Goal: Task Accomplishment & Management: Manage account settings

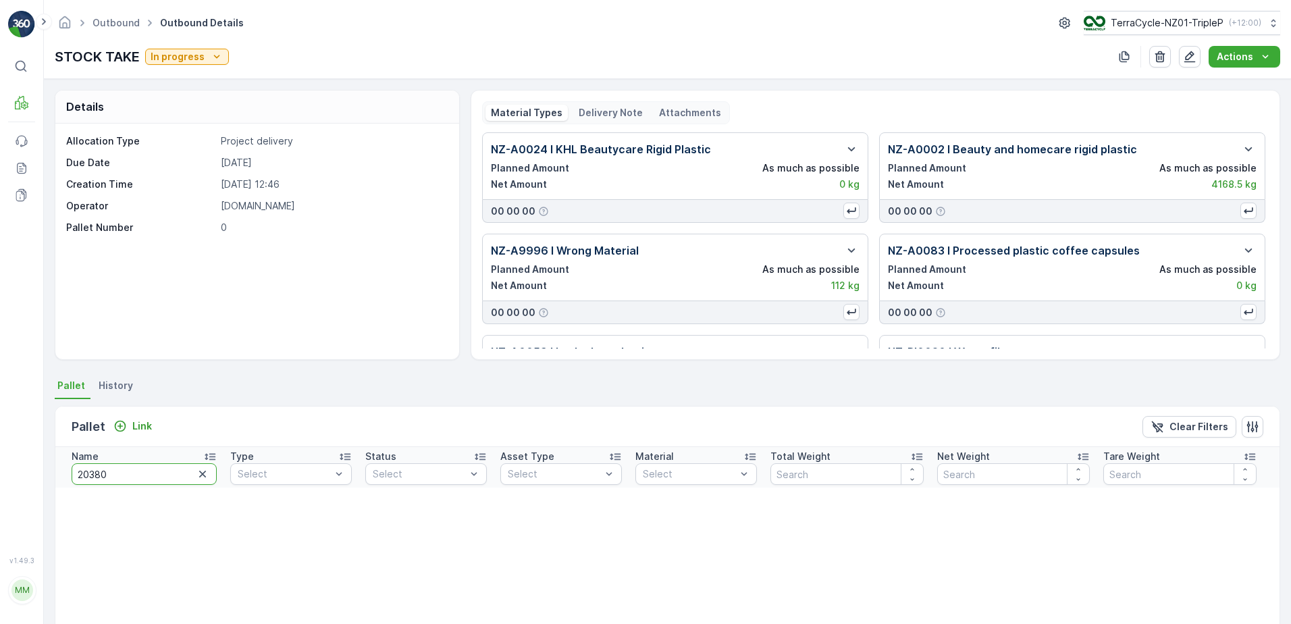
drag, startPoint x: 125, startPoint y: 479, endPoint x: 22, endPoint y: 450, distance: 107.1
click at [22, 450] on div "⌘B MRF Events Reports Documents v 1.49.3 MM [DOMAIN_NAME] [DOMAIN_NAME][EMAIL_A…" at bounding box center [645, 312] width 1291 height 624
type input "BLISTER"
click at [697, 525] on span "NZ-PI0008 I Blister Packs" at bounding box center [699, 525] width 113 height 11
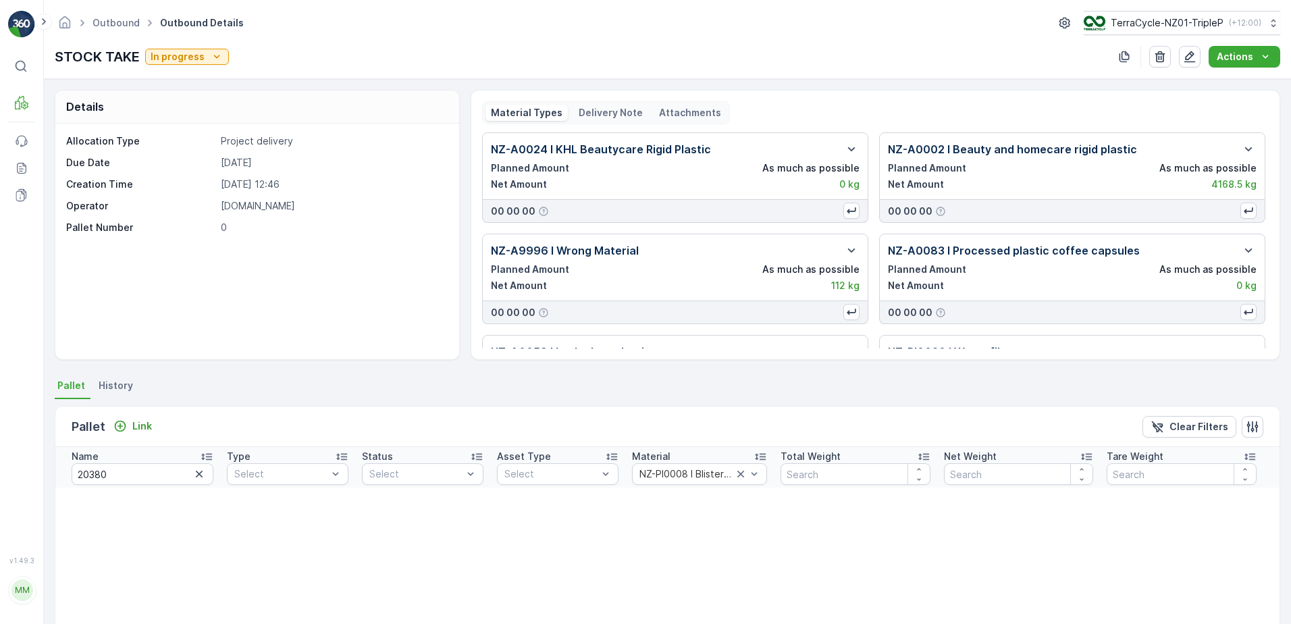
click at [196, 470] on icon "button" at bounding box center [198, 473] width 13 height 13
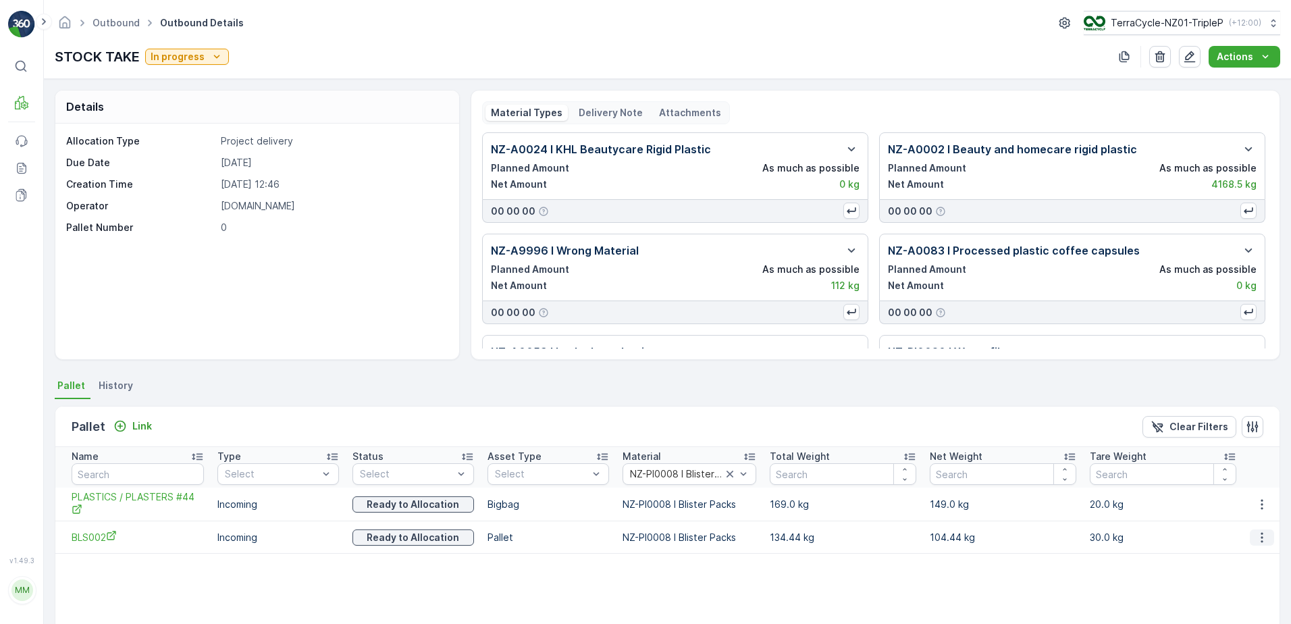
click at [1264, 542] on icon "button" at bounding box center [1261, 537] width 13 height 13
click at [1241, 581] on span "Unlink Pallet" at bounding box center [1234, 582] width 55 height 13
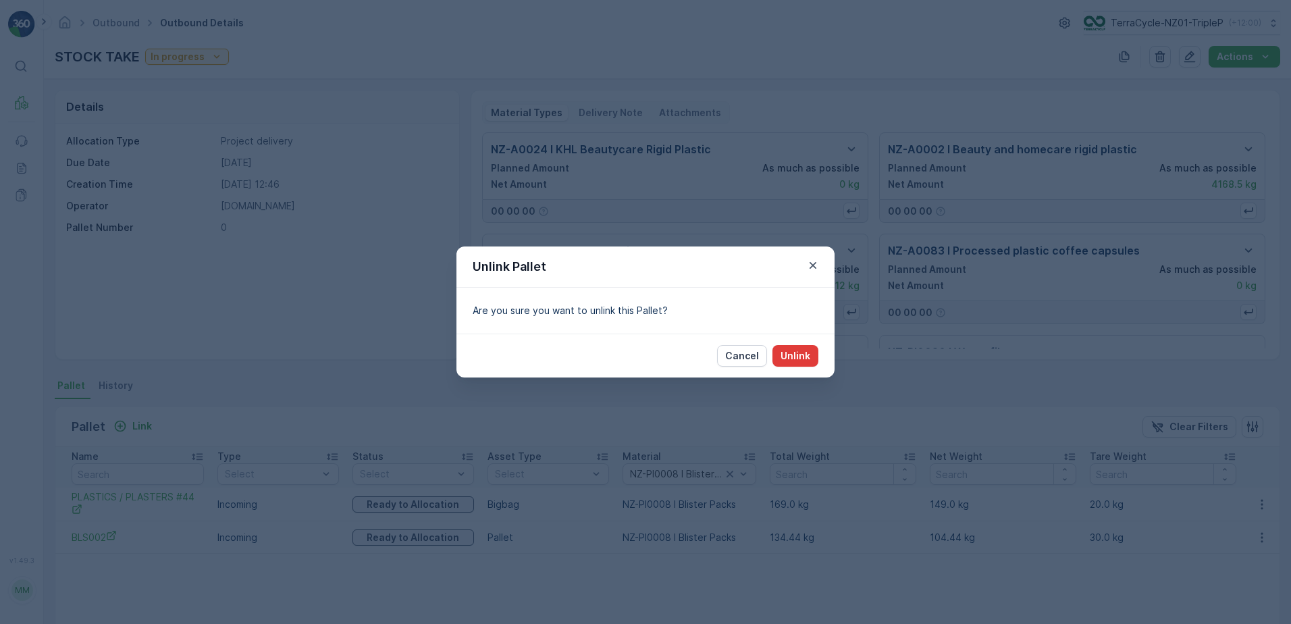
click at [781, 352] on p "Unlink" at bounding box center [795, 355] width 30 height 13
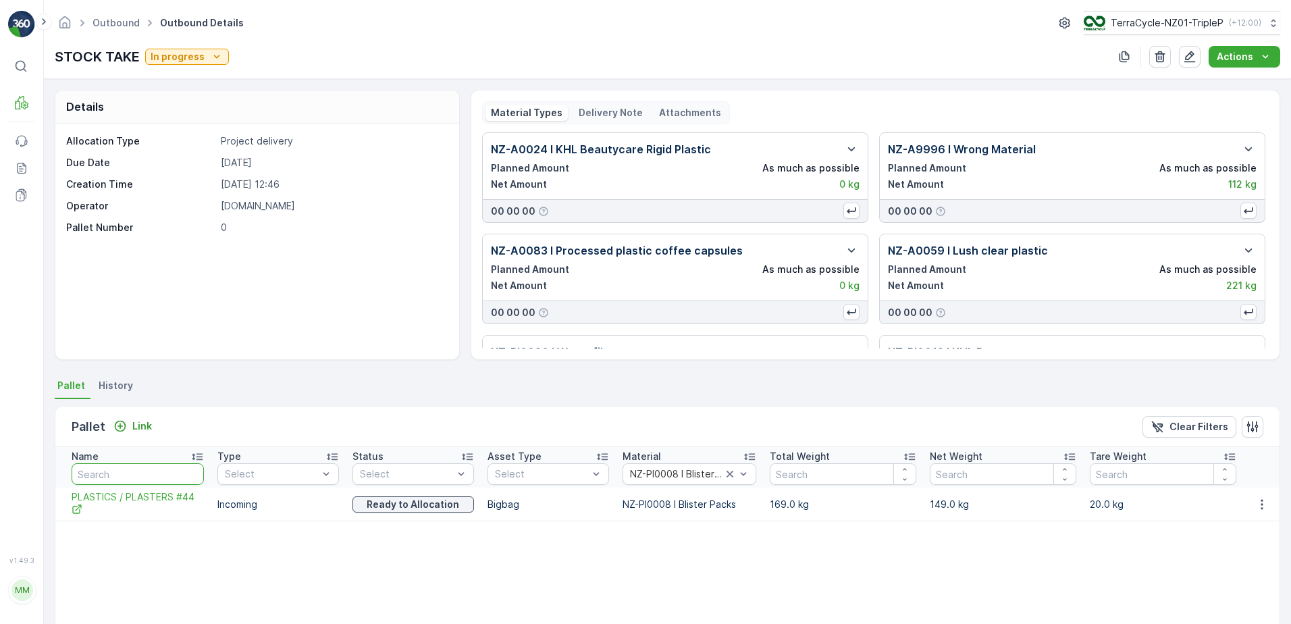
click at [140, 472] on input "text" at bounding box center [138, 474] width 132 height 22
paste input "Pallet #20277"
type input "Pallet #20277"
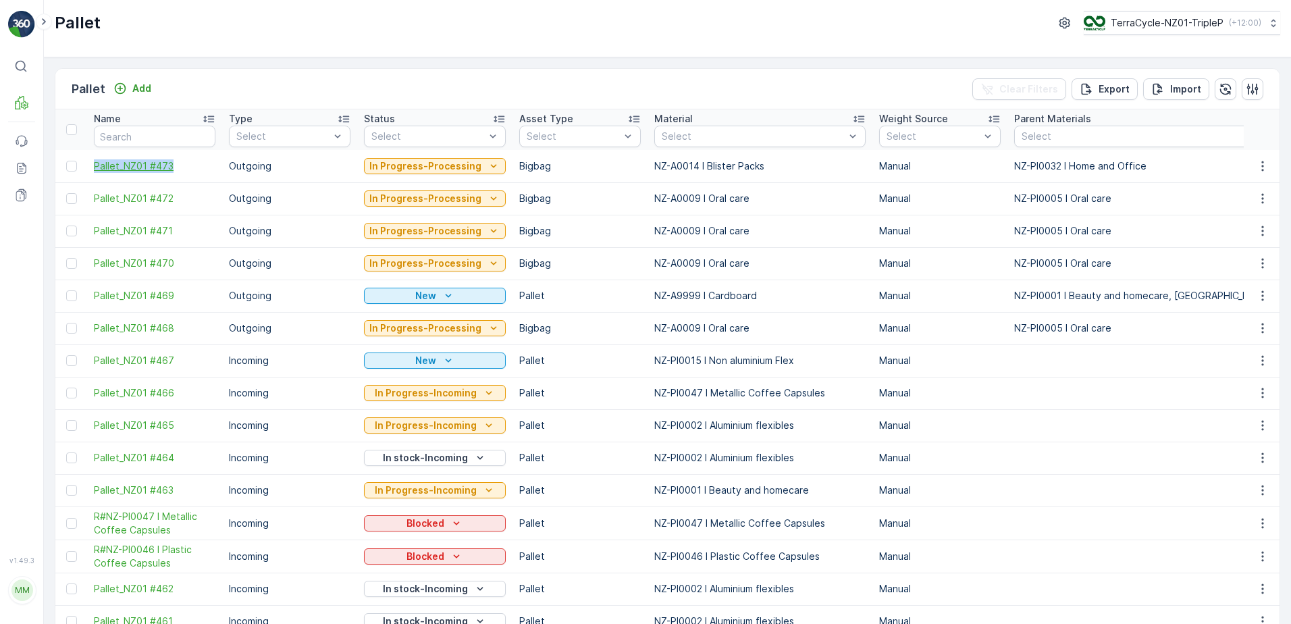
drag, startPoint x: 86, startPoint y: 163, endPoint x: 200, endPoint y: 169, distance: 114.2
copy span "Pallet_NZ01 #473"
click at [139, 92] on p "Add" at bounding box center [141, 88] width 19 height 13
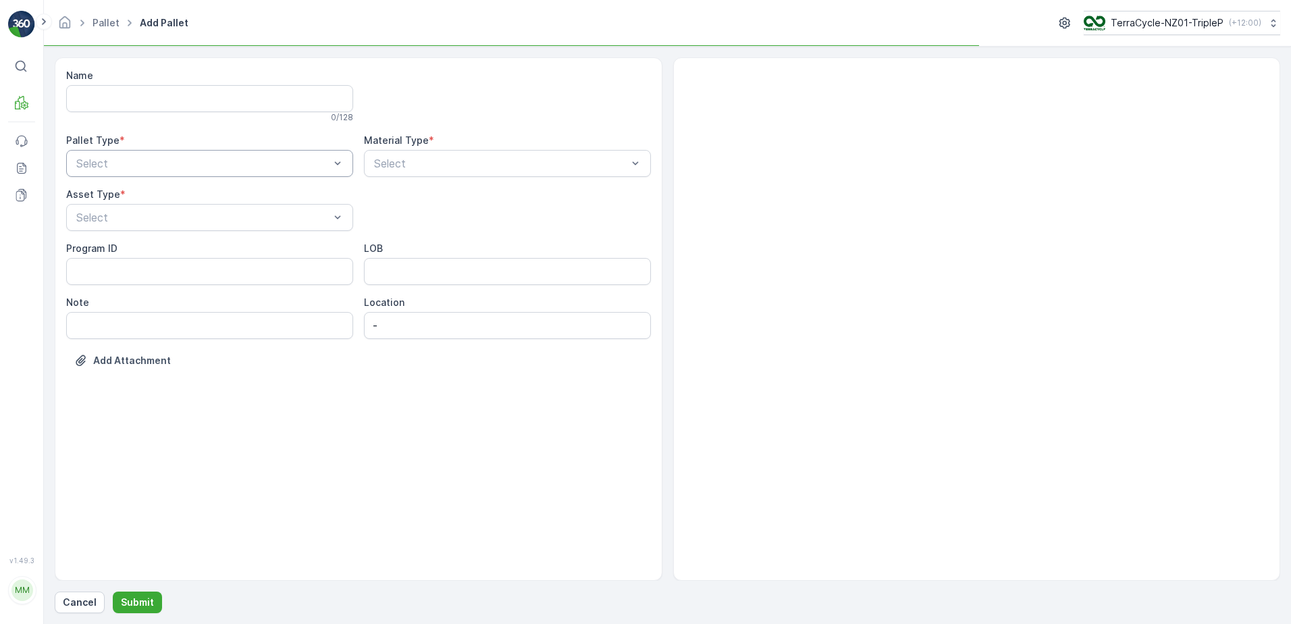
click at [198, 175] on div "Select" at bounding box center [209, 163] width 287 height 27
click at [119, 223] on span "Outgoing" at bounding box center [96, 219] width 45 height 12
click at [132, 270] on div "Bigbag" at bounding box center [209, 273] width 271 height 12
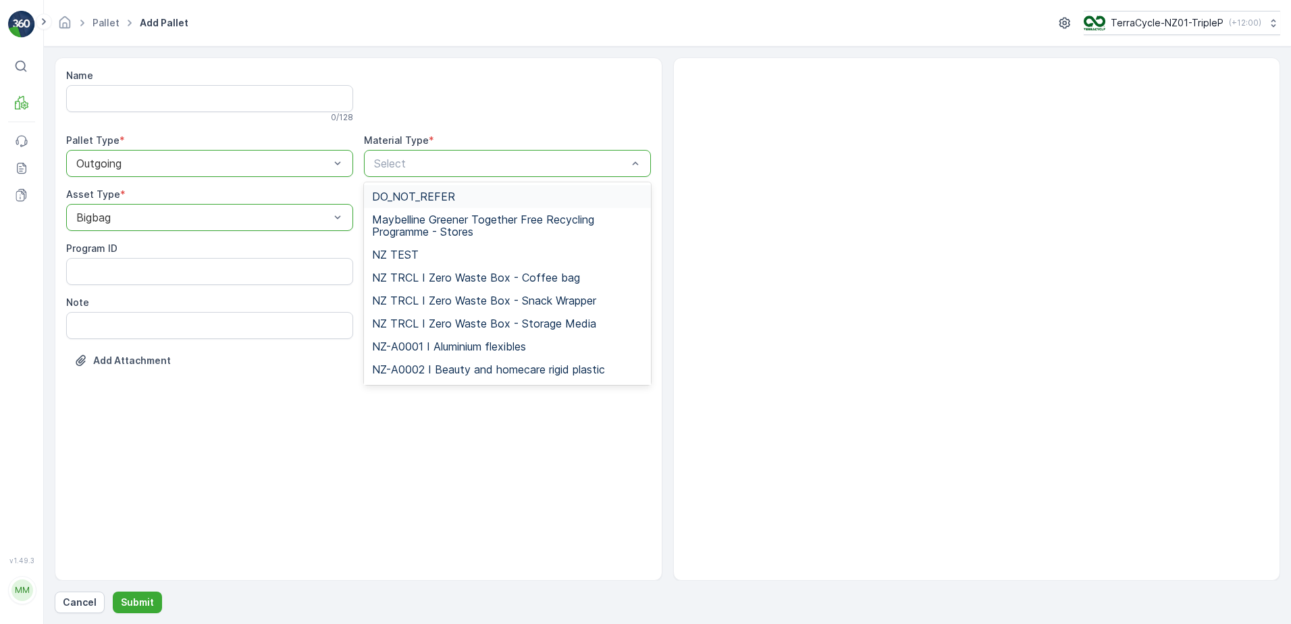
click at [373, 159] on input "text" at bounding box center [374, 163] width 3 height 12
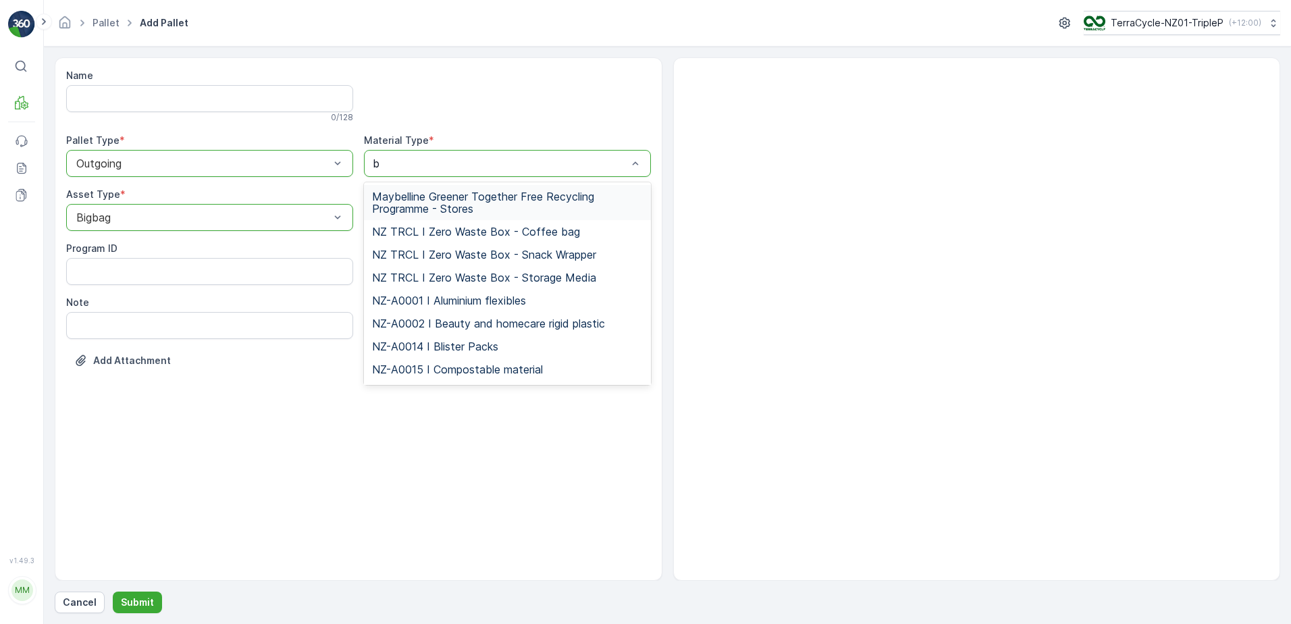
type input "bl"
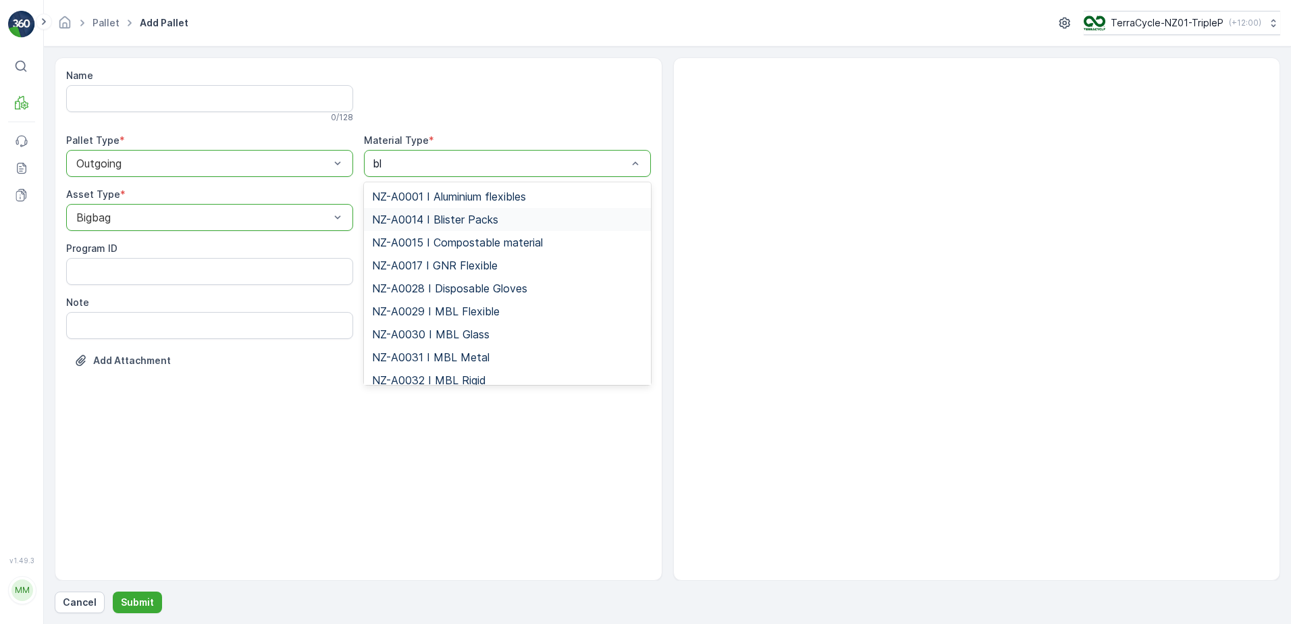
click at [433, 220] on span "NZ-A0014 I Blister Packs" at bounding box center [435, 219] width 126 height 12
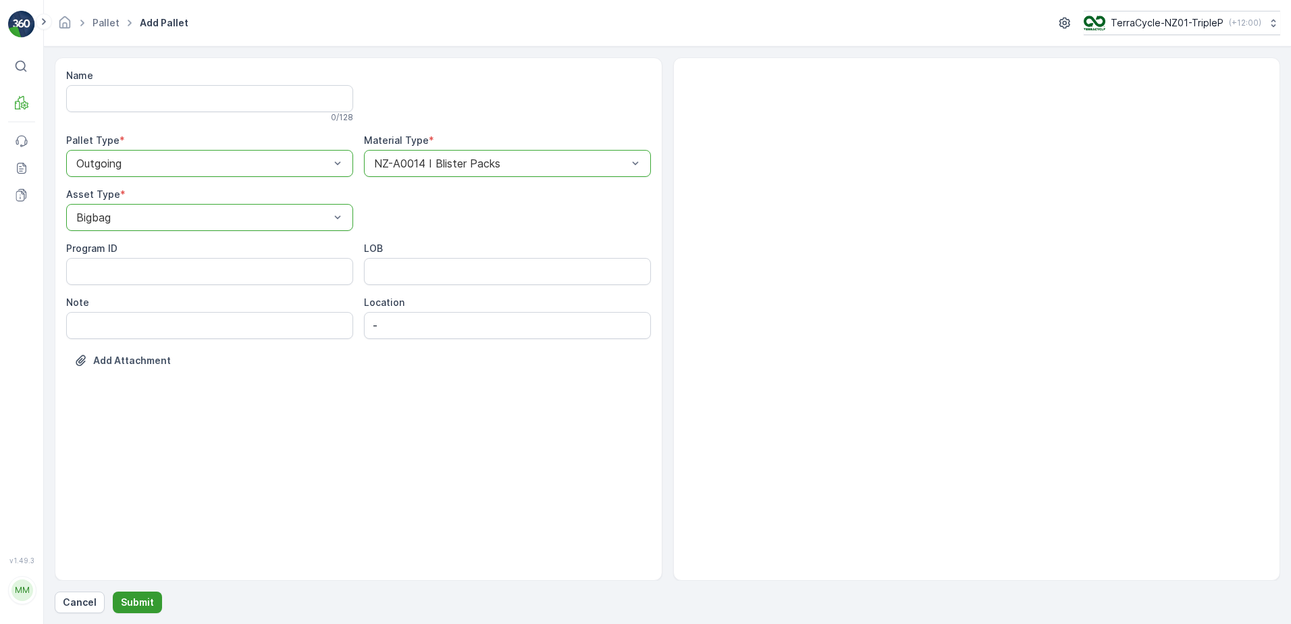
click at [134, 593] on button "Submit" at bounding box center [137, 602] width 49 height 22
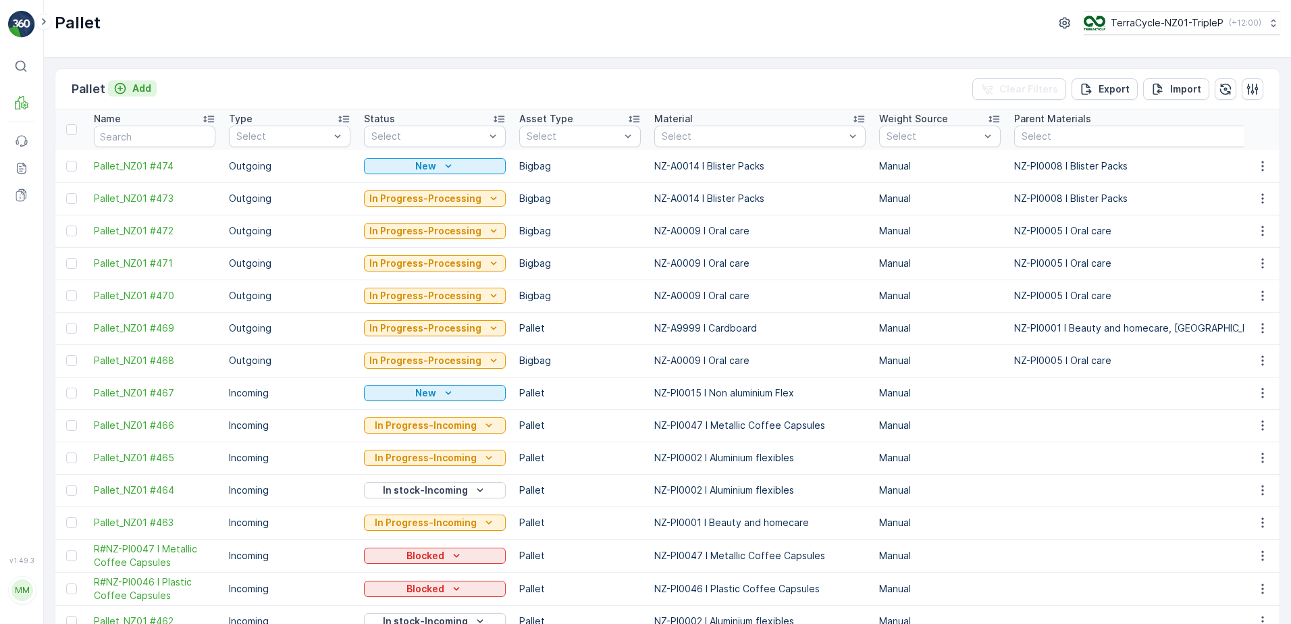
click at [136, 90] on p "Add" at bounding box center [141, 88] width 19 height 13
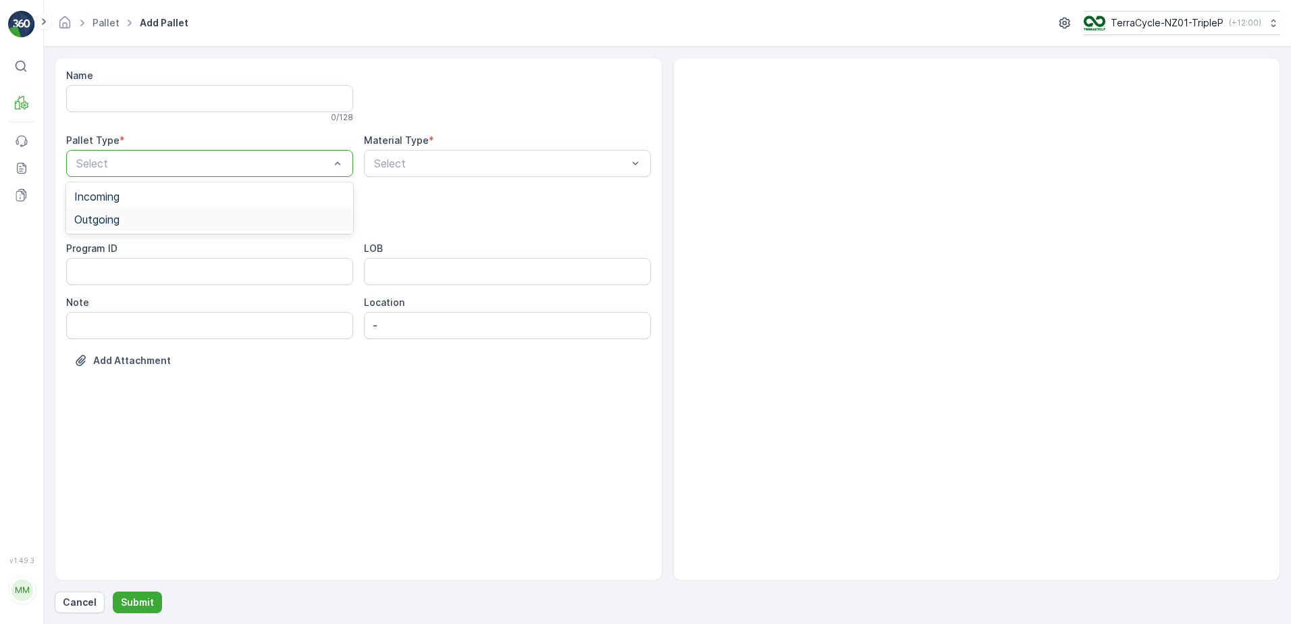
click at [125, 217] on div "Outgoing" at bounding box center [209, 219] width 271 height 12
drag, startPoint x: 129, startPoint y: 270, endPoint x: 205, endPoint y: 247, distance: 79.7
click at [136, 263] on div "Bigbag" at bounding box center [209, 273] width 287 height 23
click at [396, 165] on div at bounding box center [501, 163] width 256 height 12
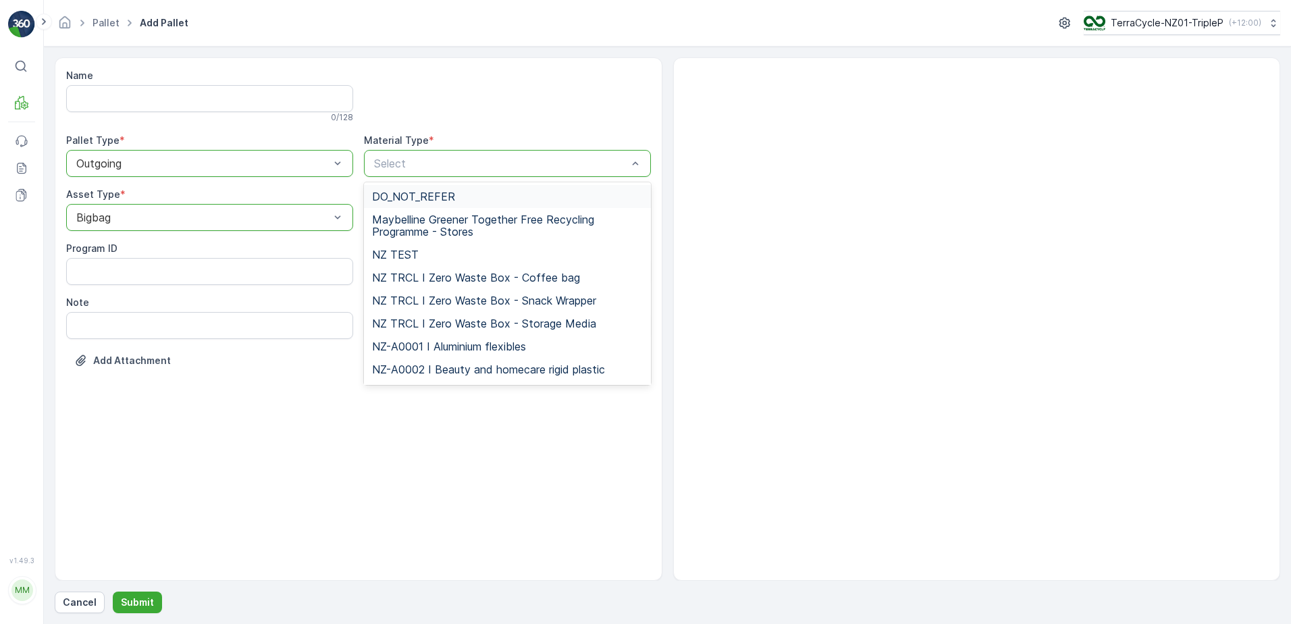
click at [396, 165] on div at bounding box center [501, 163] width 256 height 12
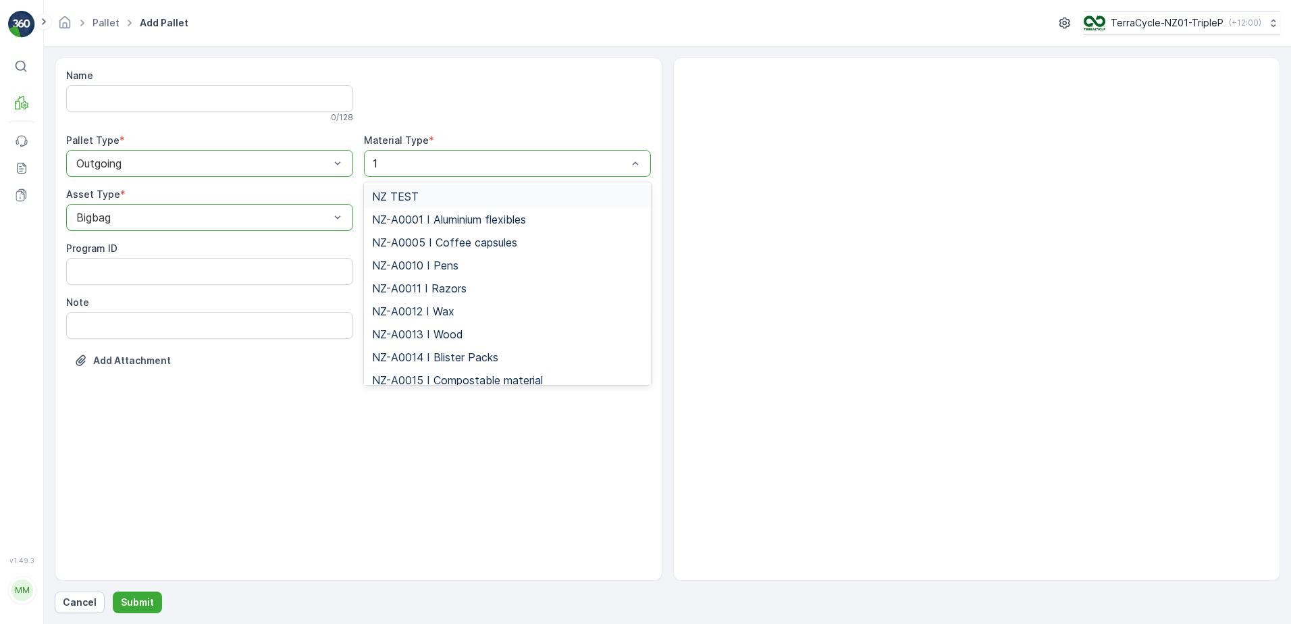
type input "14"
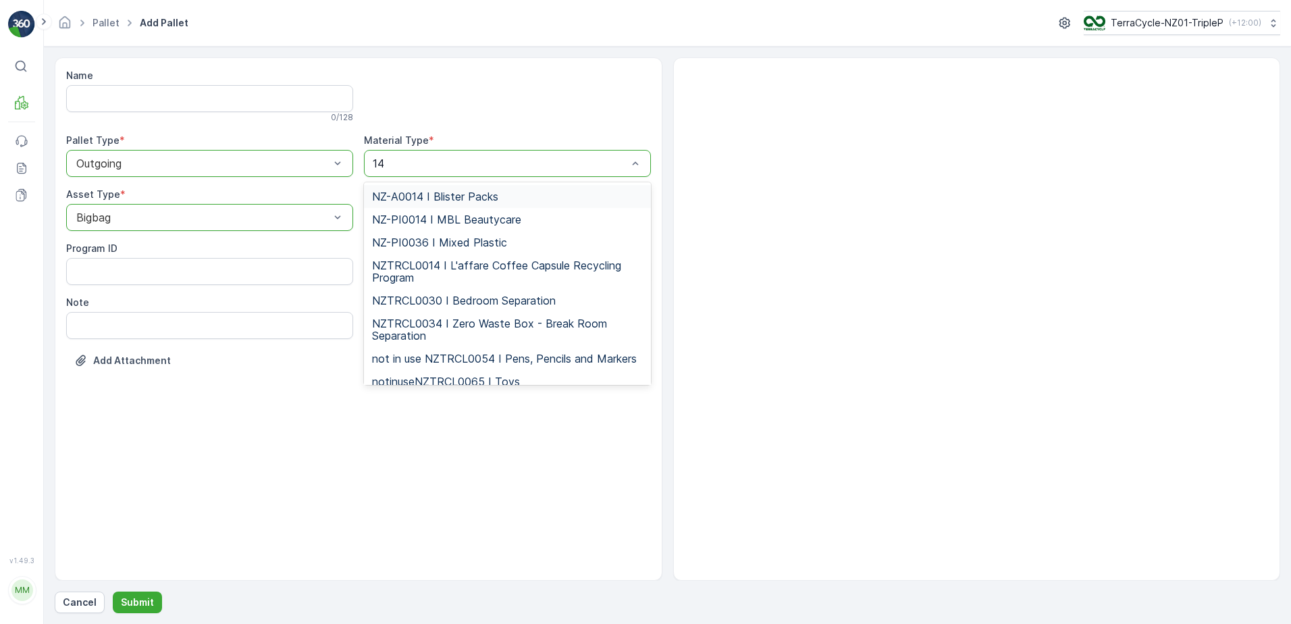
click at [415, 194] on span "NZ-A0014 I Blister Packs" at bounding box center [435, 196] width 126 height 12
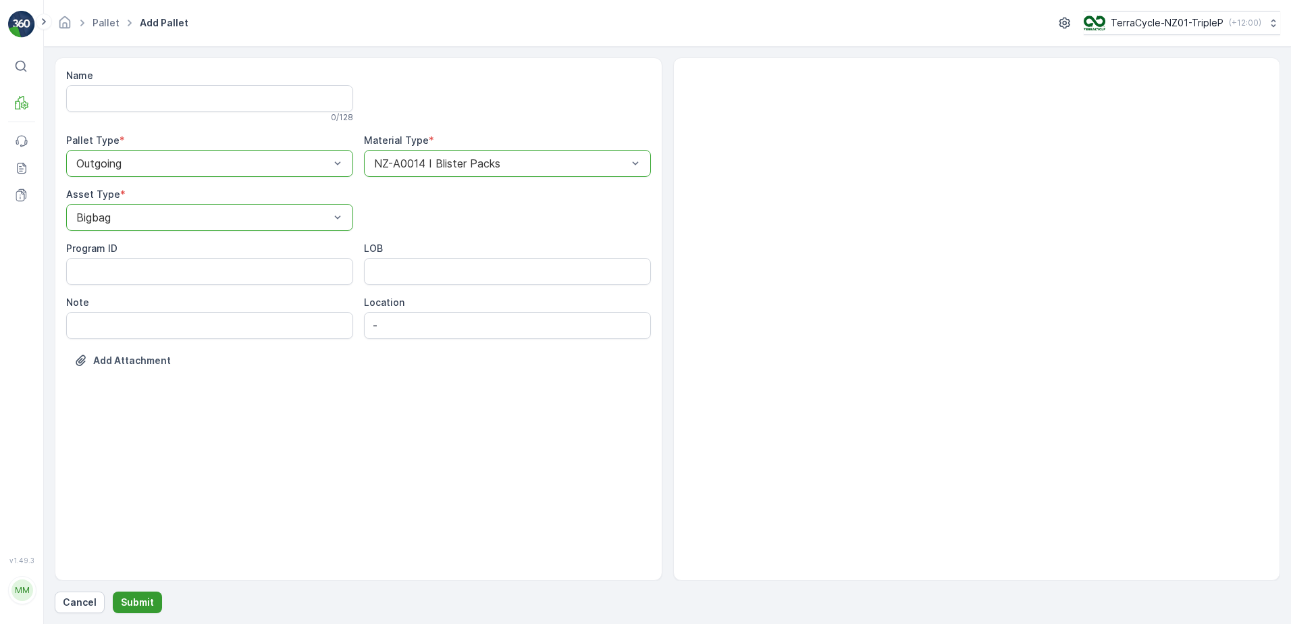
click at [137, 600] on p "Submit" at bounding box center [137, 601] width 33 height 13
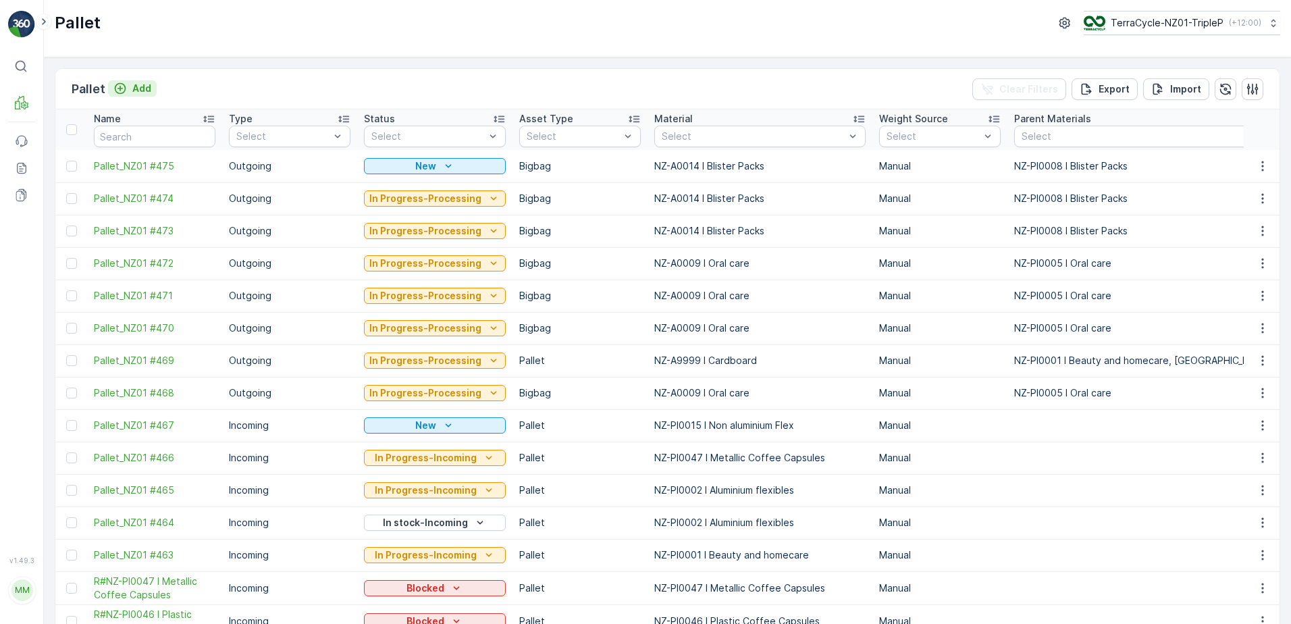
click at [146, 81] on button "Add" at bounding box center [132, 88] width 49 height 16
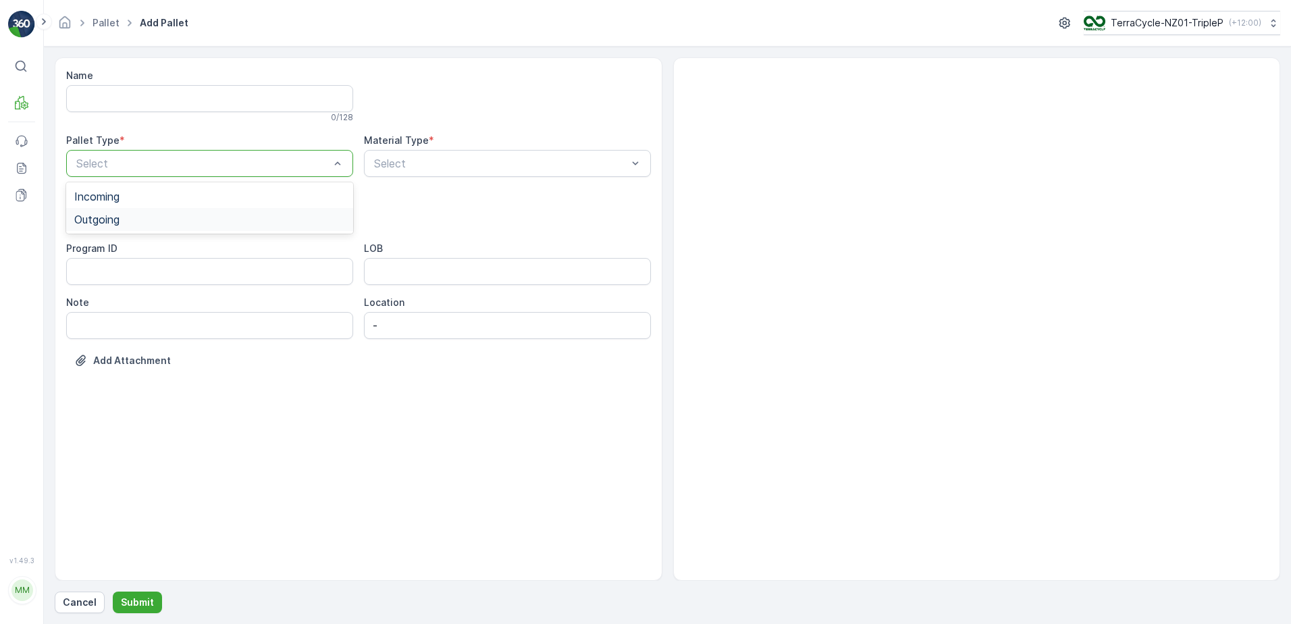
click at [168, 213] on div "Outgoing" at bounding box center [209, 219] width 271 height 12
drag, startPoint x: 124, startPoint y: 275, endPoint x: 420, endPoint y: 206, distance: 303.7
click at [130, 272] on div "Bigbag" at bounding box center [209, 273] width 271 height 12
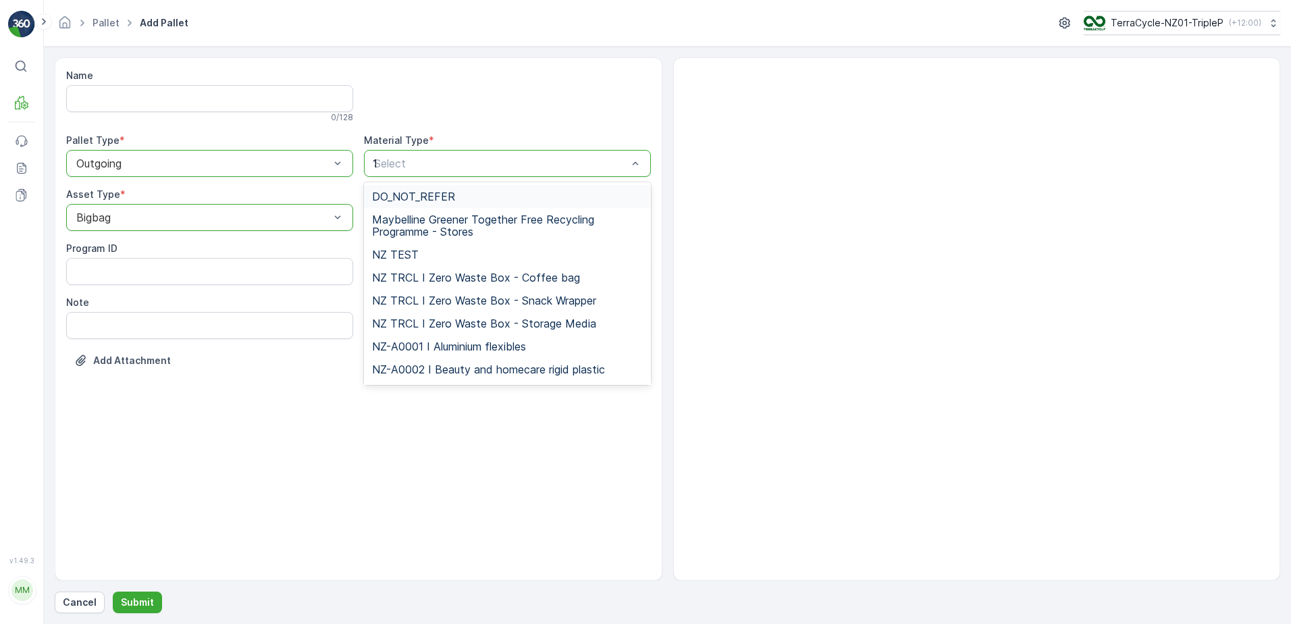
type input "14"
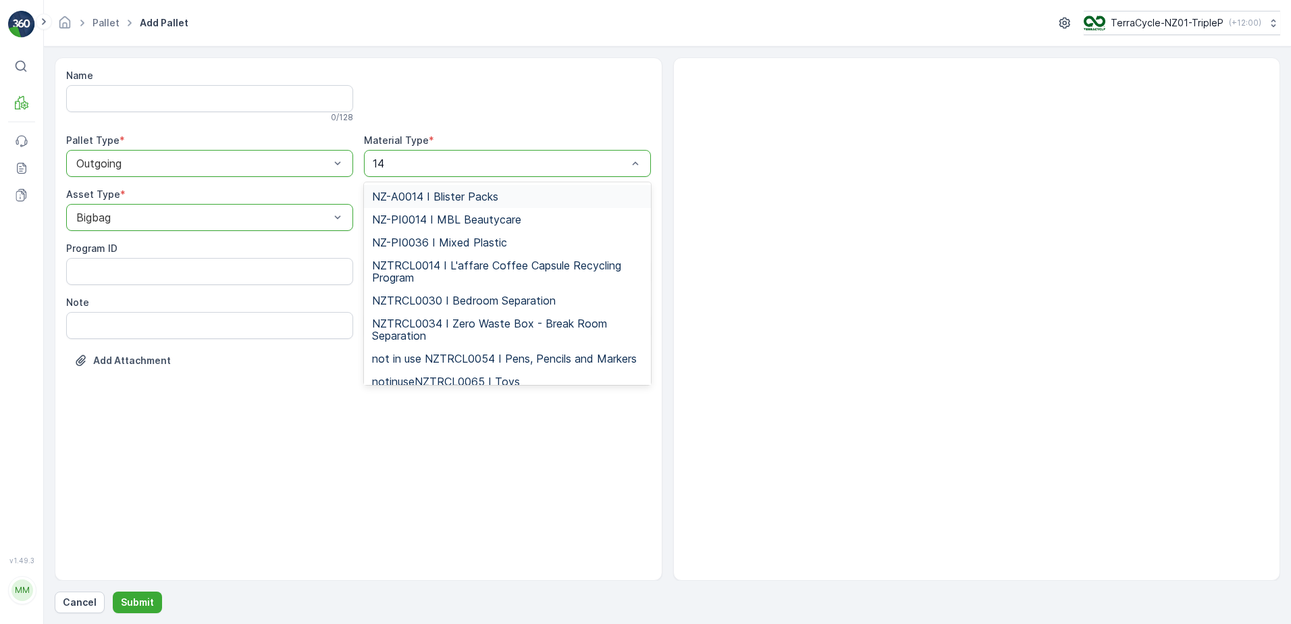
click at [453, 194] on span "NZ-A0014 I Blister Packs" at bounding box center [435, 196] width 126 height 12
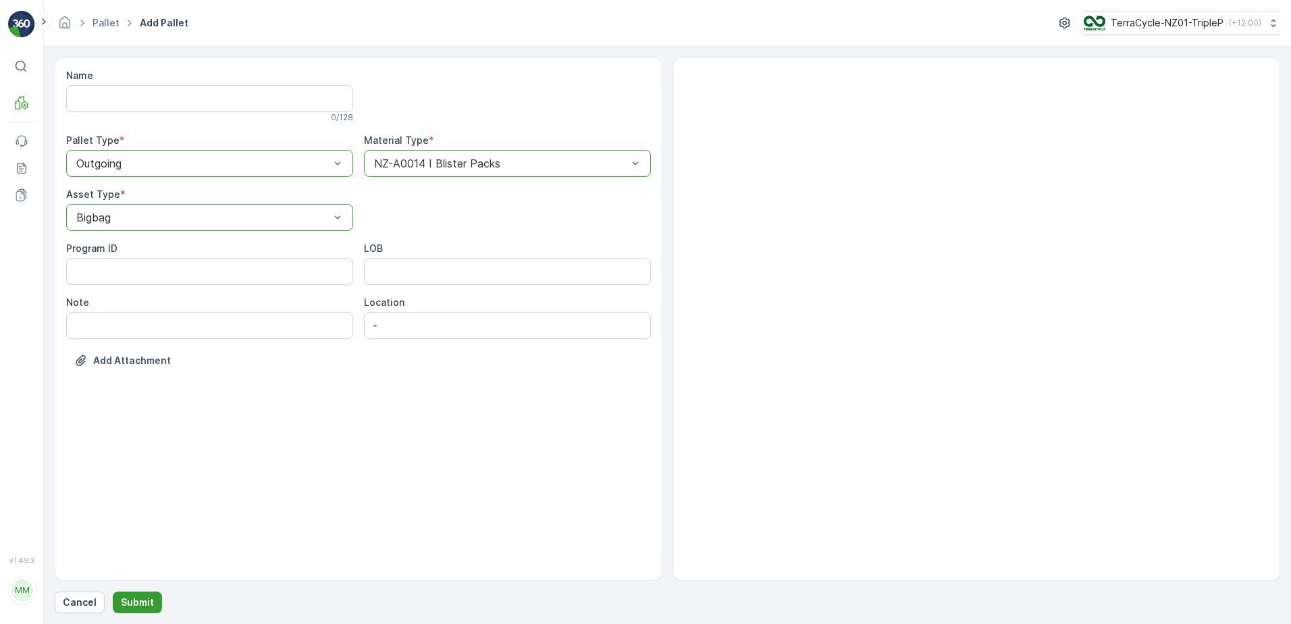
click at [128, 603] on p "Submit" at bounding box center [137, 601] width 33 height 13
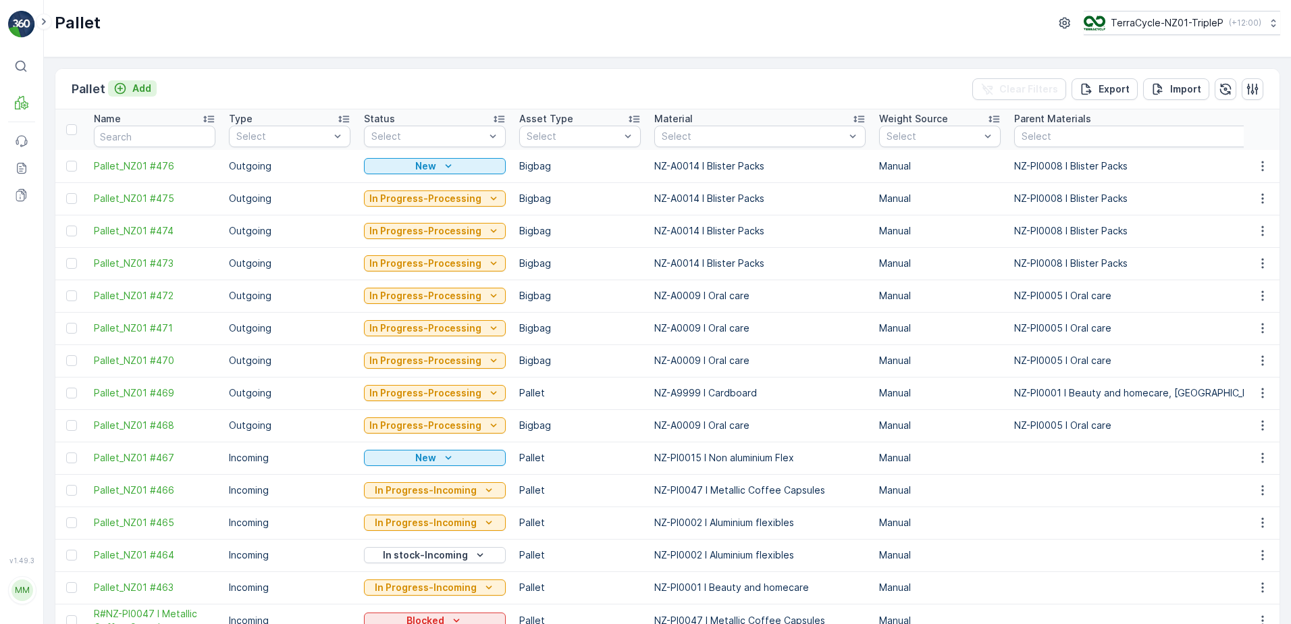
click at [127, 94] on div "Add" at bounding box center [132, 88] width 38 height 13
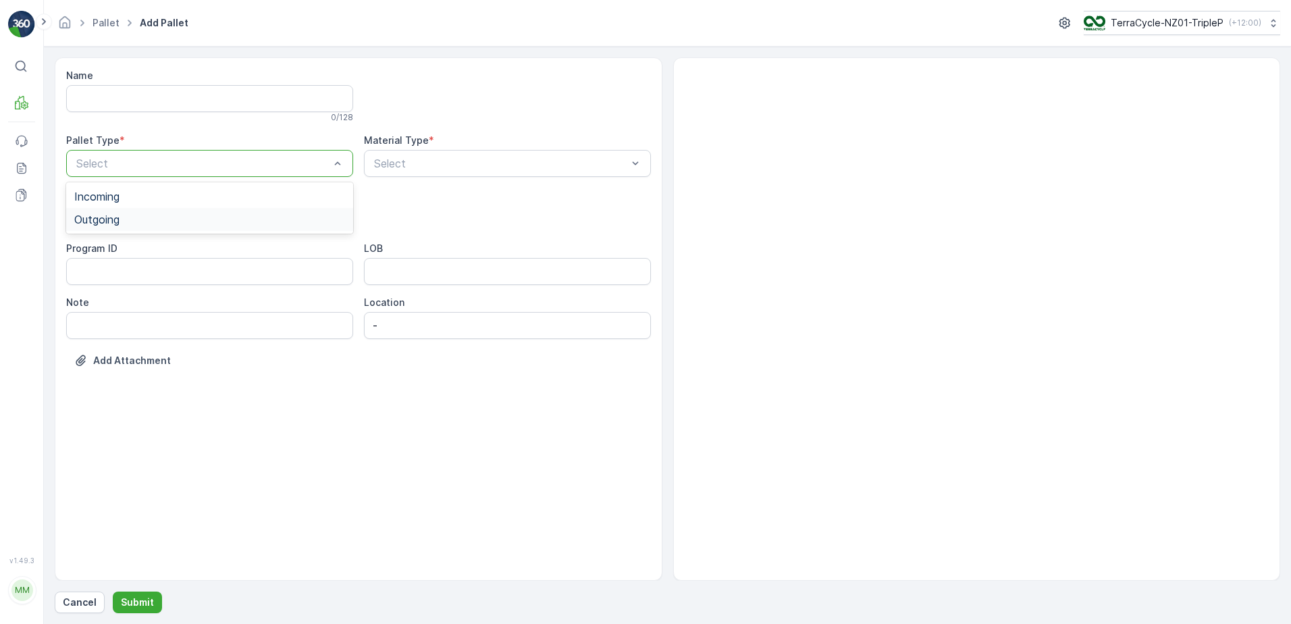
click at [141, 218] on div "Outgoing" at bounding box center [209, 219] width 271 height 12
drag, startPoint x: 128, startPoint y: 269, endPoint x: 161, endPoint y: 251, distance: 38.4
click at [132, 266] on div "Bigbag" at bounding box center [209, 273] width 287 height 23
click at [396, 169] on div at bounding box center [501, 163] width 256 height 12
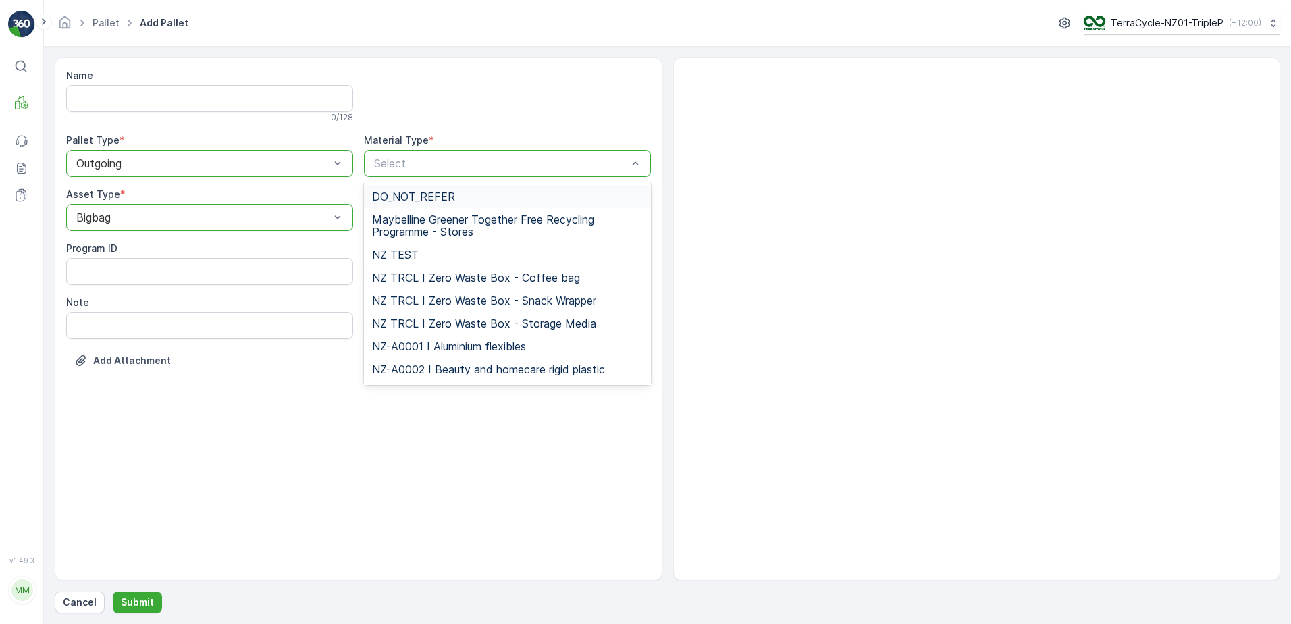
click at [396, 169] on div at bounding box center [501, 163] width 256 height 12
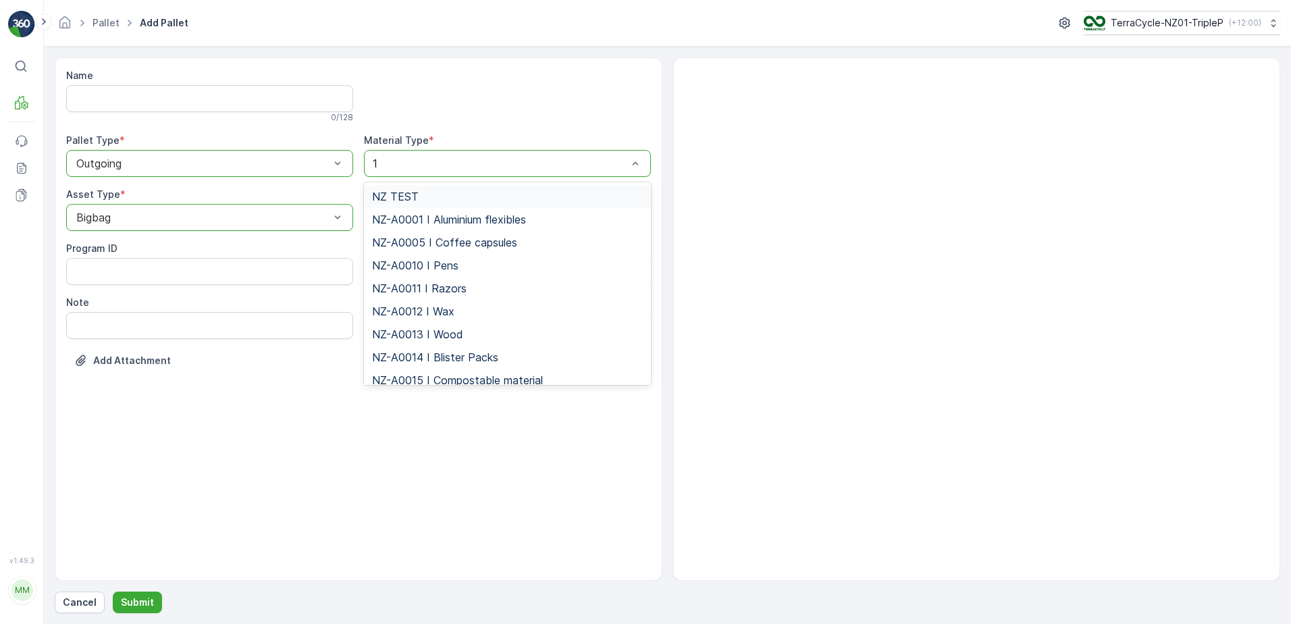
type input "14"
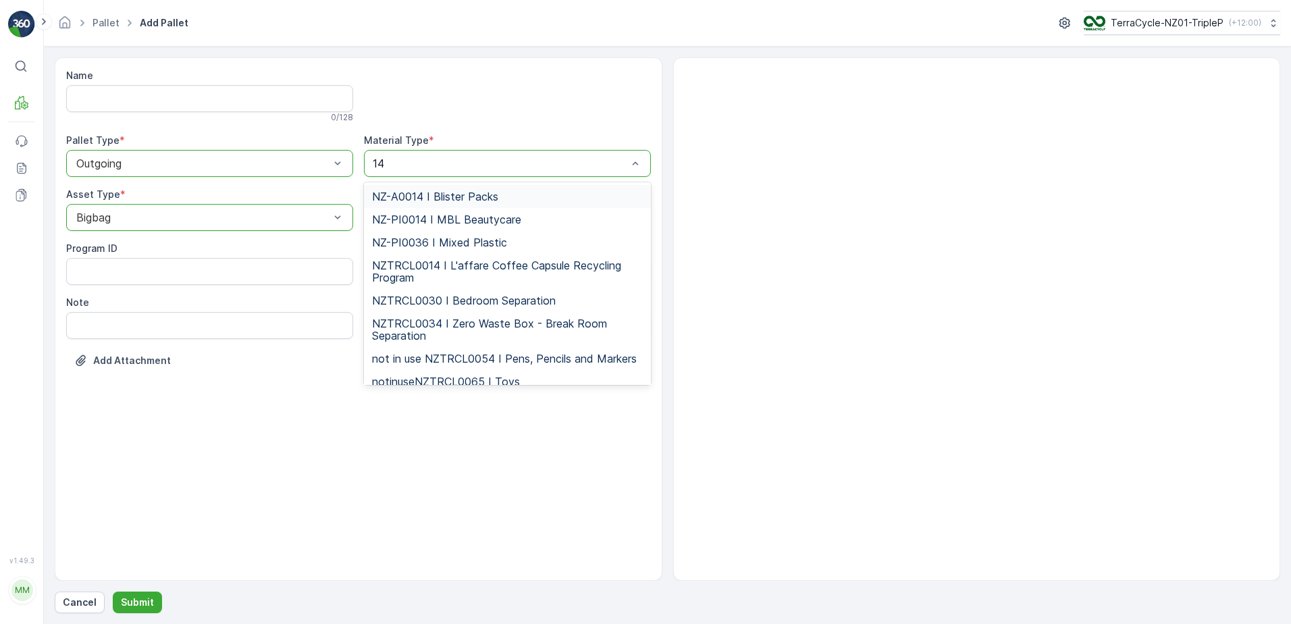
click at [412, 194] on span "NZ-A0014 I Blister Packs" at bounding box center [435, 196] width 126 height 12
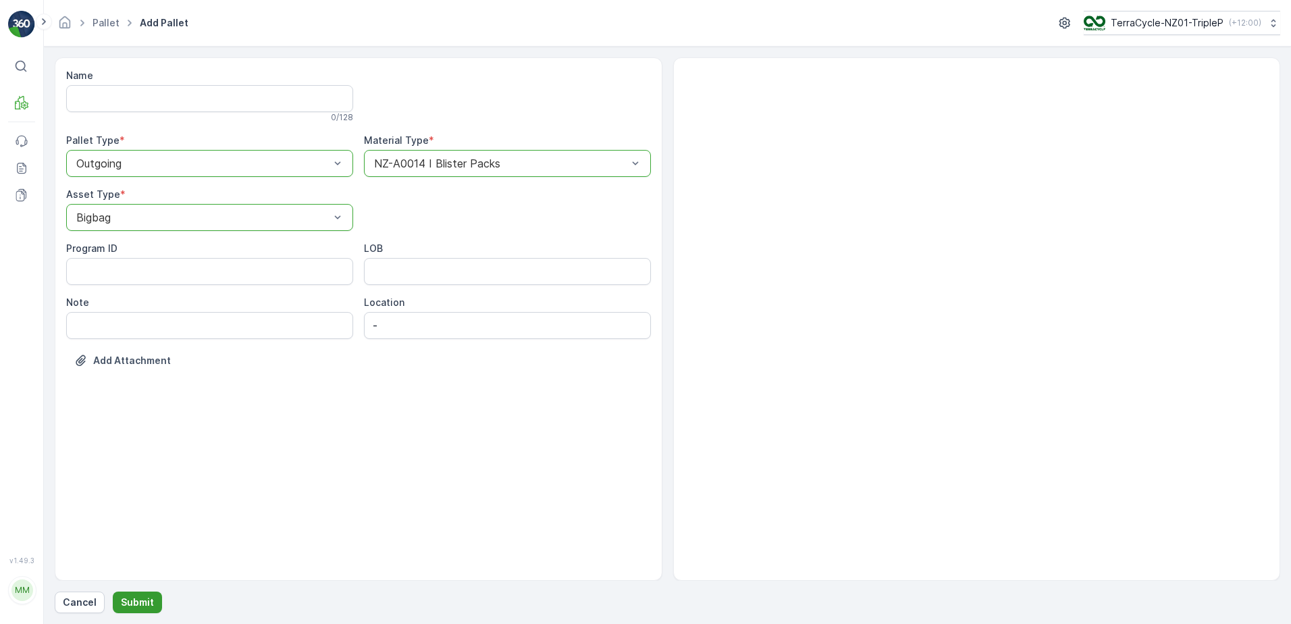
click at [141, 602] on p "Submit" at bounding box center [137, 601] width 33 height 13
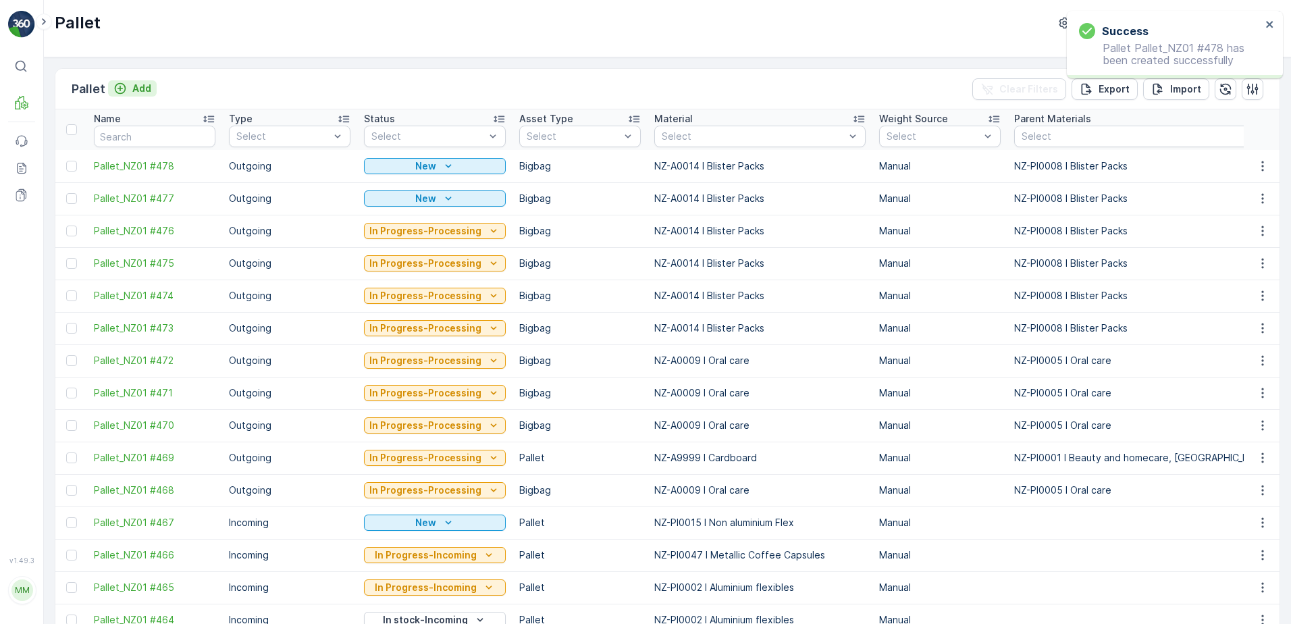
click at [143, 93] on p "Add" at bounding box center [141, 88] width 19 height 13
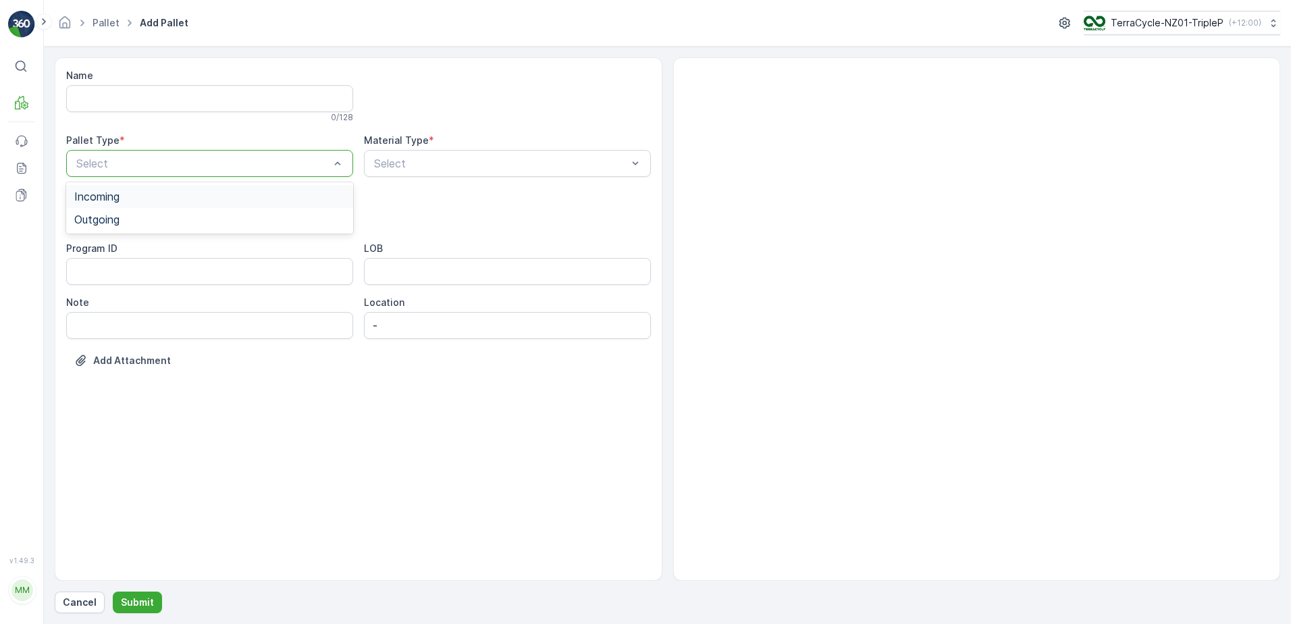
drag, startPoint x: 263, startPoint y: 163, endPoint x: 246, endPoint y: 198, distance: 38.3
click at [223, 38] on div "Pallet Add Pallet TerraCycle-NZ01-TripleP ( +12:00 )" at bounding box center [667, 23] width 1247 height 47
click at [76, 603] on p "Cancel" at bounding box center [80, 601] width 34 height 13
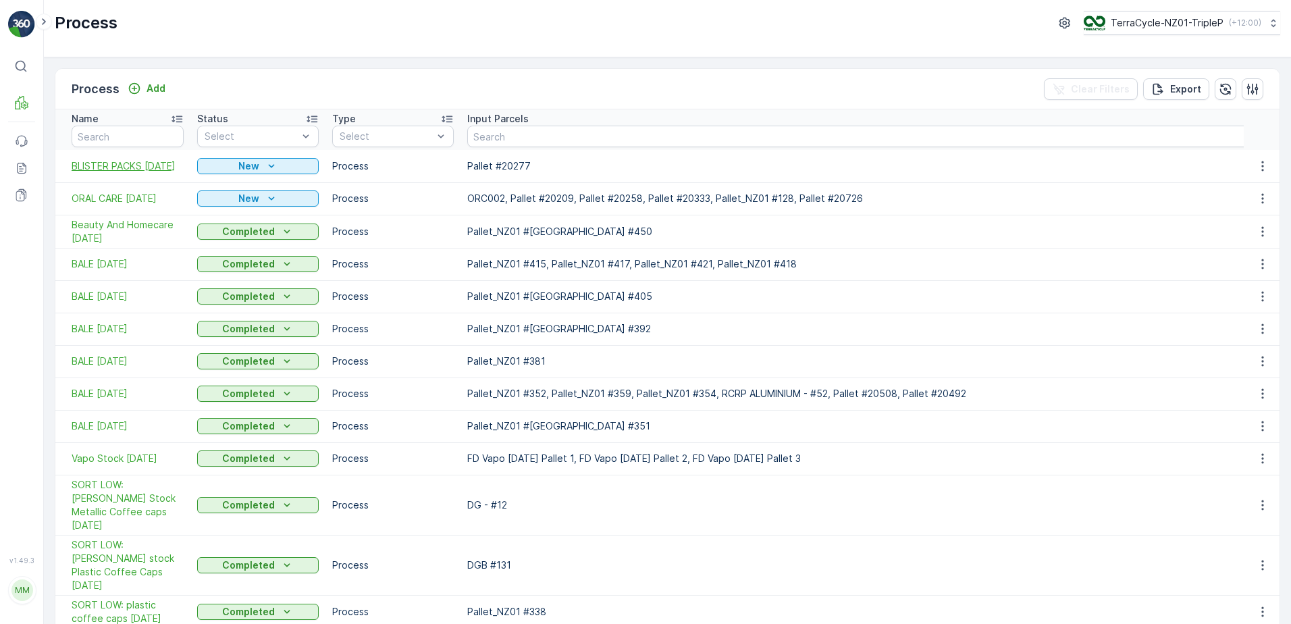
click at [147, 165] on span "BLISTER PACKS 8/09/2025" at bounding box center [128, 165] width 112 height 13
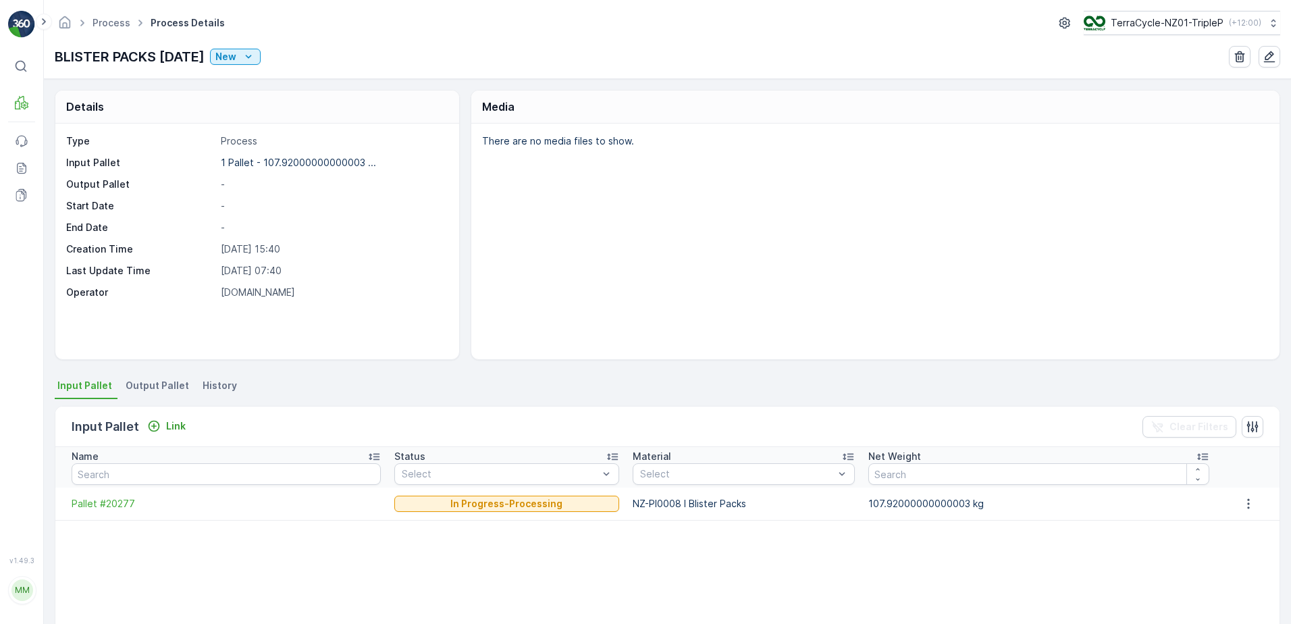
click at [165, 381] on span "Output Pallet" at bounding box center [157, 385] width 63 height 13
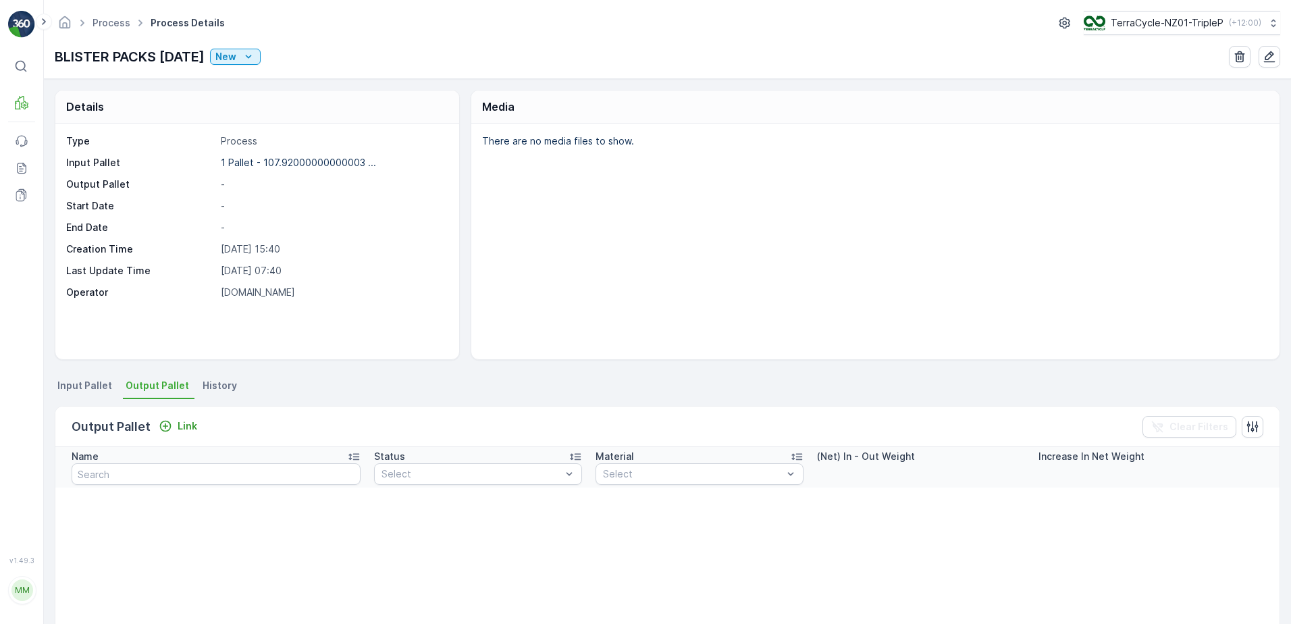
click at [165, 443] on div "Output Pallet Link Clear Filters" at bounding box center [667, 426] width 1224 height 40
drag, startPoint x: 167, startPoint y: 438, endPoint x: 180, endPoint y: 427, distance: 17.2
click at [173, 434] on div "Output Pallet Link Clear Filters" at bounding box center [667, 426] width 1224 height 40
click at [187, 420] on p "Link" at bounding box center [188, 425] width 20 height 13
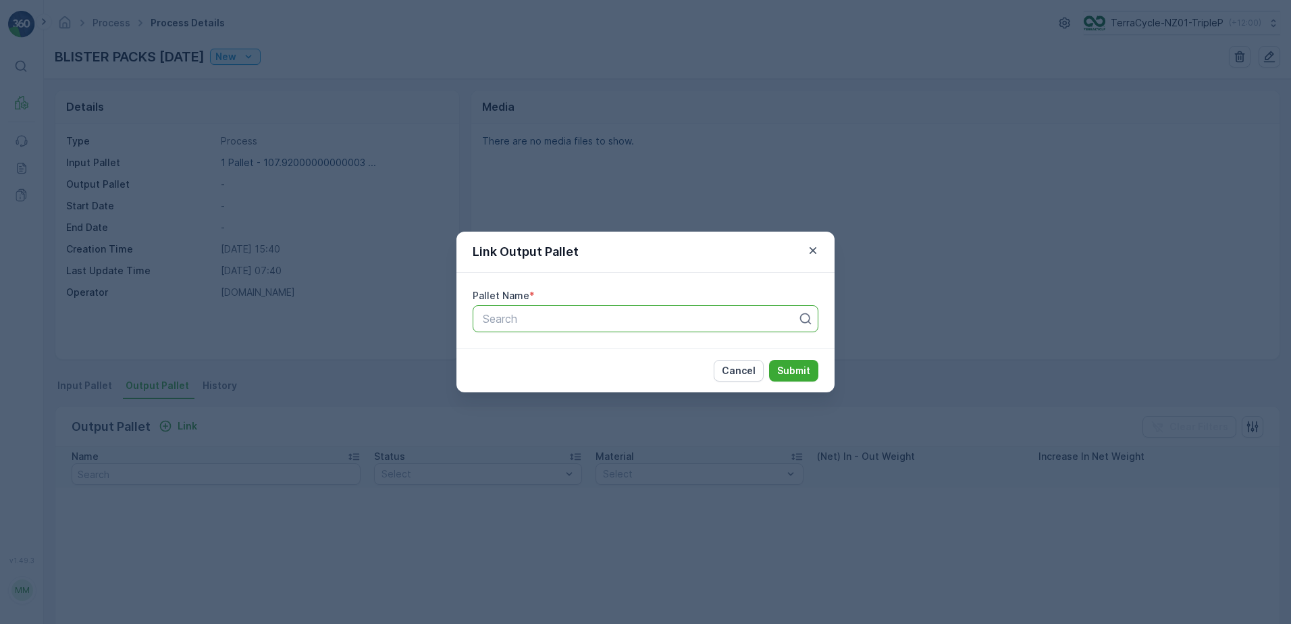
click at [622, 320] on div at bounding box center [639, 319] width 317 height 12
paste input "Pallet_NZ01 #473"
type input "Pallet_NZ01 #473"
click at [599, 356] on div "Pallet_NZ01 #473" at bounding box center [645, 352] width 329 height 12
click at [793, 369] on p "Submit" at bounding box center [793, 370] width 33 height 13
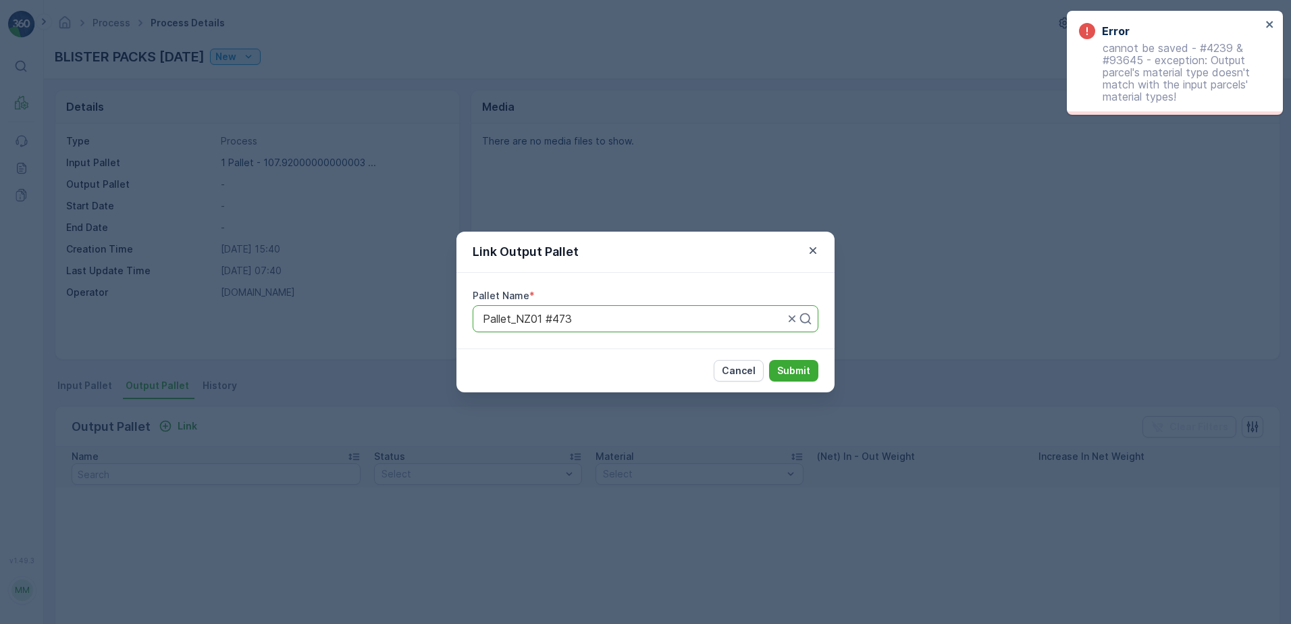
click at [322, 509] on div "Link Output Pallet Pallet Name * Pallet_NZ01 #473 Cancel Submit" at bounding box center [645, 312] width 1291 height 624
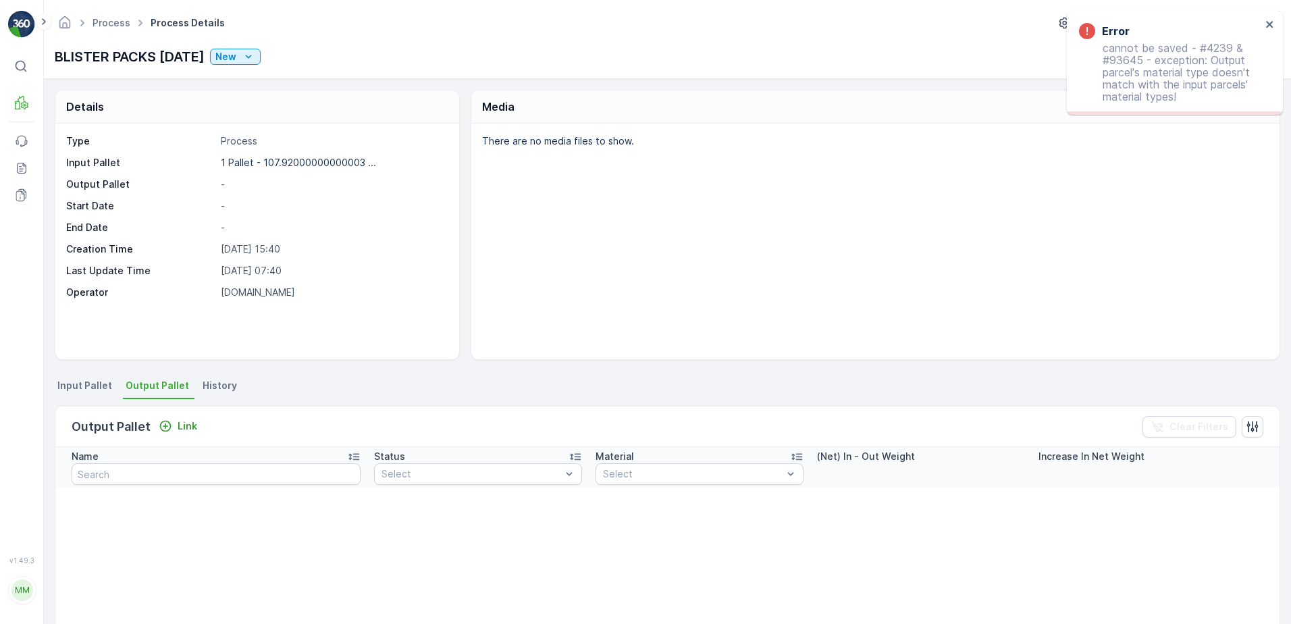
click at [105, 379] on span "Input Pallet" at bounding box center [84, 385] width 55 height 13
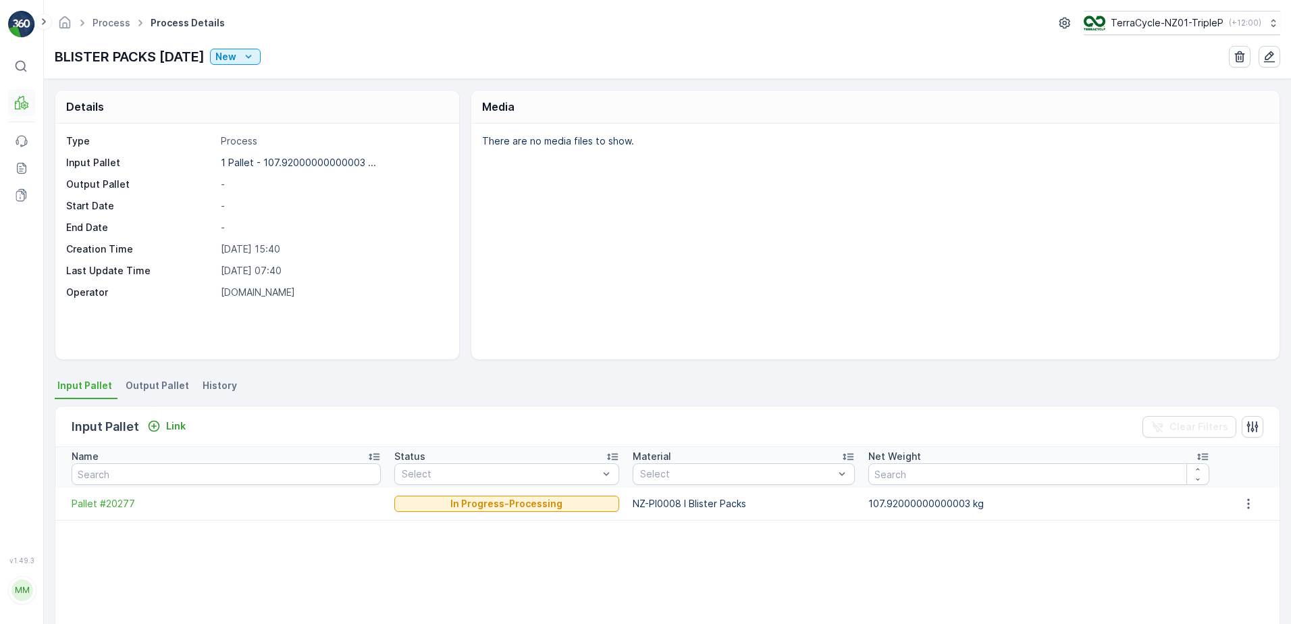
drag, startPoint x: 24, startPoint y: 144, endPoint x: 29, endPoint y: 102, distance: 42.1
click at [29, 102] on button "MRF" at bounding box center [21, 102] width 27 height 27
click at [105, 214] on link "Materials" at bounding box center [93, 215] width 98 height 19
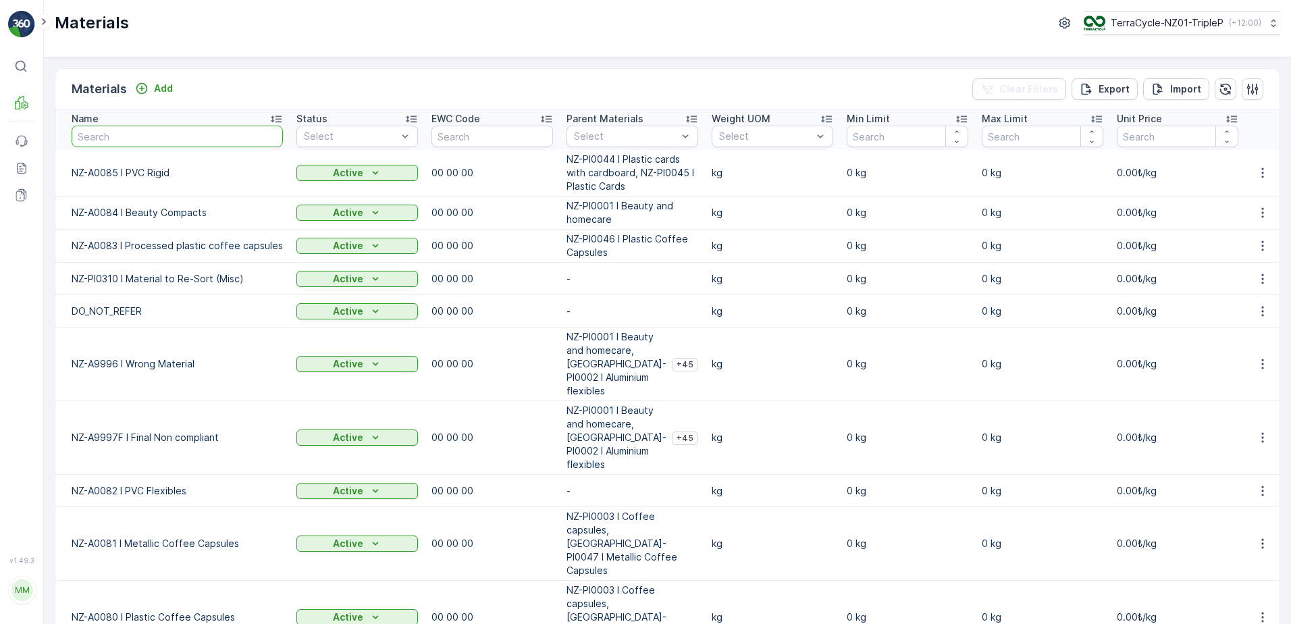
click at [177, 137] on input "text" at bounding box center [177, 137] width 211 height 22
type input "p"
type input "blister"
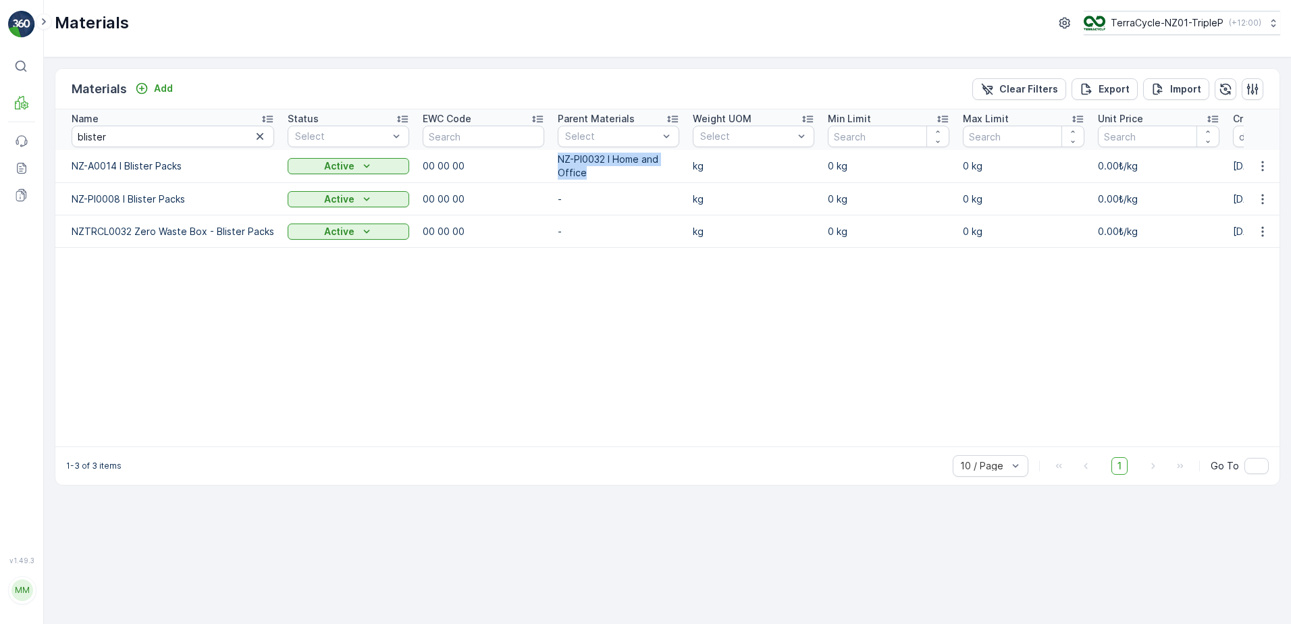
drag, startPoint x: 551, startPoint y: 158, endPoint x: 637, endPoint y: 175, distance: 87.4
click at [637, 175] on td "NZ-PI0032 I Home and Office" at bounding box center [618, 166] width 135 height 33
drag, startPoint x: 637, startPoint y: 175, endPoint x: 673, endPoint y: 167, distance: 36.7
click at [673, 167] on p "NZ-PI0032 I Home and Office" at bounding box center [618, 166] width 121 height 27
click at [1263, 161] on icon "button" at bounding box center [1261, 165] width 13 height 13
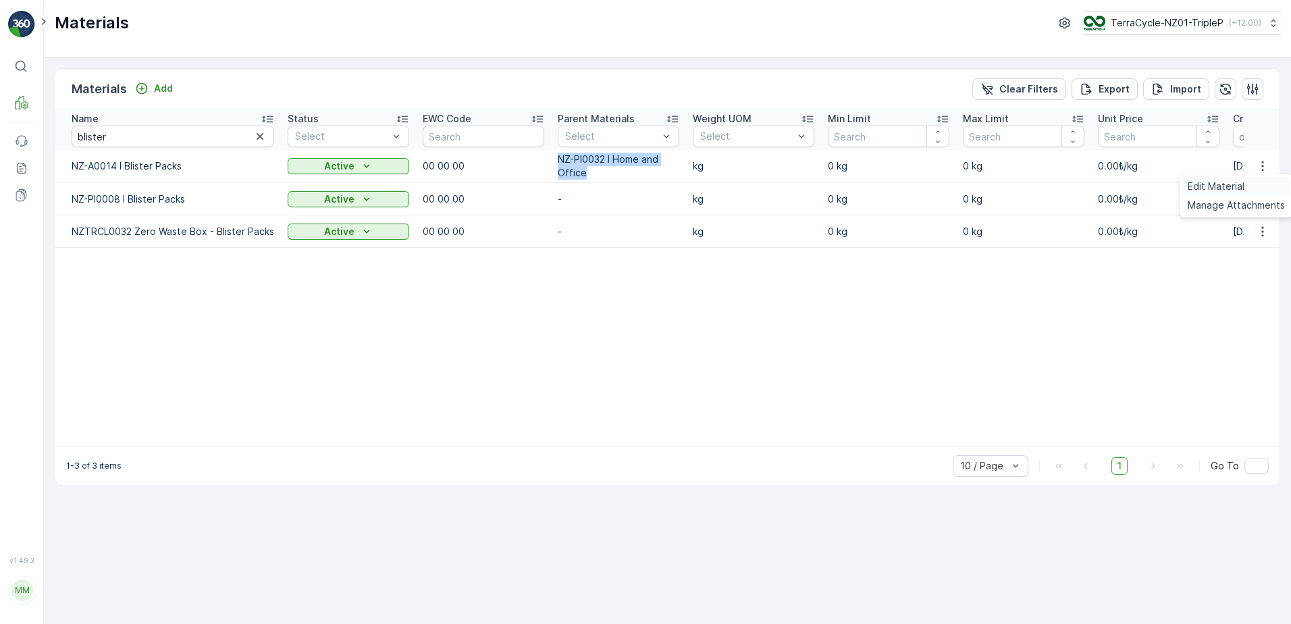
click at [1262, 186] on div "Edit Material" at bounding box center [1236, 186] width 108 height 19
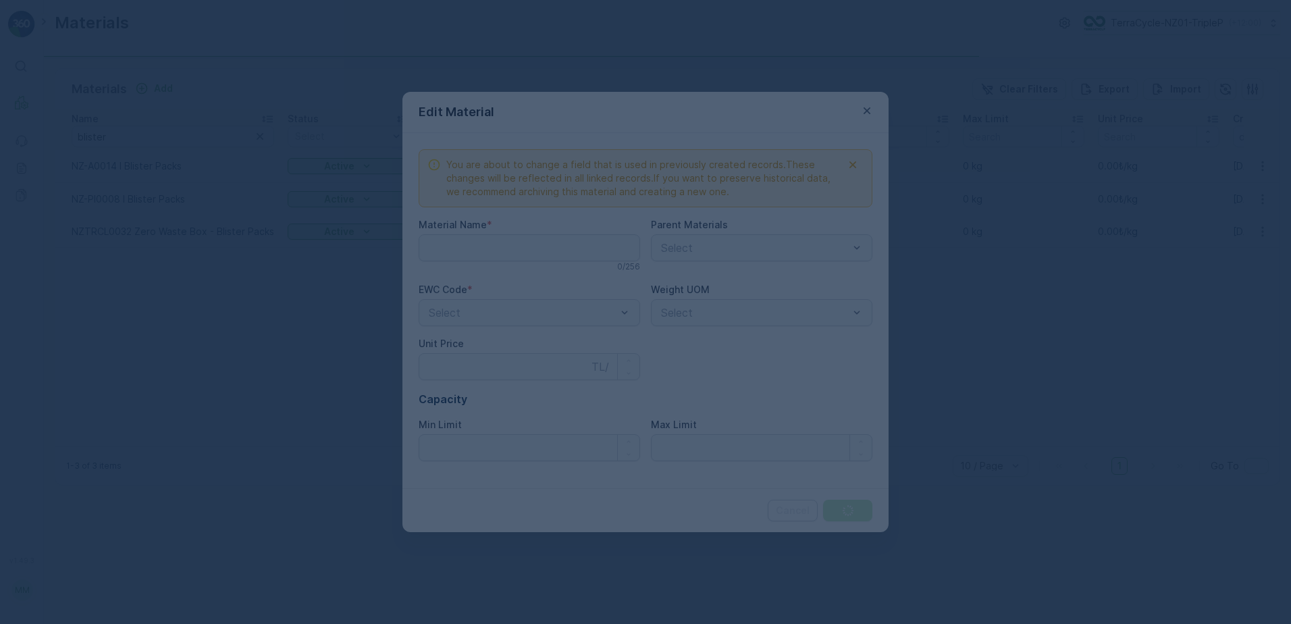
type Name "NZ-A0014 I Blister Packs"
type Price "0"
type Limit "0"
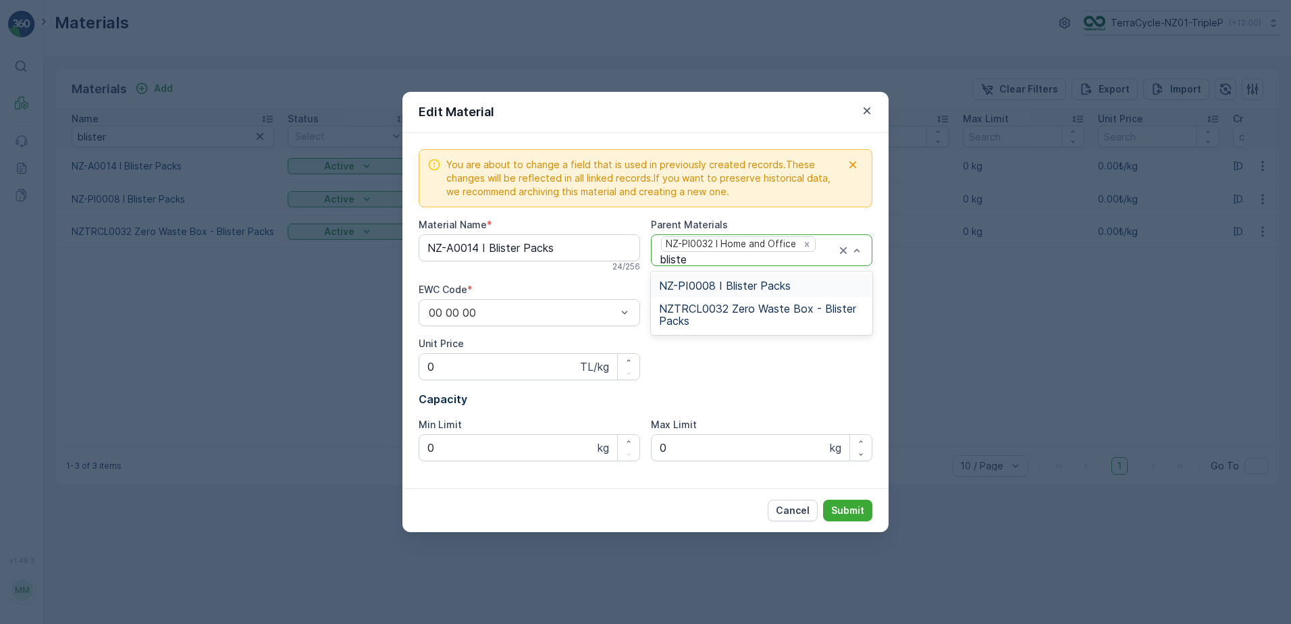
type input "blister"
click at [809, 286] on div "NZ-PI0008 I Blister Packs" at bounding box center [761, 285] width 205 height 12
click at [805, 244] on icon "Remove NZ-PI0032 I Home and Office" at bounding box center [806, 244] width 5 height 5
click at [850, 505] on p "Submit" at bounding box center [847, 510] width 33 height 13
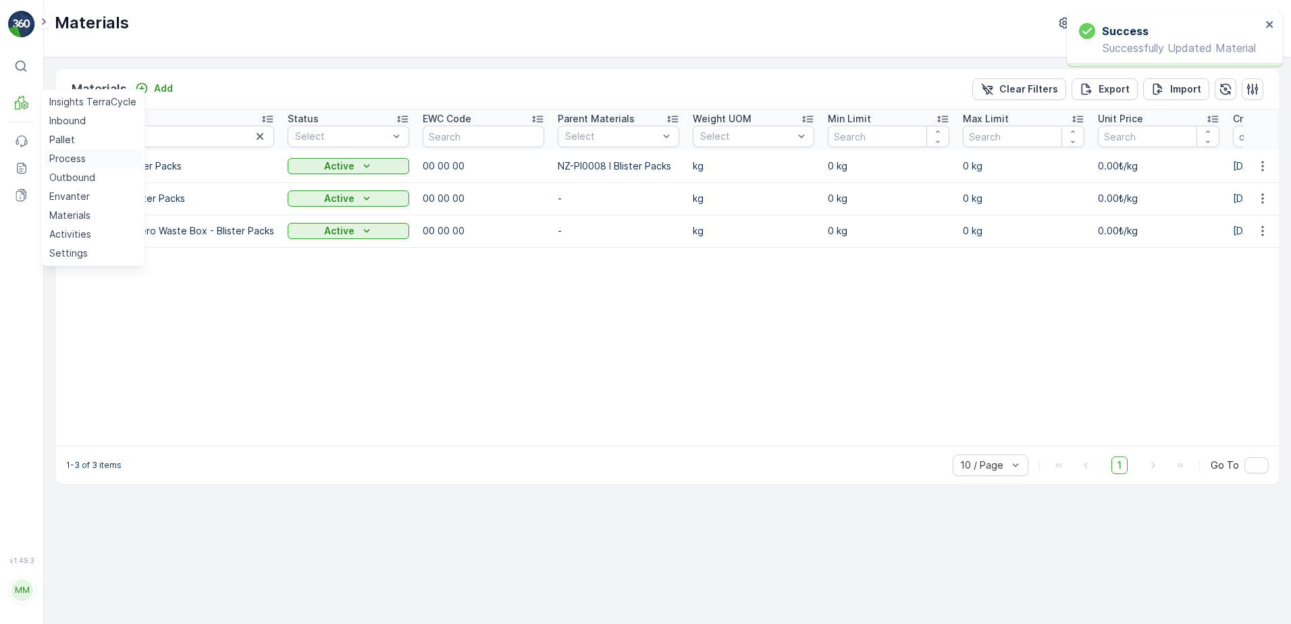
click at [78, 160] on p "Process" at bounding box center [67, 158] width 36 height 13
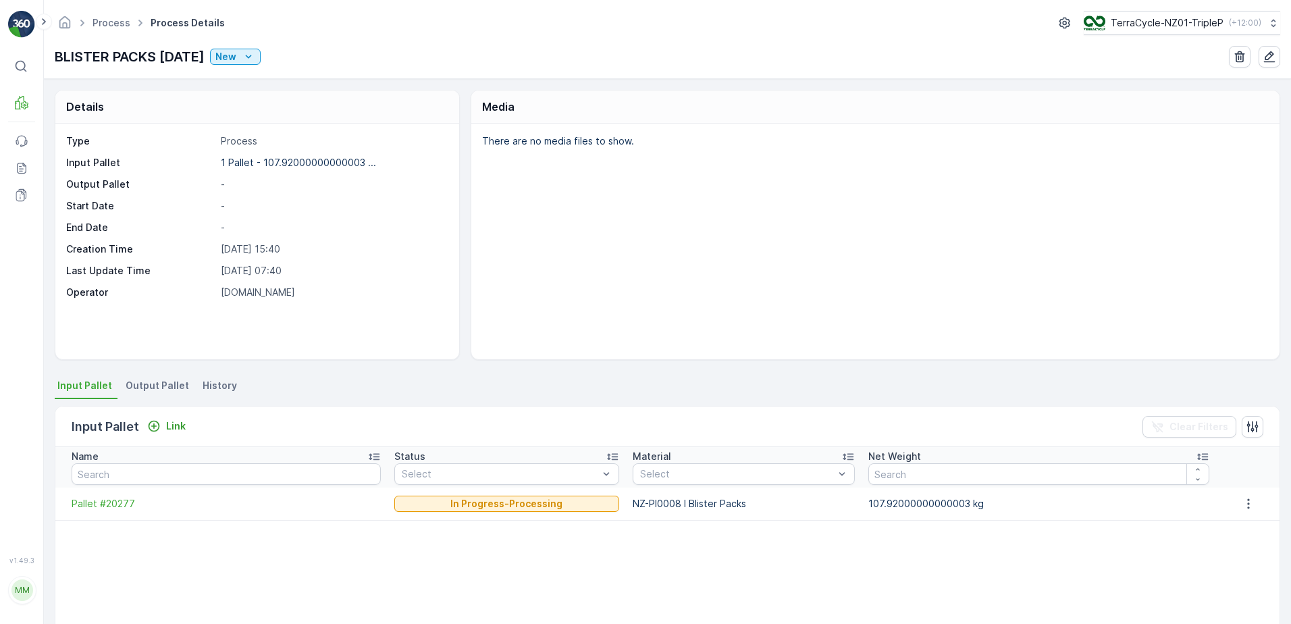
drag, startPoint x: 168, startPoint y: 378, endPoint x: 166, endPoint y: 387, distance: 9.0
click at [169, 378] on li "Output Pallet" at bounding box center [159, 387] width 72 height 23
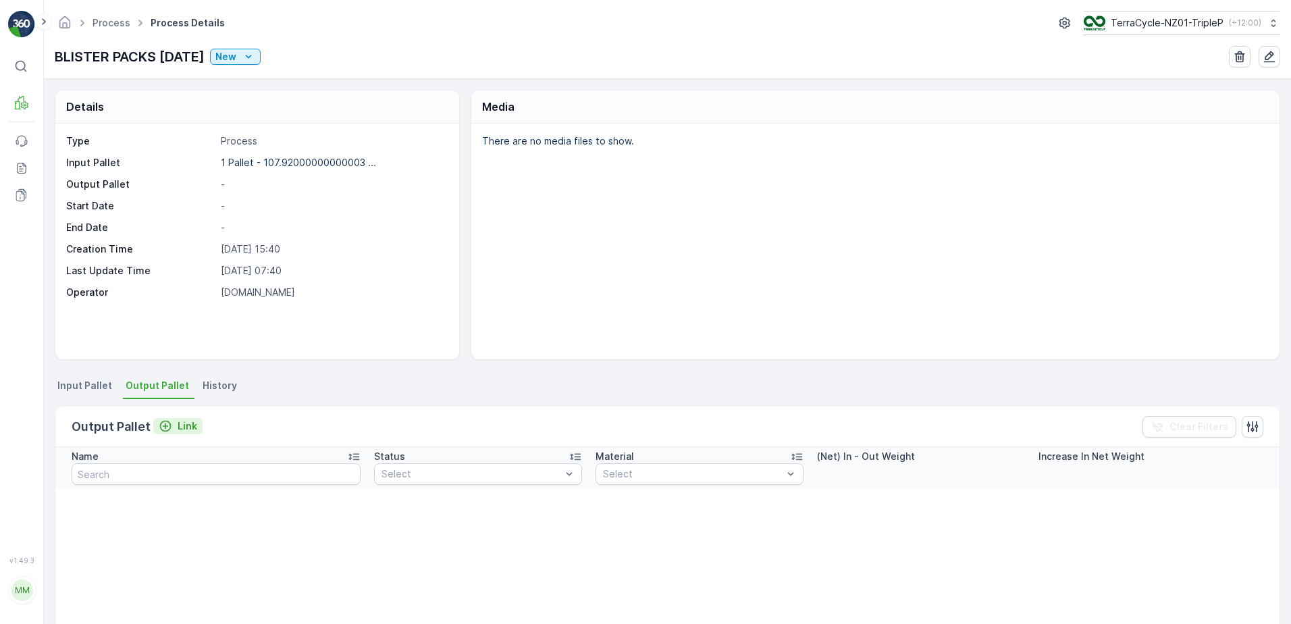
click at [174, 427] on div "Link" at bounding box center [178, 425] width 38 height 13
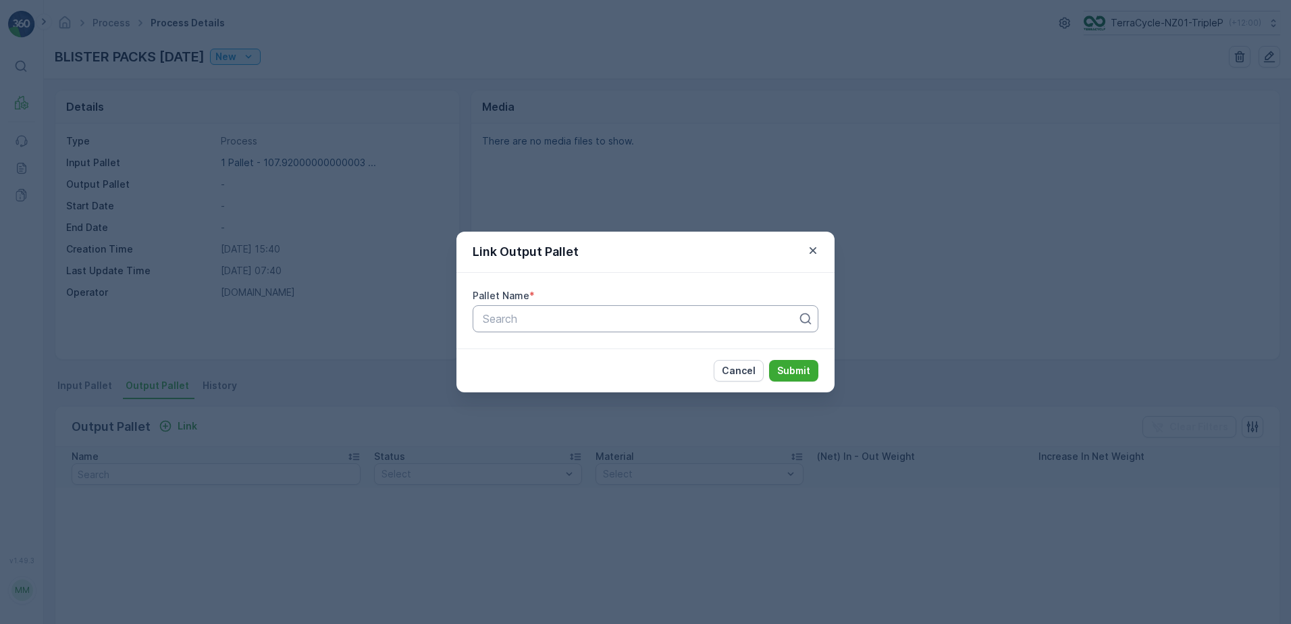
click at [551, 316] on div at bounding box center [639, 319] width 317 height 12
paste input "Pallet_NZ01 #473"
type input "Pallet_NZ01 #473"
drag, startPoint x: 585, startPoint y: 353, endPoint x: 597, endPoint y: 353, distance: 12.8
click at [589, 353] on div "Pallet_NZ01 #473" at bounding box center [645, 352] width 329 height 12
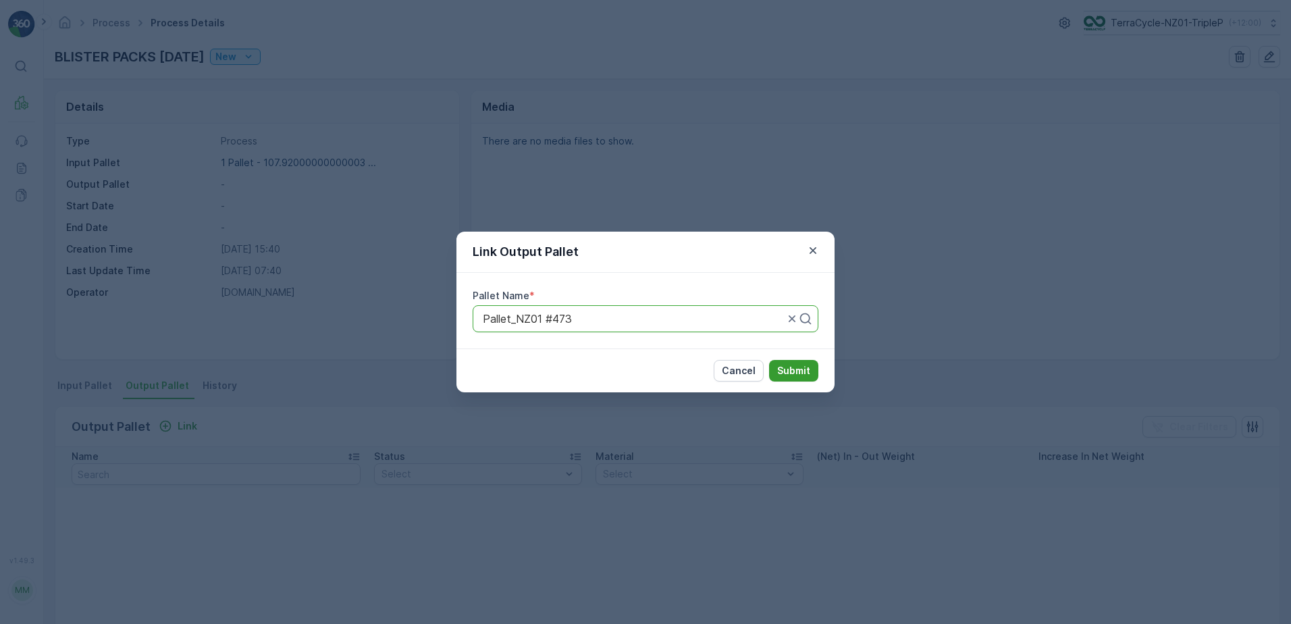
click at [796, 375] on p "Submit" at bounding box center [793, 370] width 33 height 13
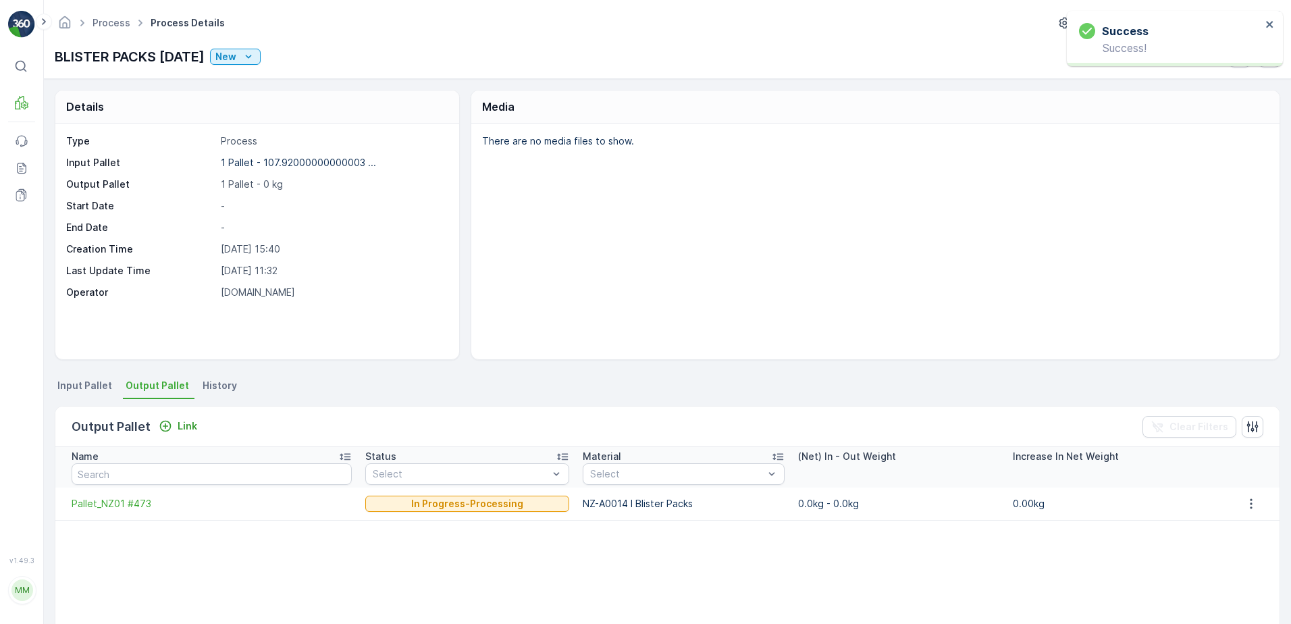
click at [92, 388] on span "Input Pallet" at bounding box center [84, 385] width 55 height 13
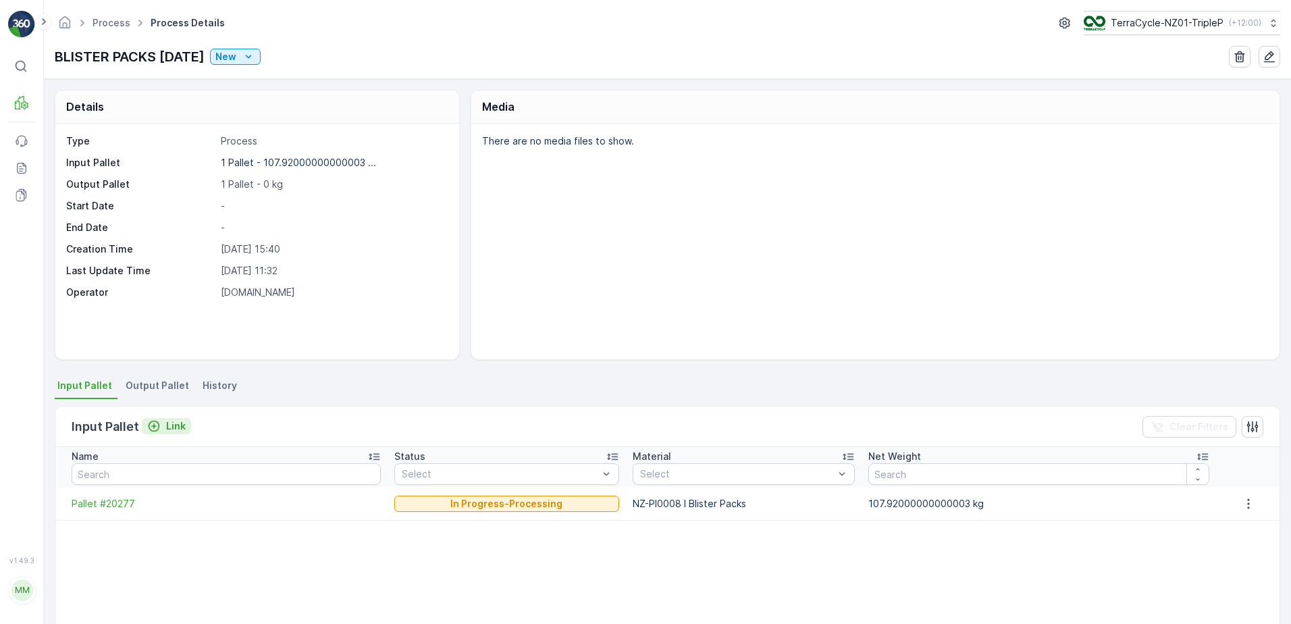
click at [162, 425] on div "Link" at bounding box center [166, 425] width 38 height 13
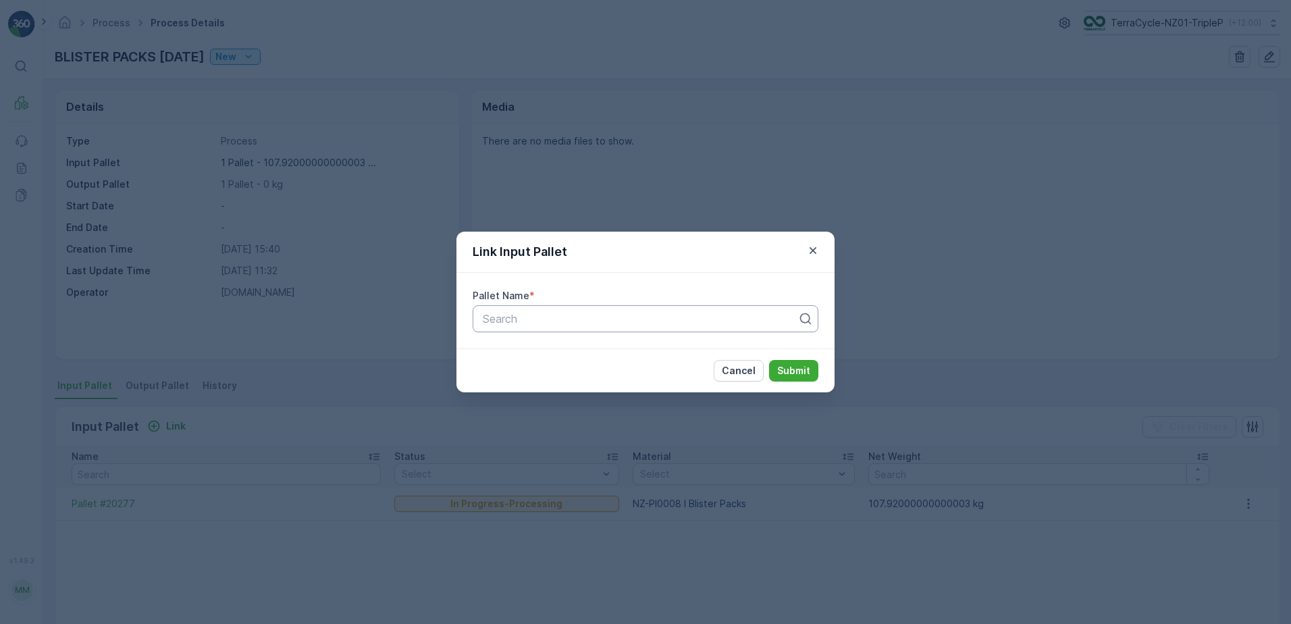
click at [653, 320] on div at bounding box center [639, 319] width 317 height 12
type input "20380"
click at [664, 347] on div "Pallet #20380" at bounding box center [645, 352] width 329 height 12
click at [801, 360] on button "Submit" at bounding box center [793, 371] width 49 height 22
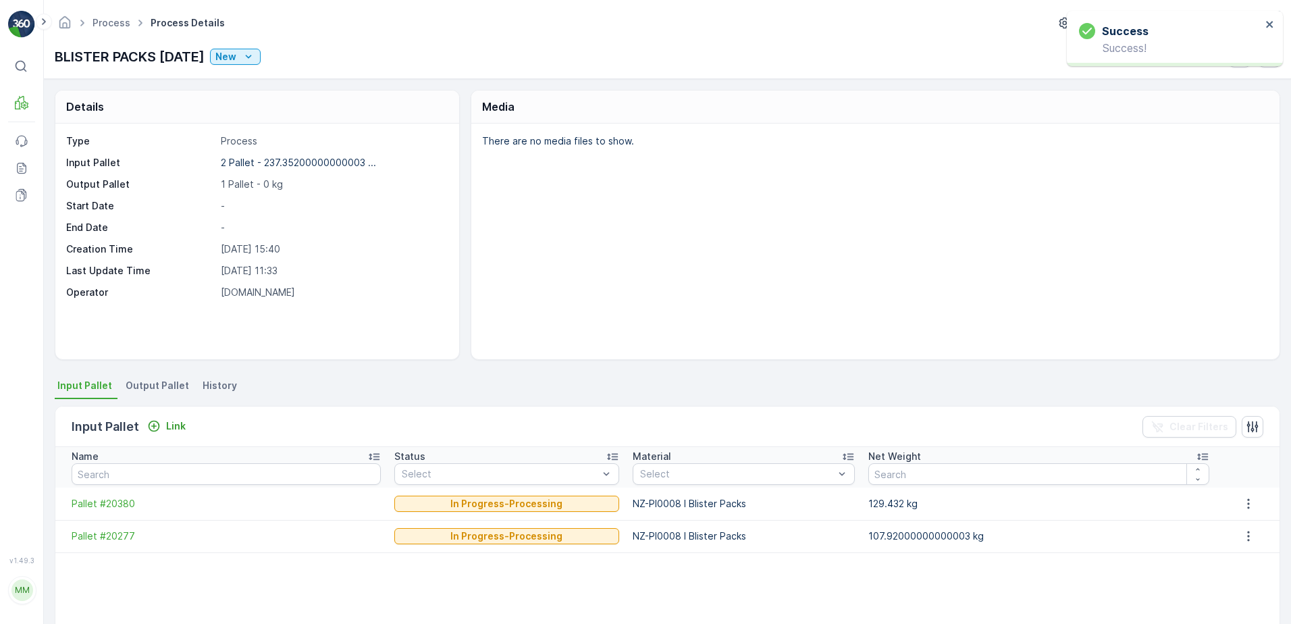
click at [161, 388] on span "Output Pallet" at bounding box center [157, 385] width 63 height 13
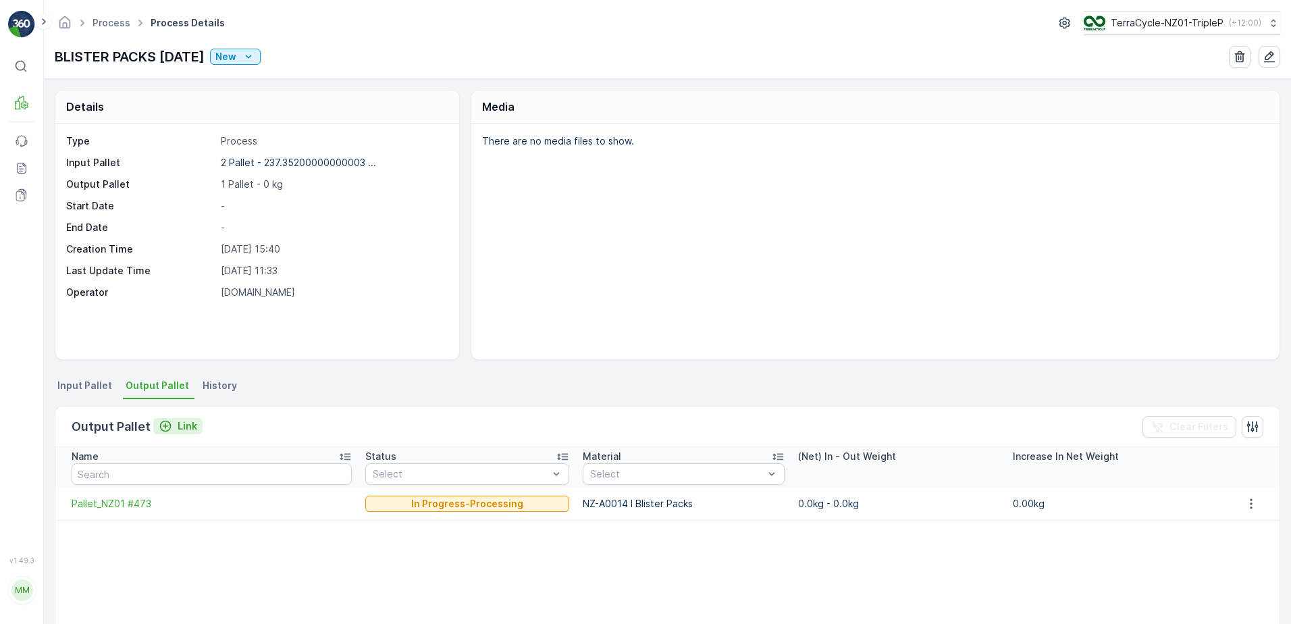
click at [181, 423] on p "Link" at bounding box center [188, 425] width 20 height 13
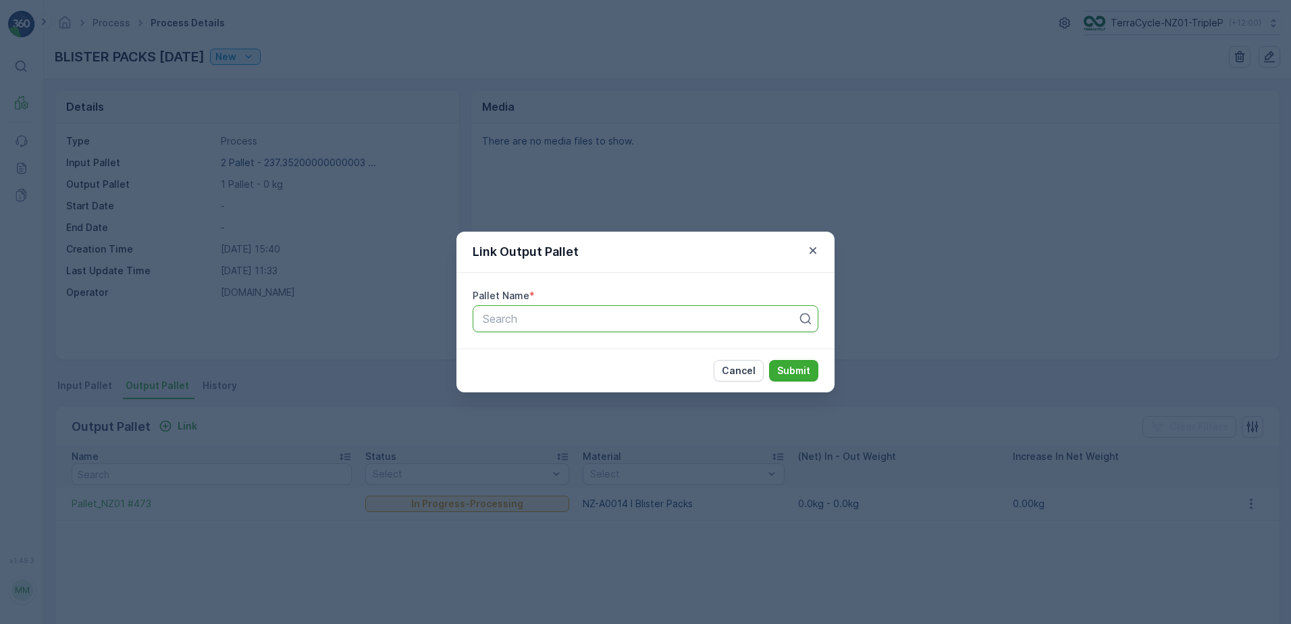
click at [554, 319] on div at bounding box center [639, 319] width 317 height 12
type input "474"
click at [579, 368] on div "Pallet_NZ01 #474" at bounding box center [645, 374] width 346 height 23
click at [803, 362] on button "Submit" at bounding box center [793, 371] width 49 height 22
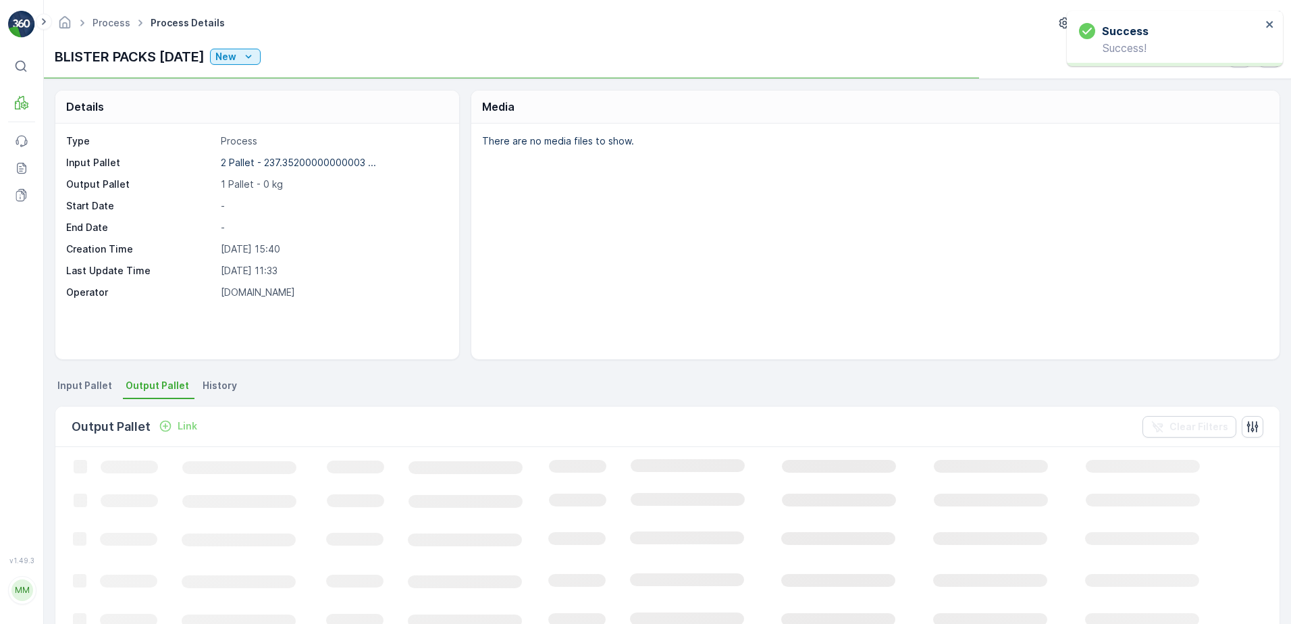
click at [80, 387] on span "Input Pallet" at bounding box center [84, 385] width 55 height 13
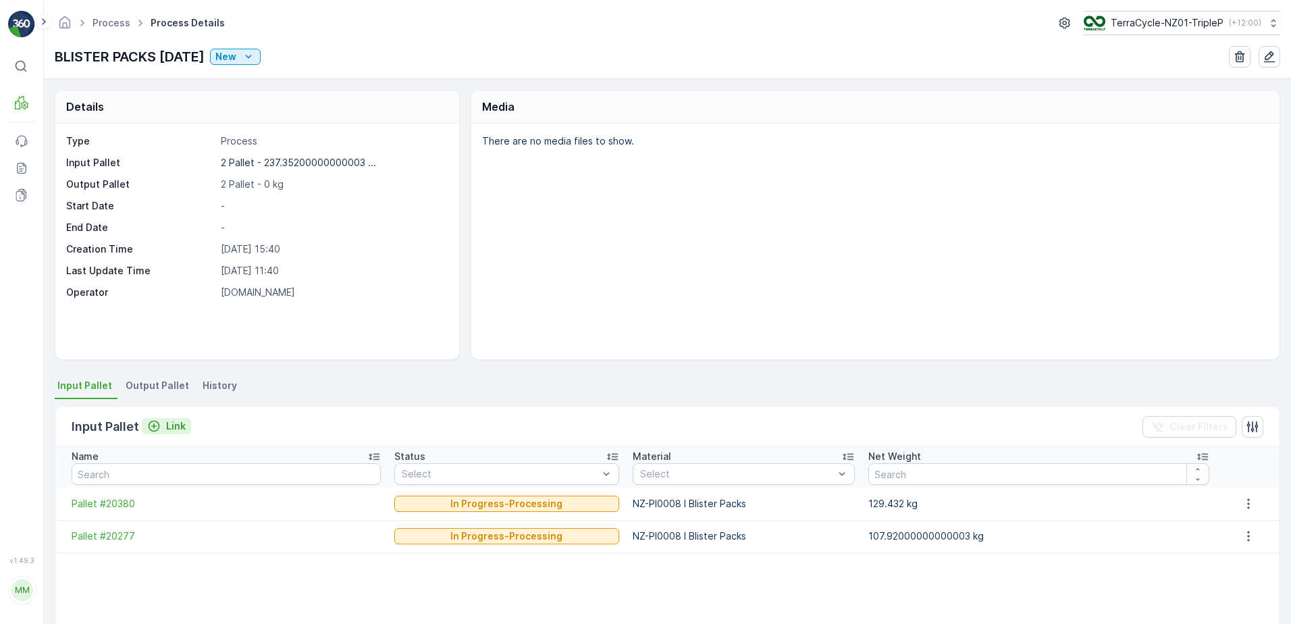
click at [159, 432] on icon "Link" at bounding box center [153, 425] width 13 height 13
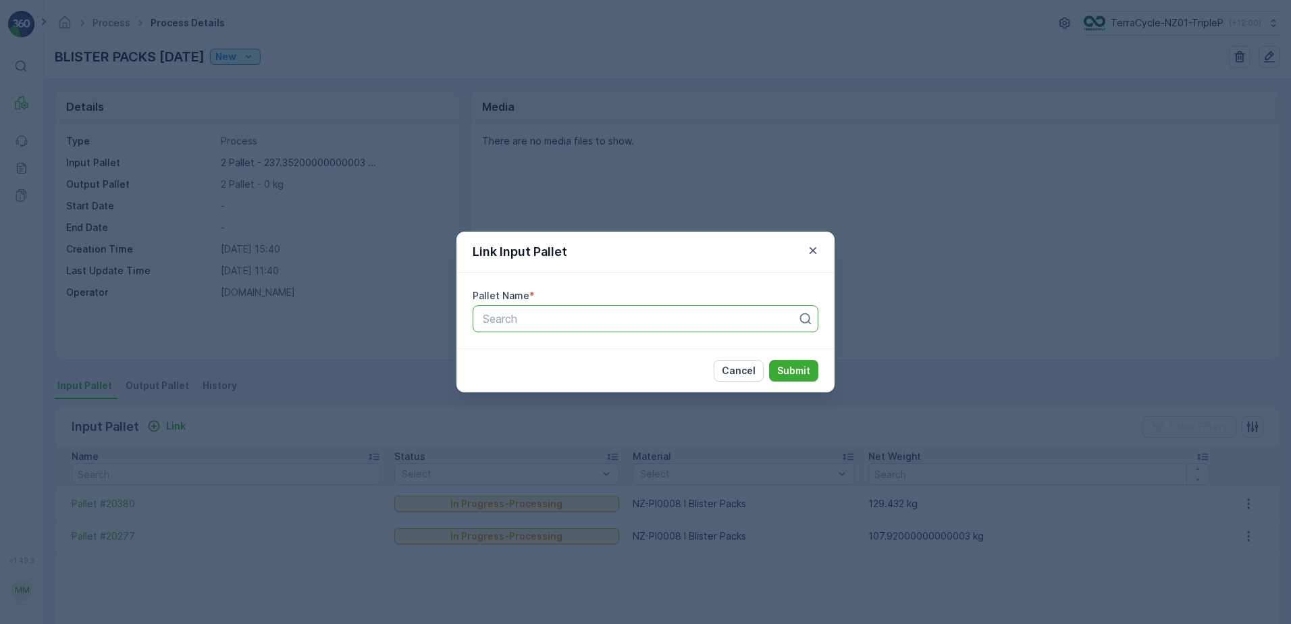
click at [542, 322] on div at bounding box center [639, 319] width 317 height 12
type input "b"
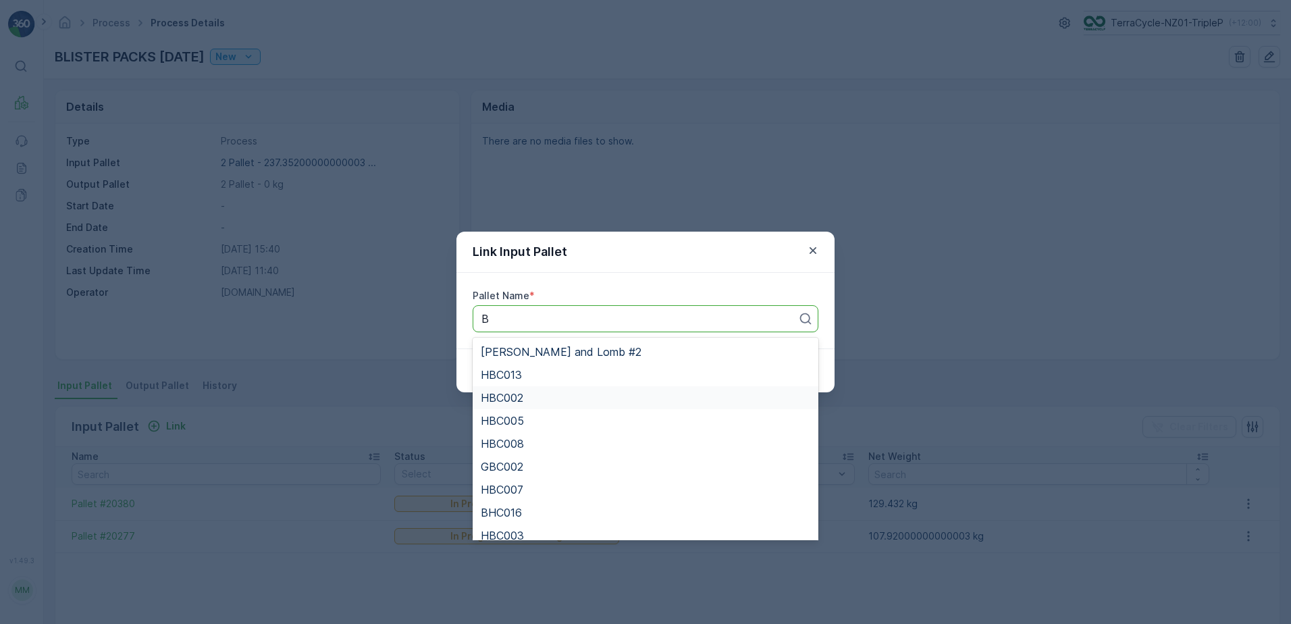
type input "B"
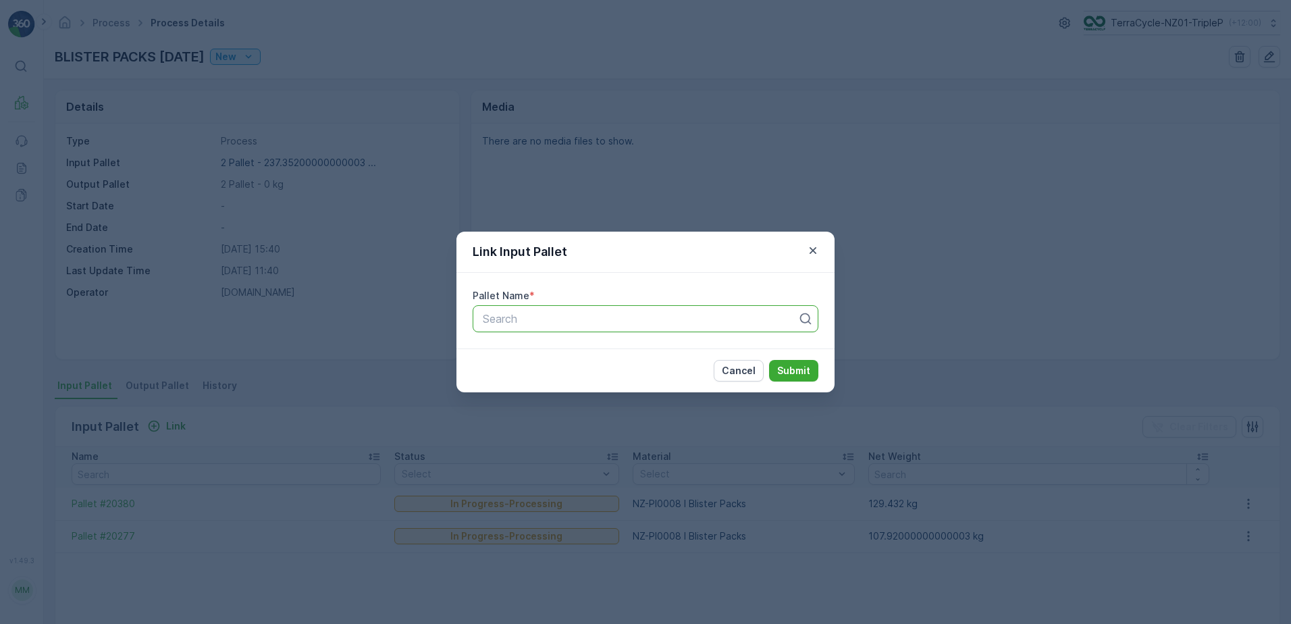
click at [464, 439] on div "Link Input Pallet Pallet Name * option , selected. Select is focused ,type to r…" at bounding box center [645, 312] width 1291 height 624
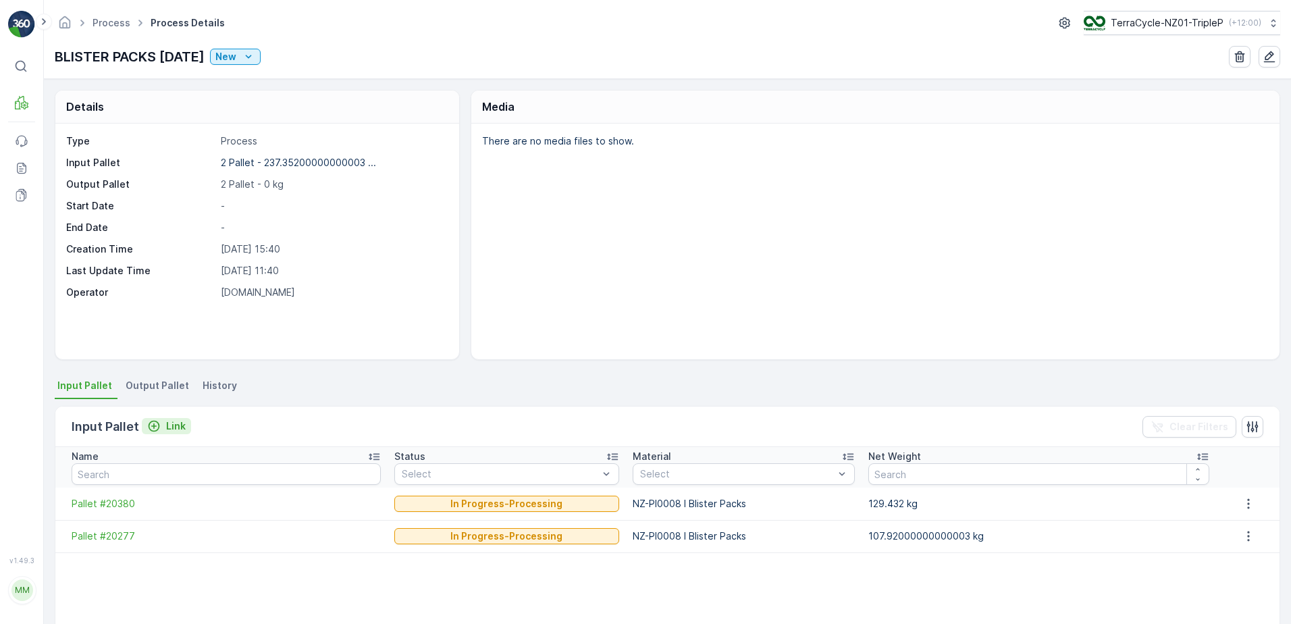
click at [176, 427] on p "Link" at bounding box center [176, 425] width 20 height 13
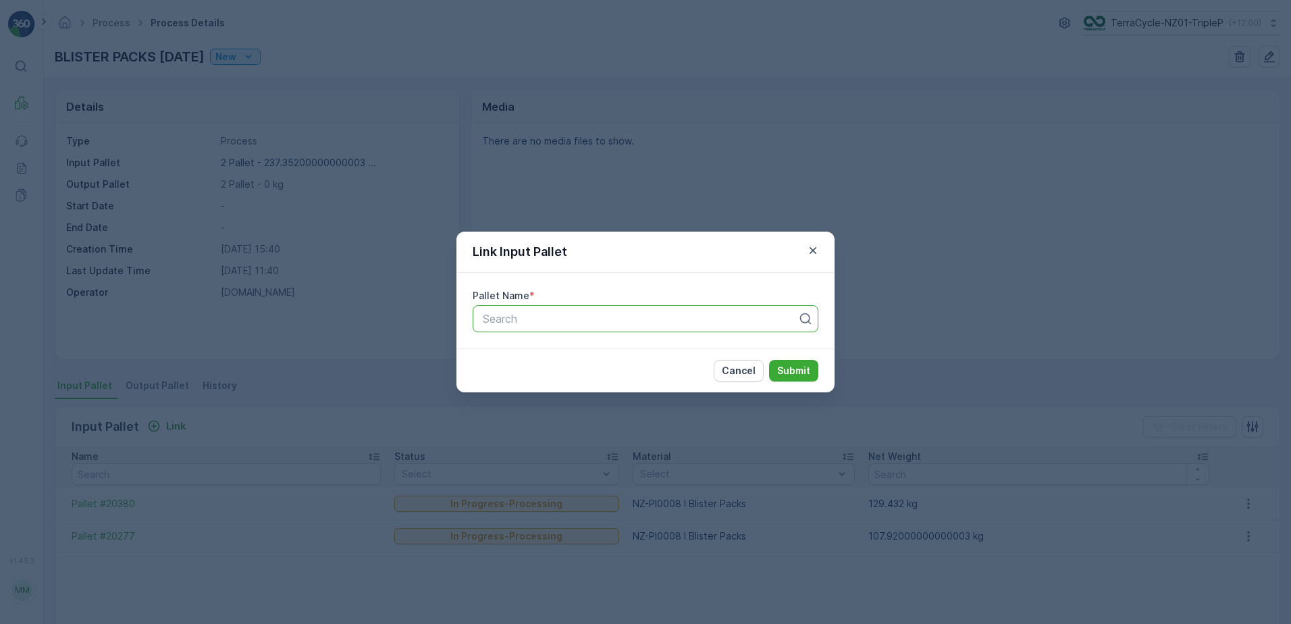
click at [562, 330] on div "Search" at bounding box center [645, 318] width 346 height 27
type input "BLS"
type input "2"
type input "BLS"
click at [519, 348] on span "BLS002" at bounding box center [501, 352] width 40 height 12
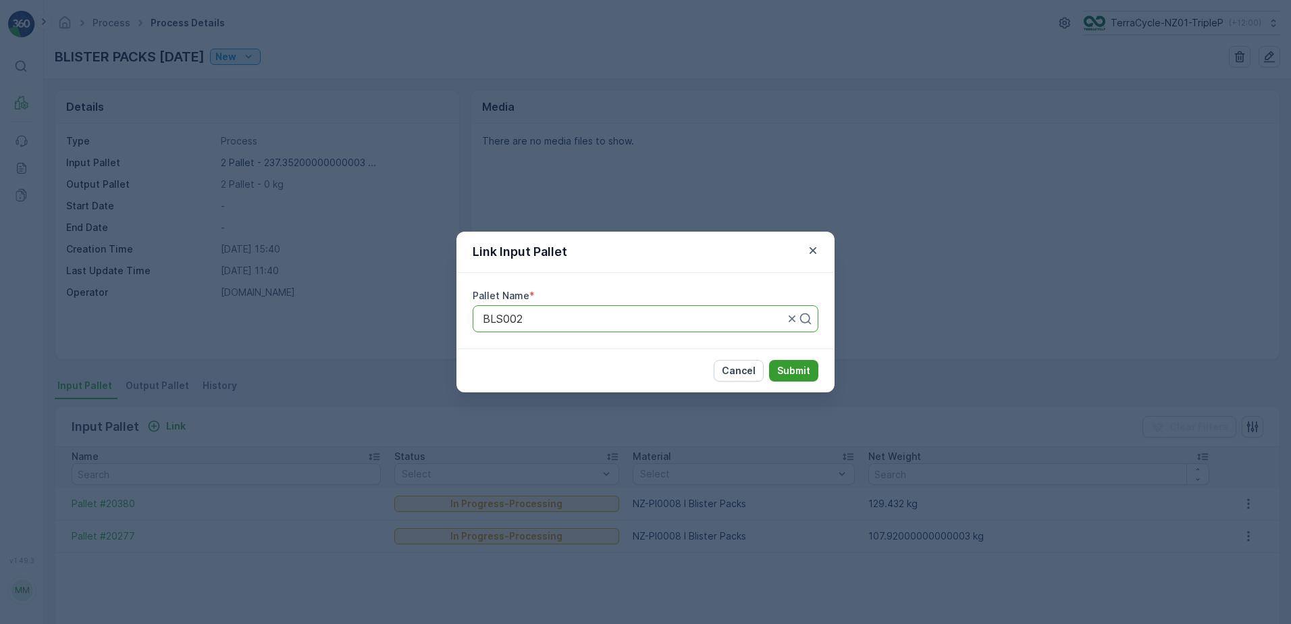
click at [775, 364] on button "Submit" at bounding box center [793, 371] width 49 height 22
click at [808, 371] on p "Submit" at bounding box center [793, 370] width 33 height 13
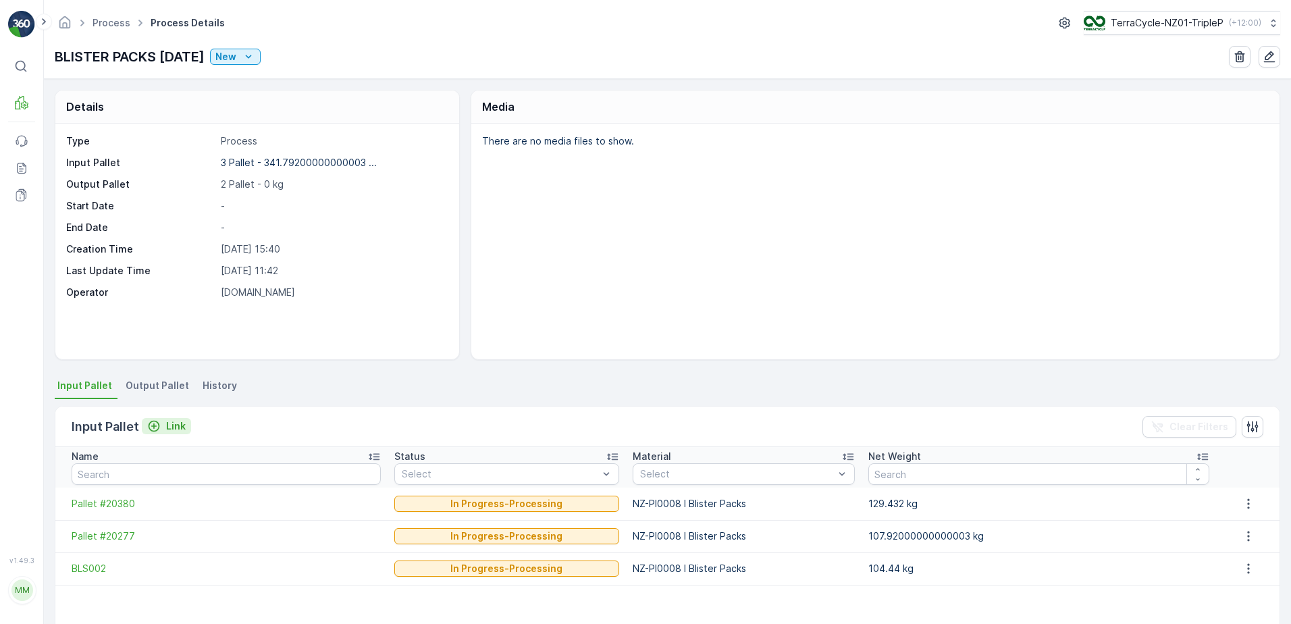
click at [159, 425] on icon "Link" at bounding box center [153, 425] width 13 height 13
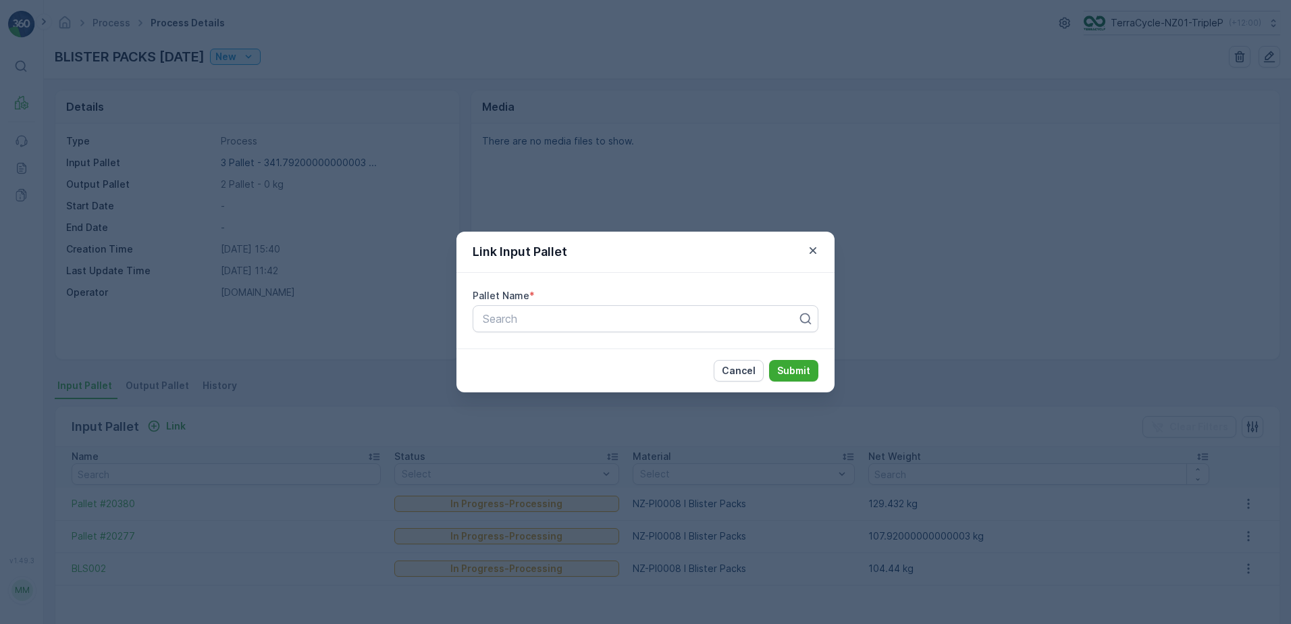
click at [219, 419] on div "Link Input Pallet Pallet Name * Search Cancel Submit" at bounding box center [645, 312] width 1291 height 624
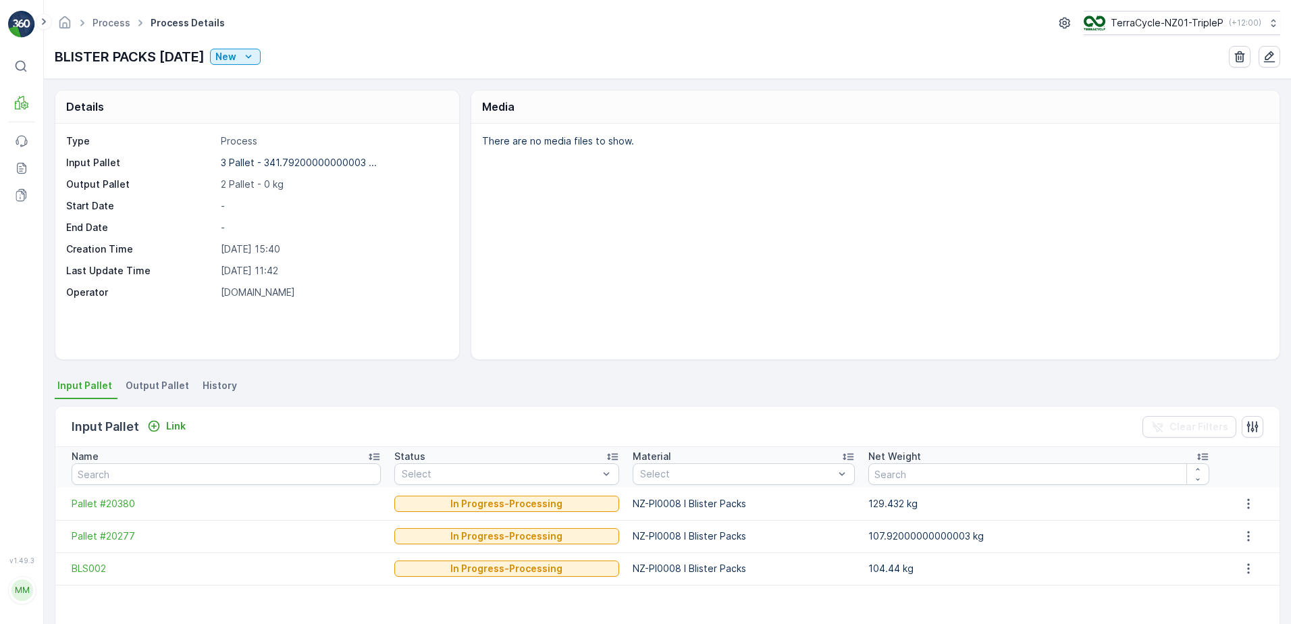
click at [178, 385] on span "Output Pallet" at bounding box center [157, 385] width 63 height 13
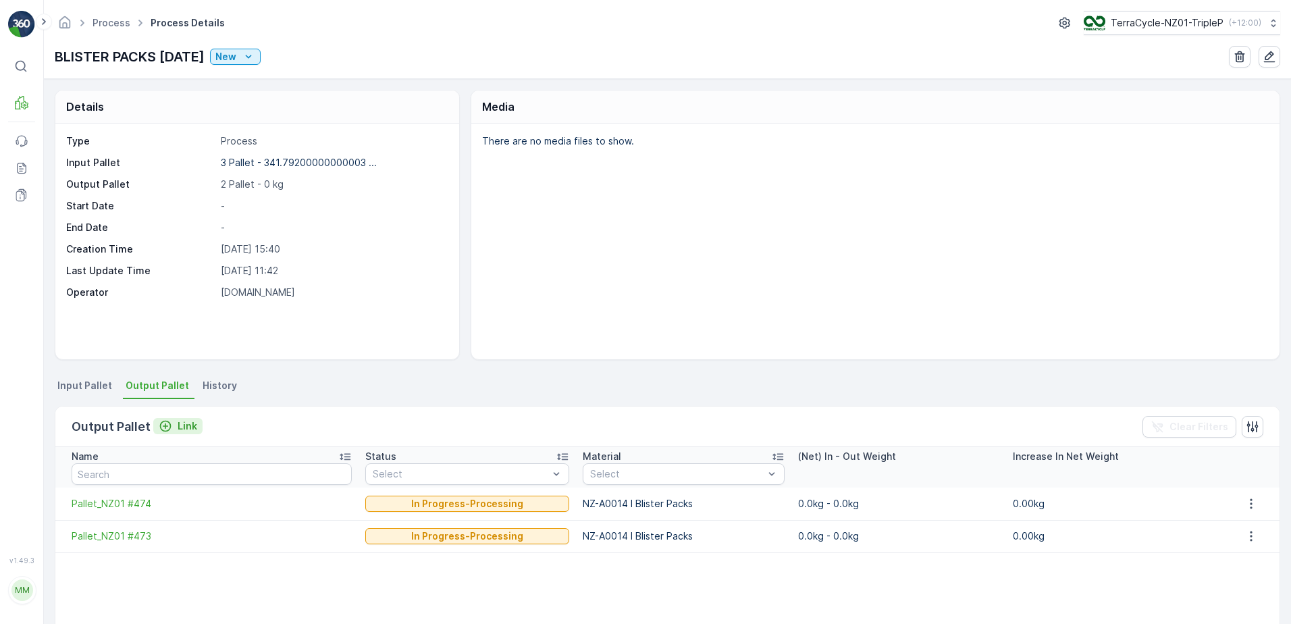
click at [169, 425] on icon "Link" at bounding box center [165, 425] width 13 height 13
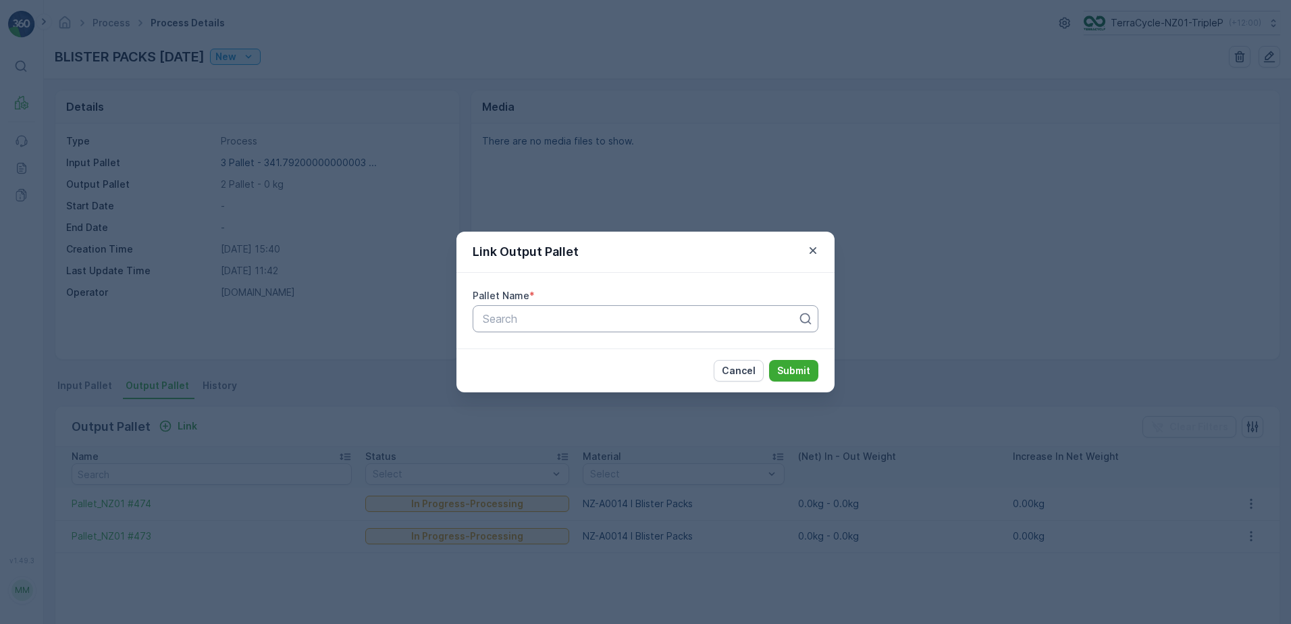
click at [533, 319] on div at bounding box center [639, 319] width 317 height 12
type input "475"
click at [576, 371] on div "Pallet_NZ01 #475" at bounding box center [645, 375] width 329 height 12
click at [812, 367] on button "Submit" at bounding box center [793, 371] width 49 height 22
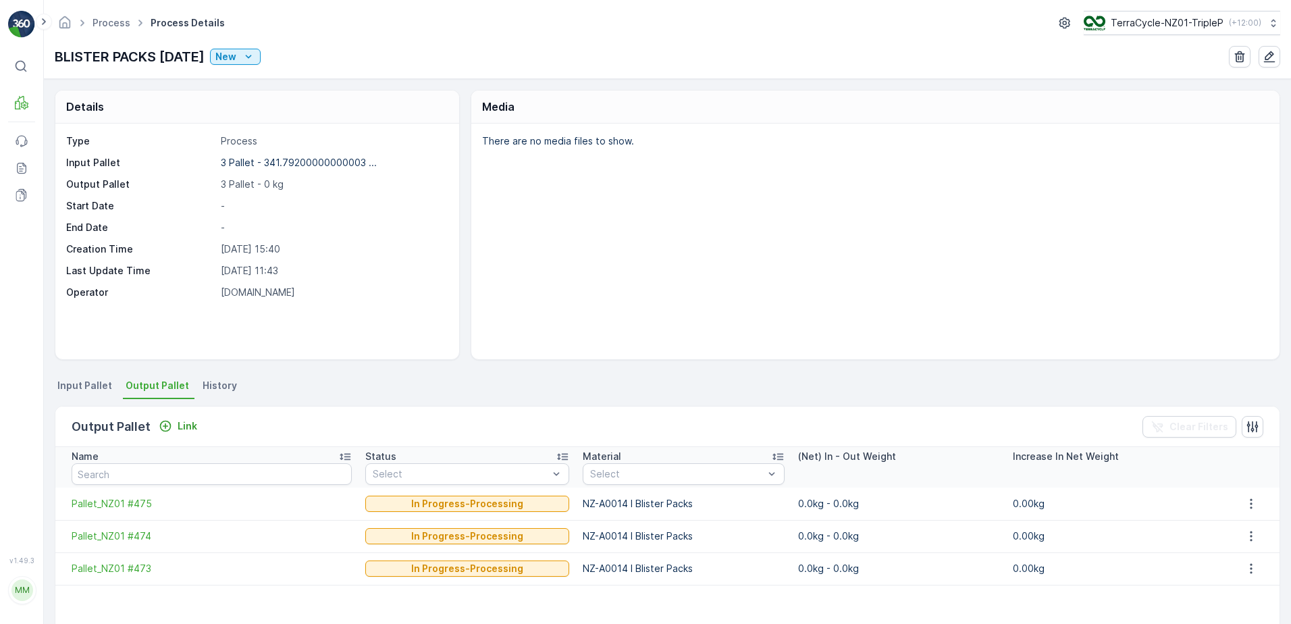
click at [96, 390] on span "Input Pallet" at bounding box center [84, 385] width 55 height 13
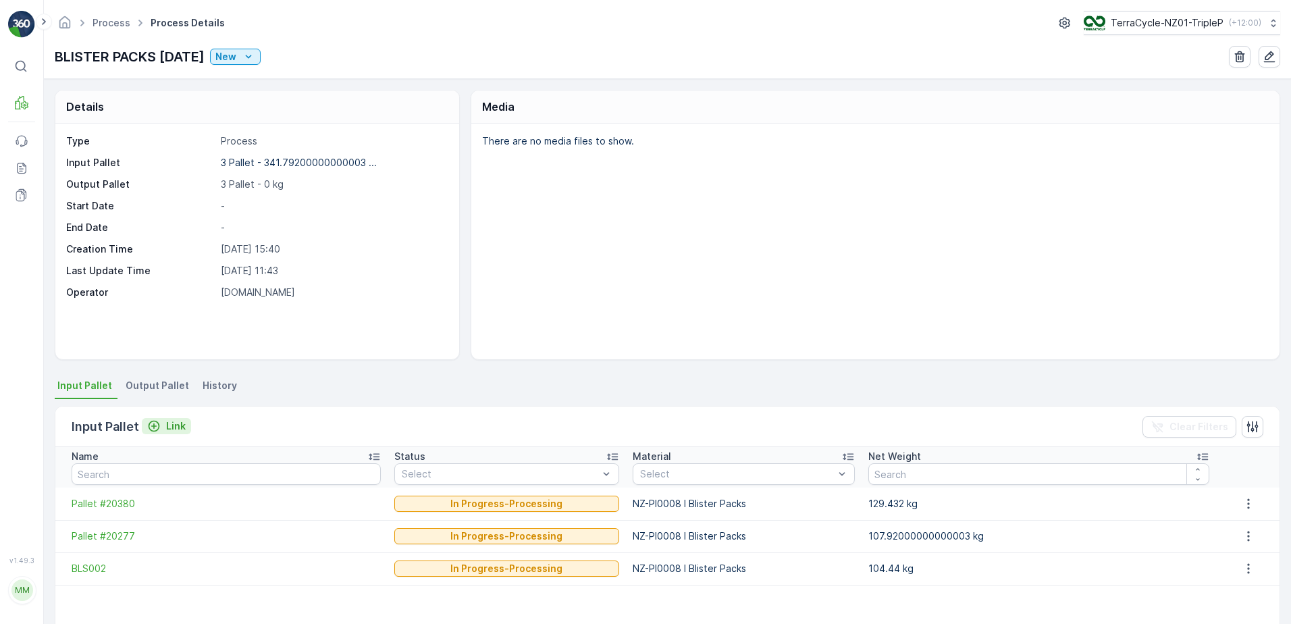
click at [180, 427] on p "Link" at bounding box center [176, 425] width 20 height 13
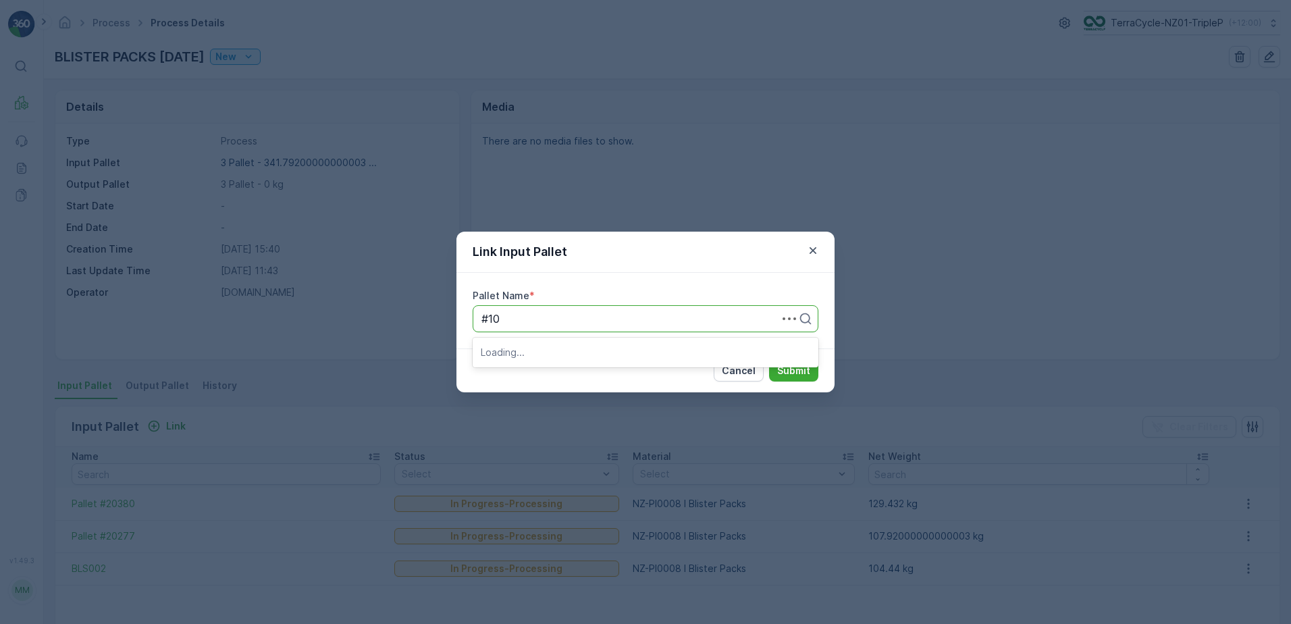
type input "#106"
click at [536, 351] on span "Pallet_NZ01 #106" at bounding box center [525, 352] width 88 height 12
click at [788, 372] on p "Submit" at bounding box center [793, 370] width 33 height 13
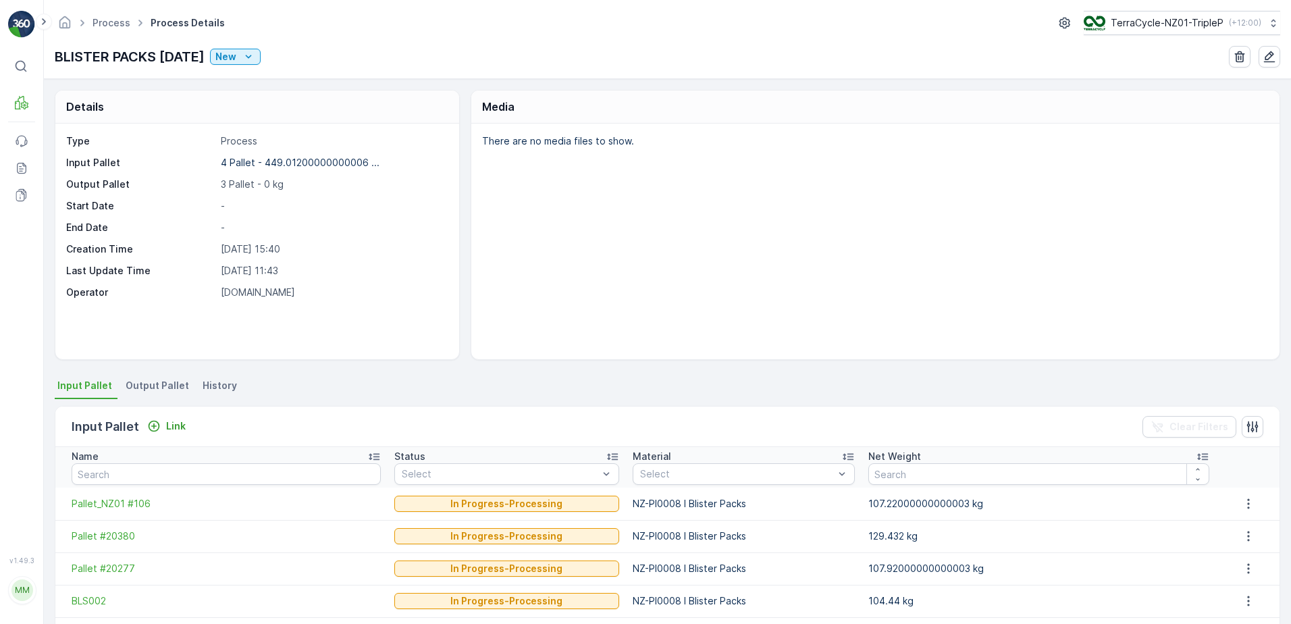
click at [153, 375] on div "Details Type Process Input Pallet 4 Pallet - 449.01200000000006 ... Output Pall…" at bounding box center [667, 351] width 1247 height 545
click at [156, 383] on span "Output Pallet" at bounding box center [157, 385] width 63 height 13
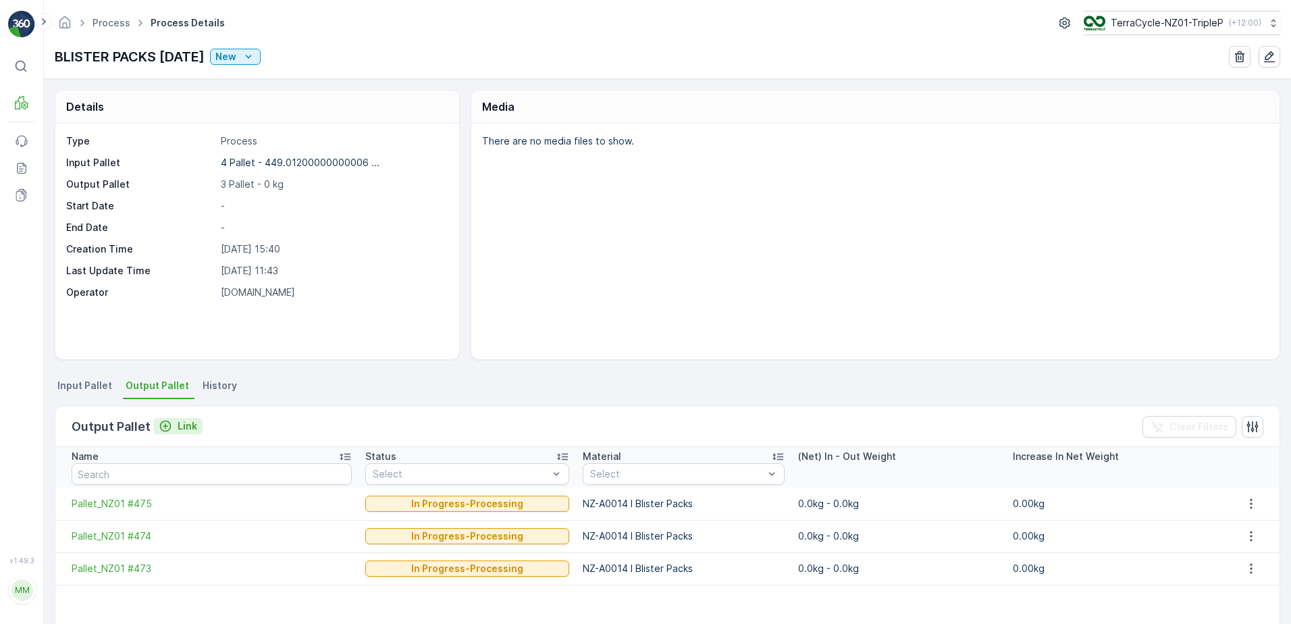
click at [172, 422] on div "Link" at bounding box center [178, 425] width 38 height 13
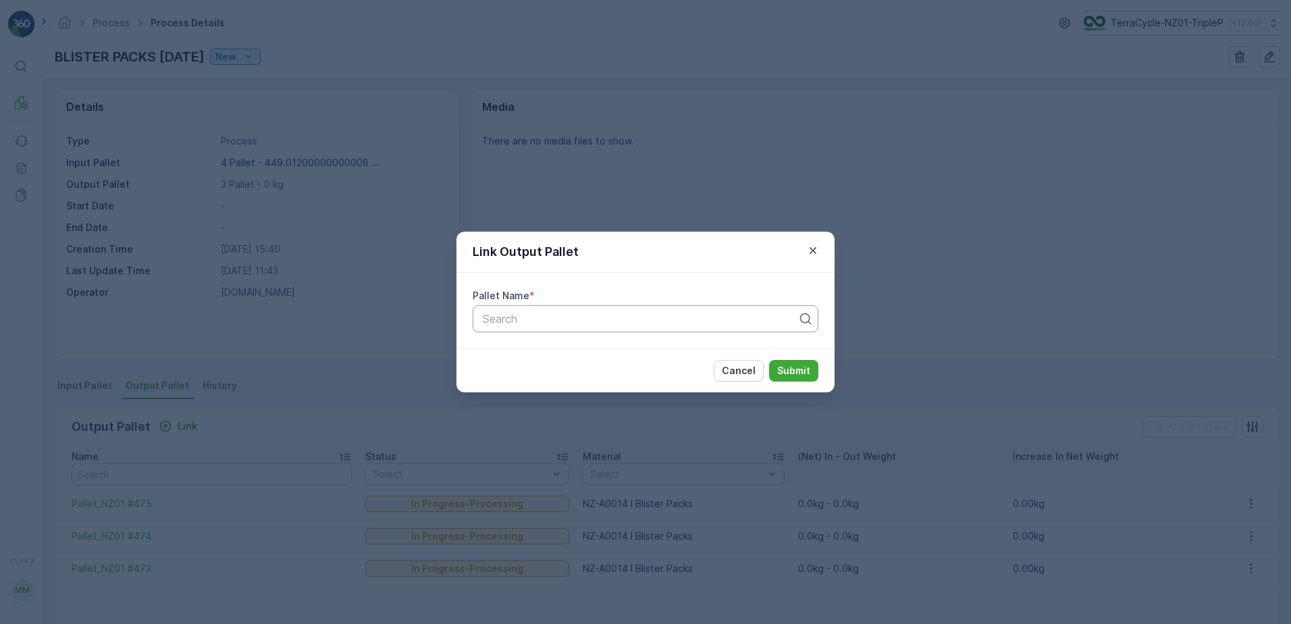
click at [749, 313] on div at bounding box center [639, 319] width 317 height 12
type input "476"
click at [634, 350] on div "Pallet_NZ01 #476" at bounding box center [645, 352] width 329 height 12
click at [794, 364] on p "Submit" at bounding box center [793, 370] width 33 height 13
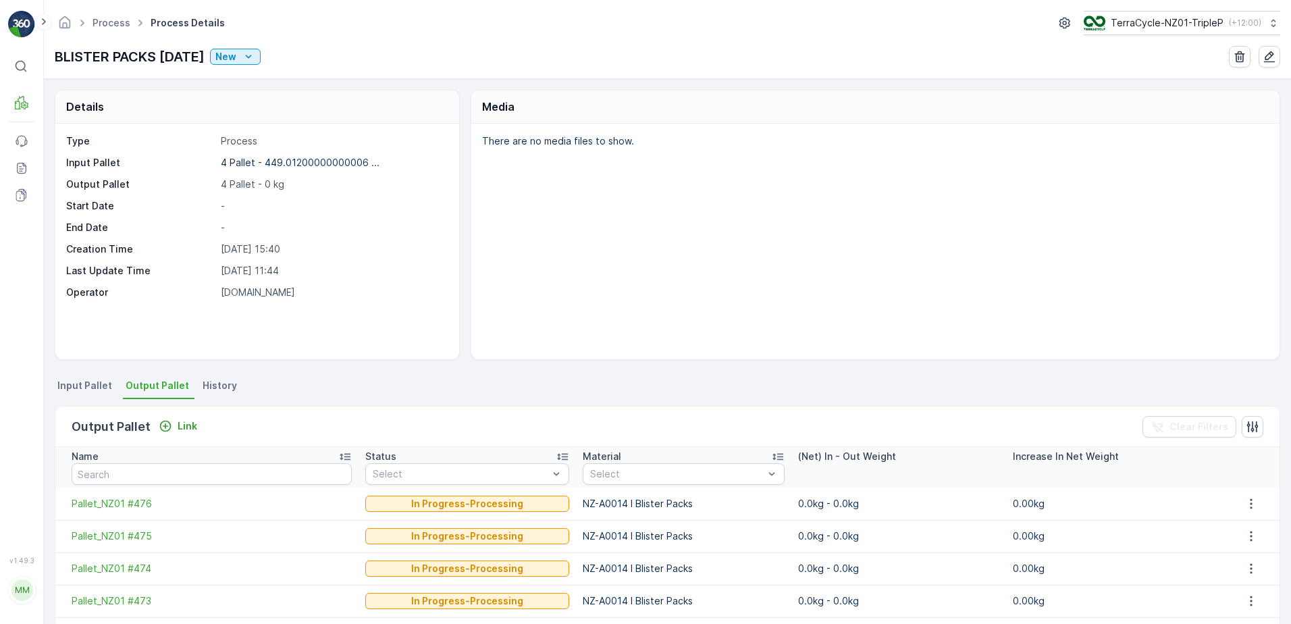
click at [80, 373] on div "Details Type Process Input Pallet 4 Pallet - 449.01200000000006 ... Output Pall…" at bounding box center [667, 351] width 1247 height 545
drag, startPoint x: 87, startPoint y: 386, endPoint x: 101, endPoint y: 389, distance: 14.4
click at [88, 386] on span "Input Pallet" at bounding box center [84, 385] width 55 height 13
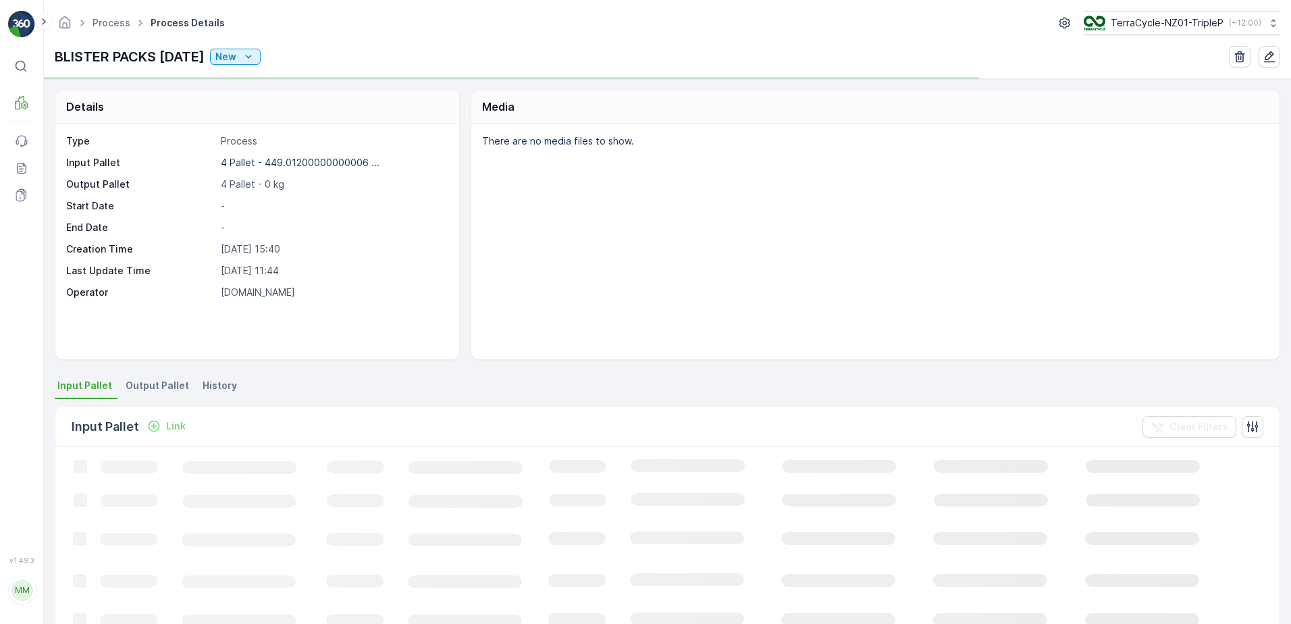
click at [166, 429] on p "Link" at bounding box center [176, 425] width 20 height 13
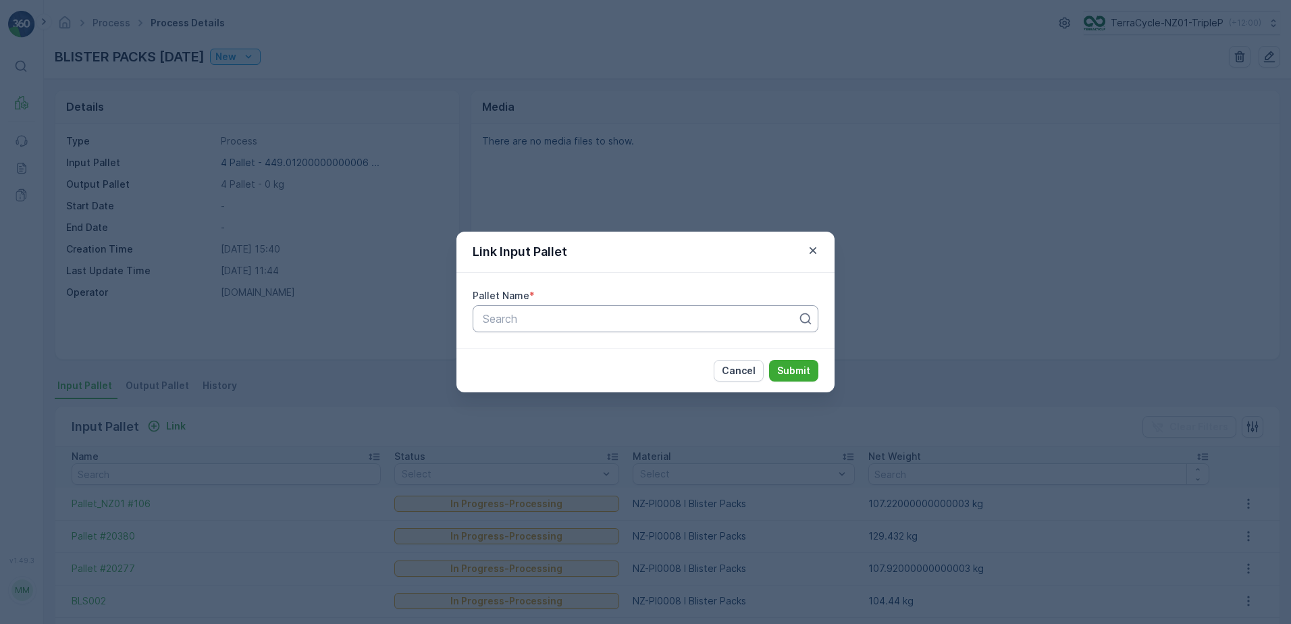
click at [495, 321] on div at bounding box center [639, 319] width 317 height 12
type input "411"
drag, startPoint x: 564, startPoint y: 377, endPoint x: 674, endPoint y: 369, distance: 110.3
click at [565, 377] on span "Pallet_NZ01 #411" at bounding box center [524, 375] width 86 height 12
click at [782, 367] on p "Submit" at bounding box center [793, 370] width 33 height 13
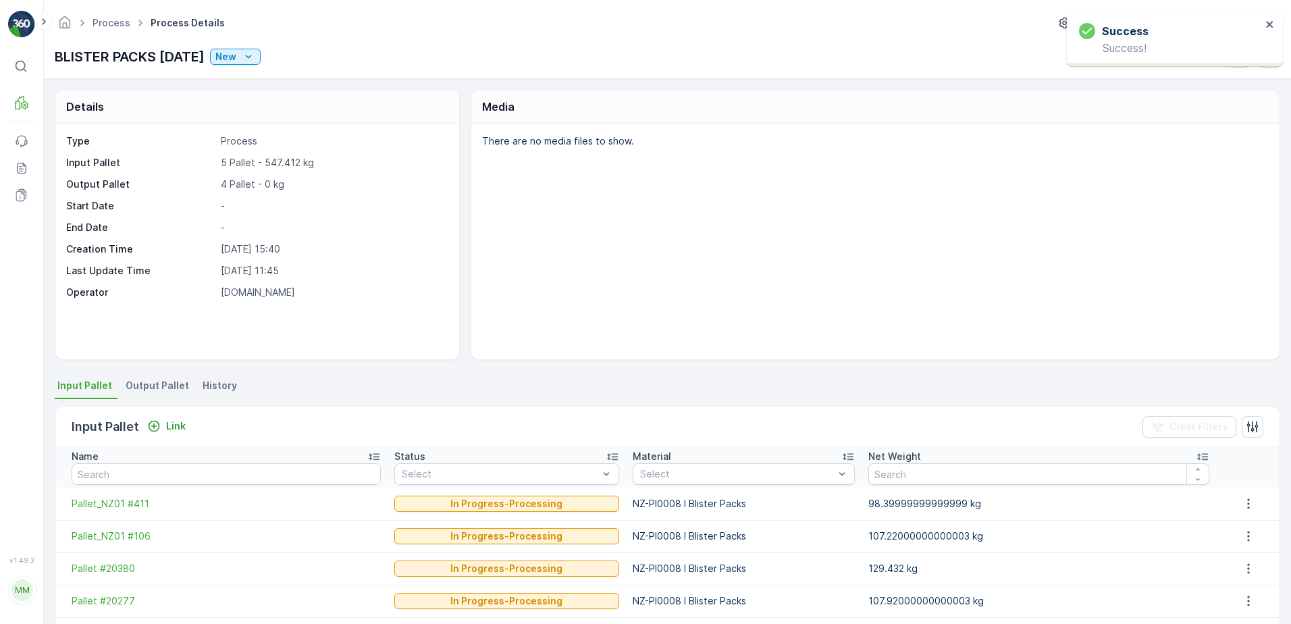
drag, startPoint x: 160, startPoint y: 389, endPoint x: 167, endPoint y: 381, distance: 10.5
click at [161, 389] on span "Output Pallet" at bounding box center [157, 385] width 63 height 13
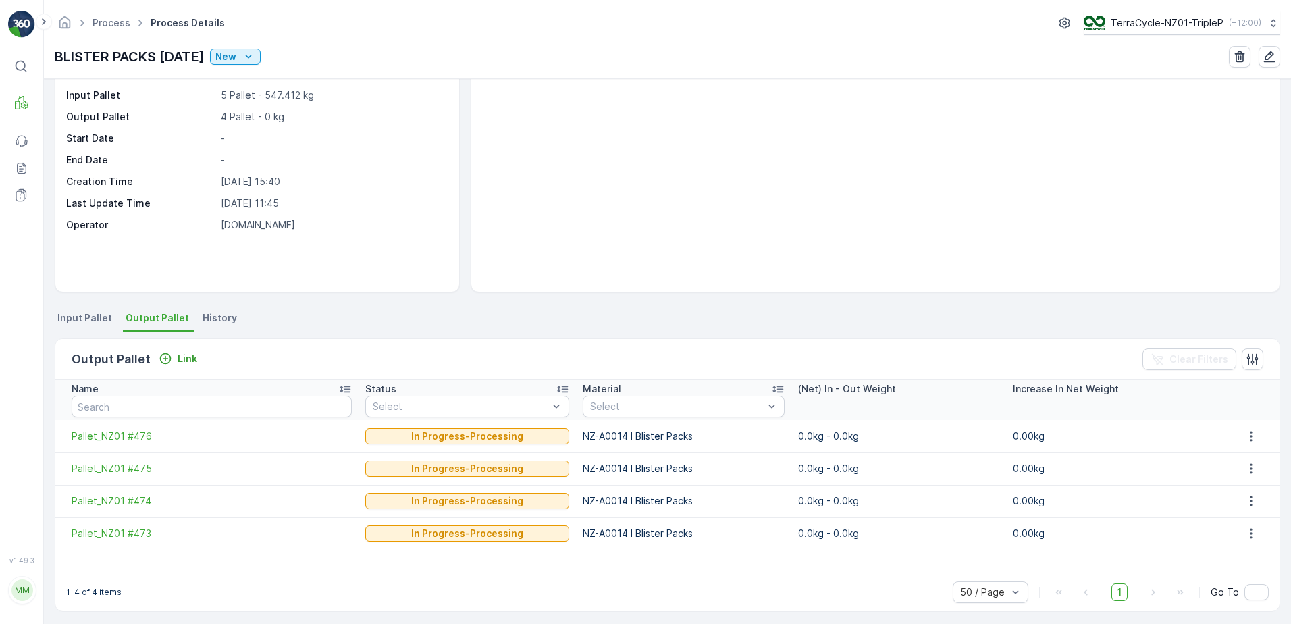
scroll to position [73, 0]
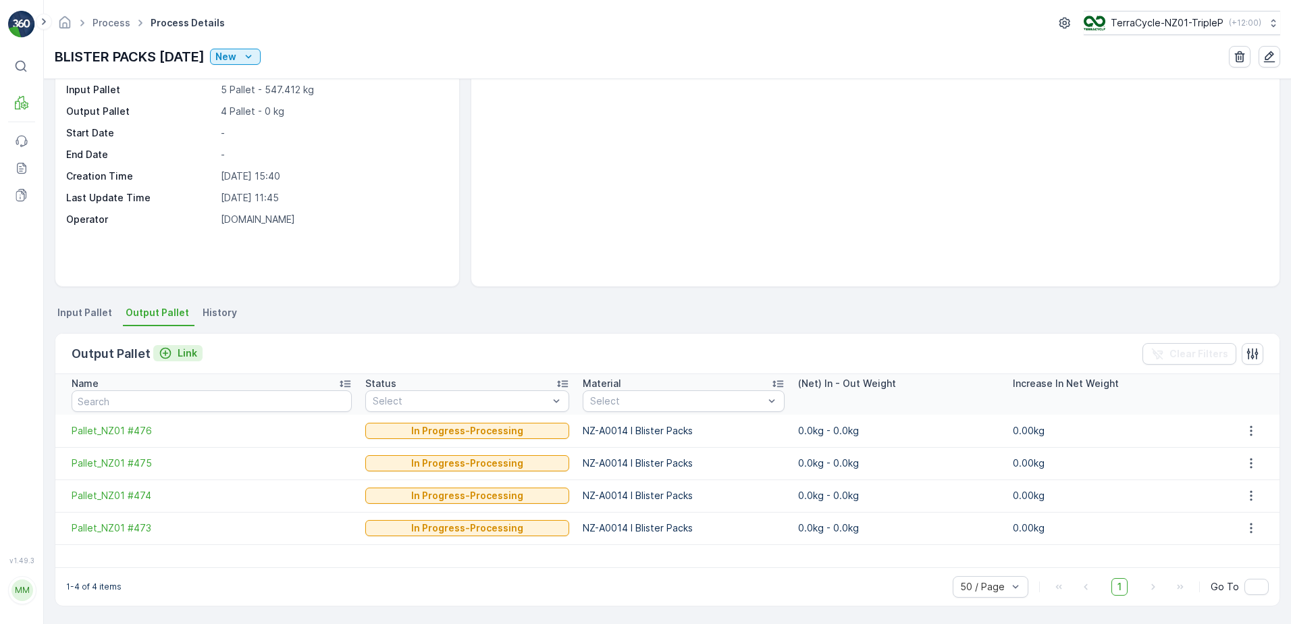
click at [169, 356] on icon "Link" at bounding box center [165, 352] width 13 height 13
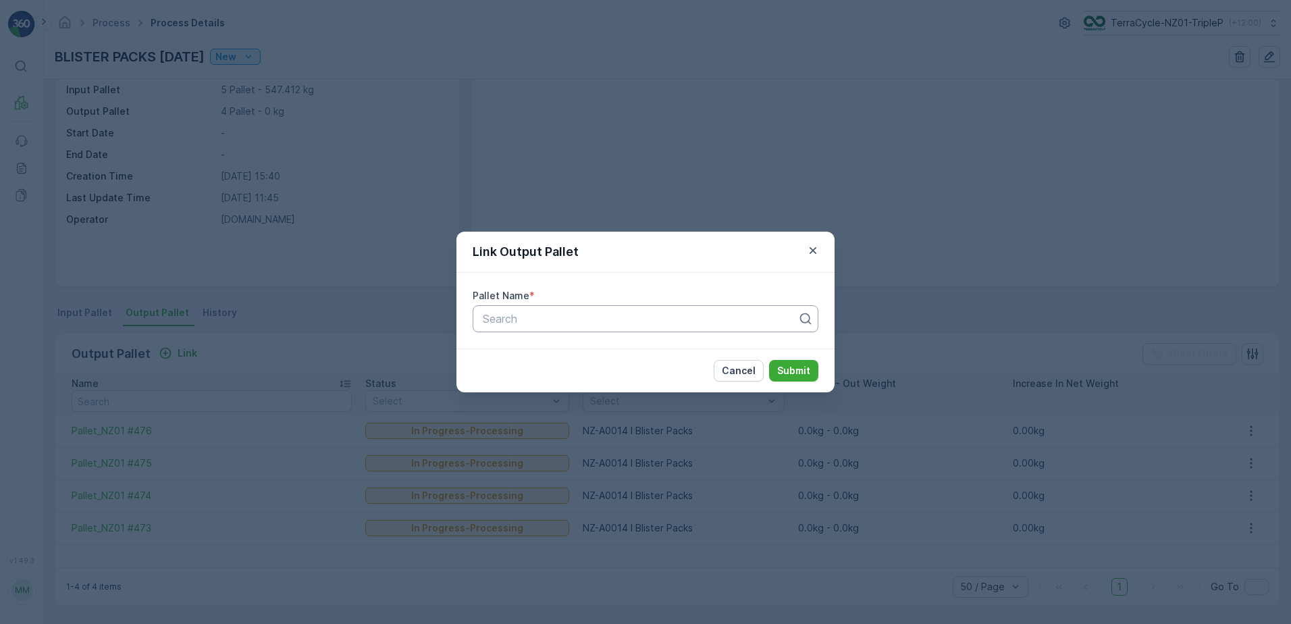
click at [643, 318] on div at bounding box center [639, 319] width 317 height 12
type input "477"
click at [670, 351] on div "Pallet_NZ01 #477" at bounding box center [645, 352] width 329 height 12
click at [790, 367] on p "Submit" at bounding box center [793, 370] width 33 height 13
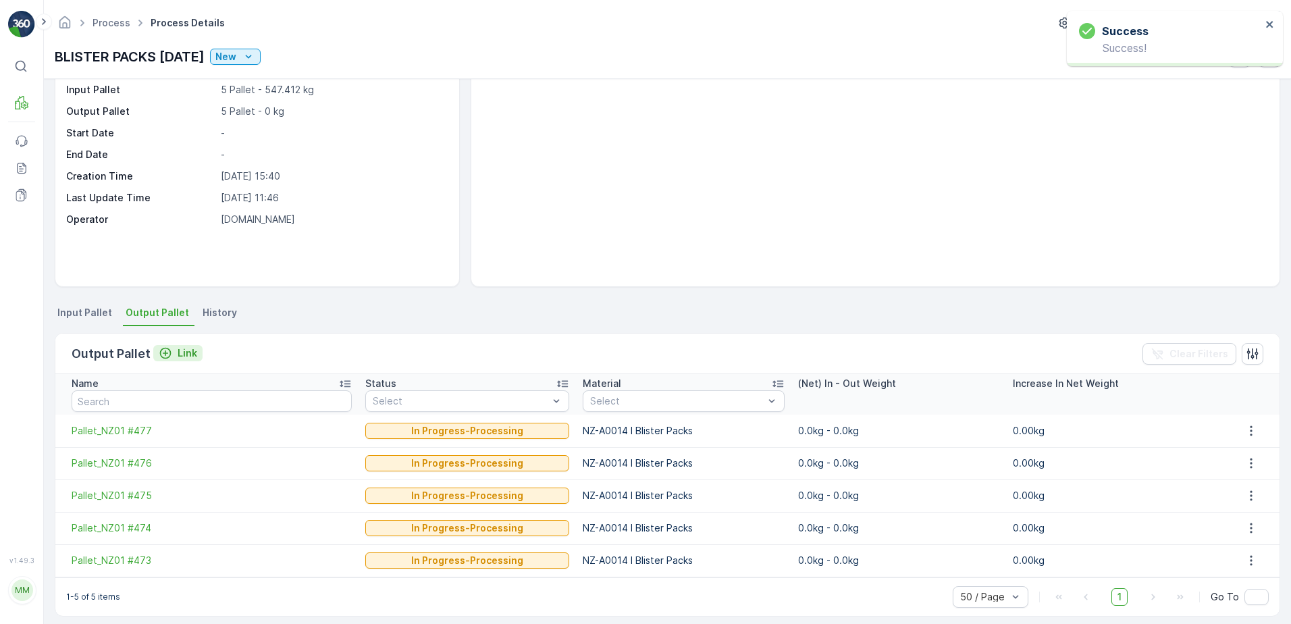
click at [182, 360] on button "Link" at bounding box center [177, 353] width 49 height 16
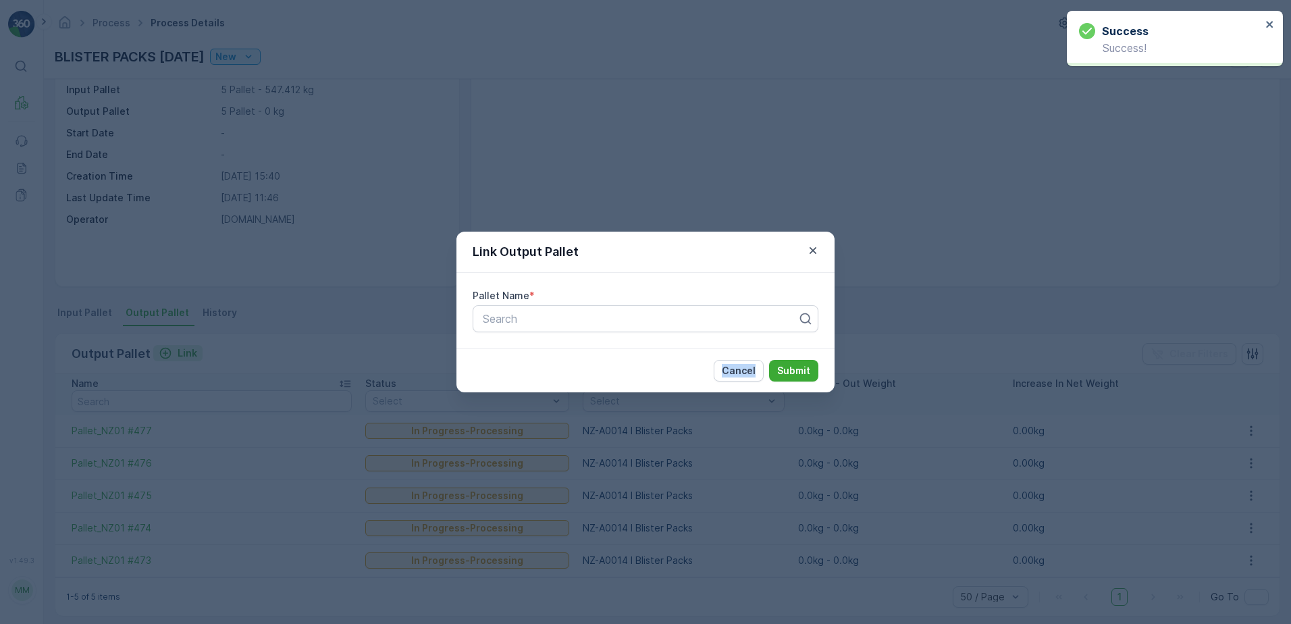
click at [182, 360] on div "Link Output Pallet Pallet Name * Search Cancel Submit" at bounding box center [645, 312] width 1291 height 624
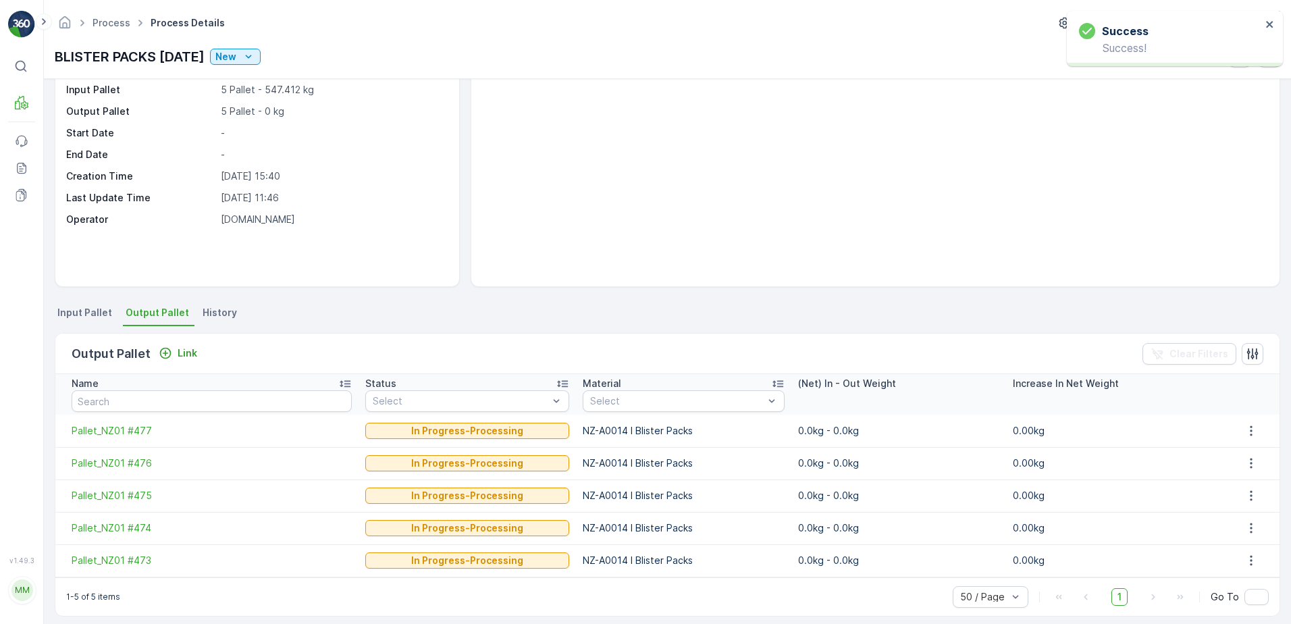
click at [206, 356] on div "Output Pallet Link Clear Filters" at bounding box center [667, 353] width 1224 height 40
click at [172, 349] on div "Link" at bounding box center [178, 352] width 38 height 13
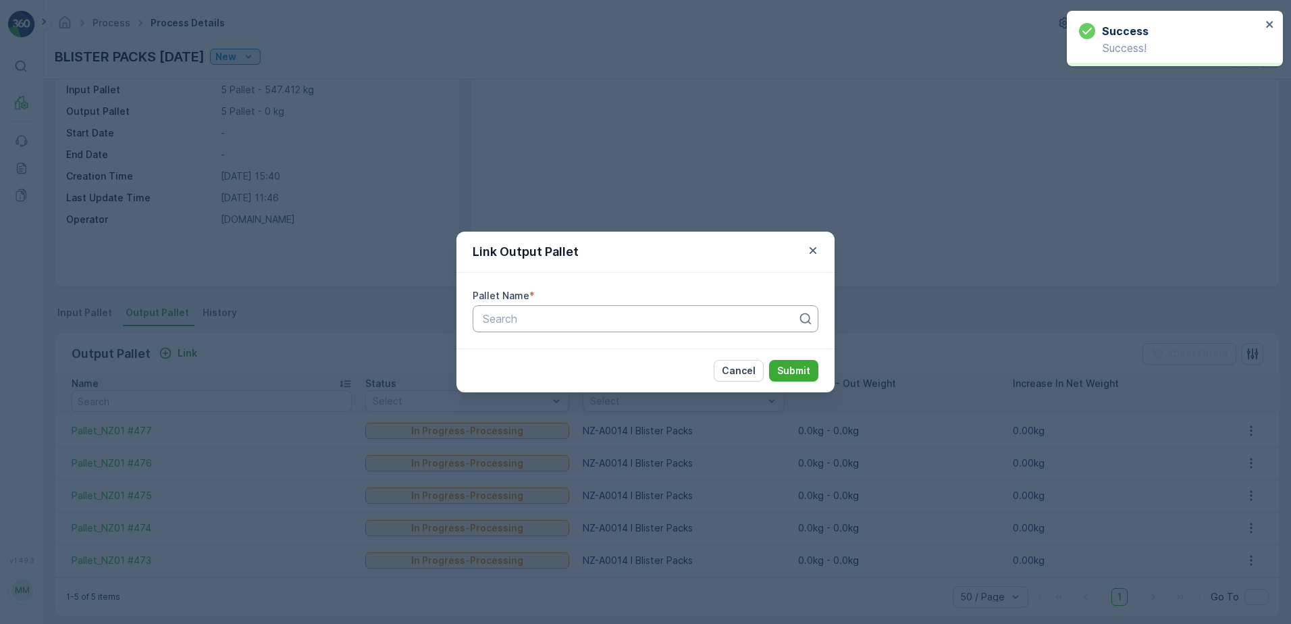
drag, startPoint x: 614, startPoint y: 297, endPoint x: 621, endPoint y: 312, distance: 16.3
click at [616, 301] on div "Pallet Name *" at bounding box center [645, 295] width 346 height 13
click at [622, 314] on div at bounding box center [639, 319] width 317 height 12
type input "478"
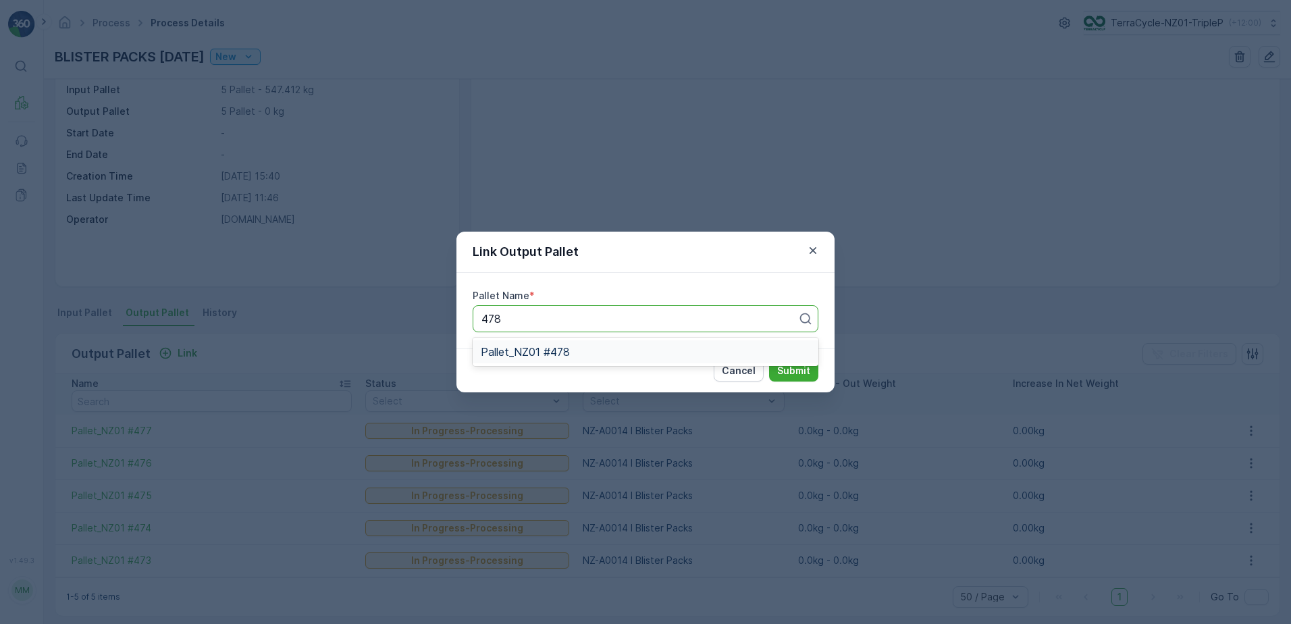
click at [631, 356] on div "Pallet_NZ01 #478" at bounding box center [645, 352] width 329 height 12
click at [782, 374] on p "Submit" at bounding box center [793, 370] width 33 height 13
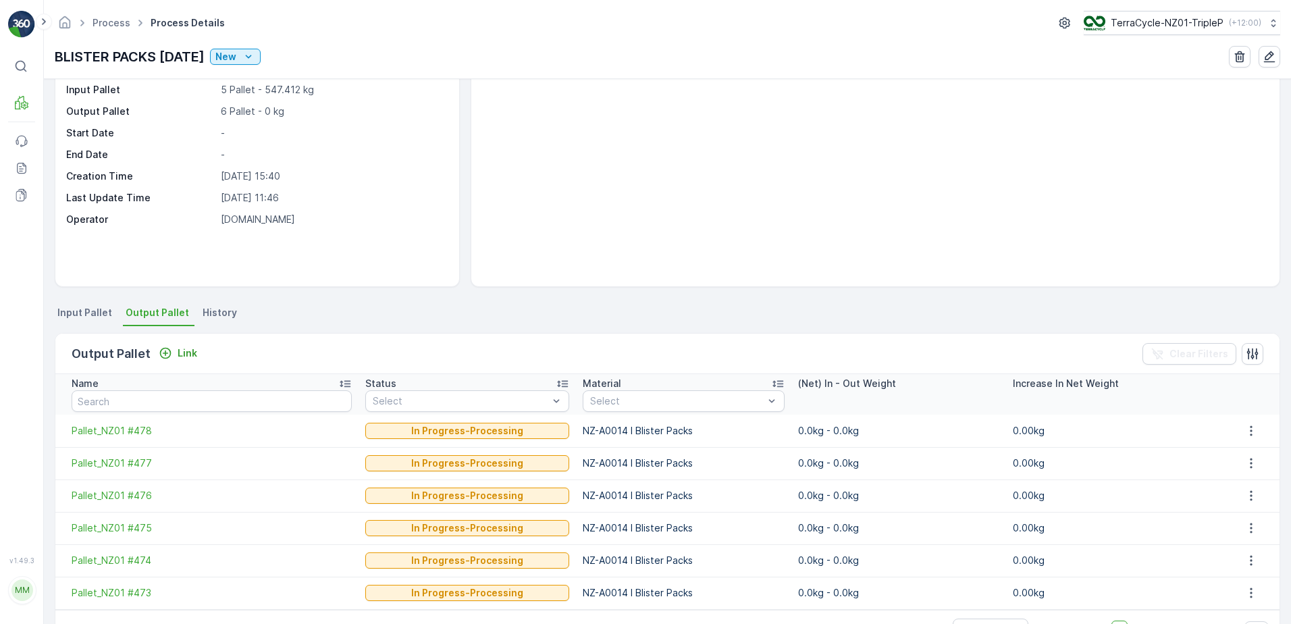
click at [109, 317] on li "Input Pallet" at bounding box center [86, 314] width 63 height 23
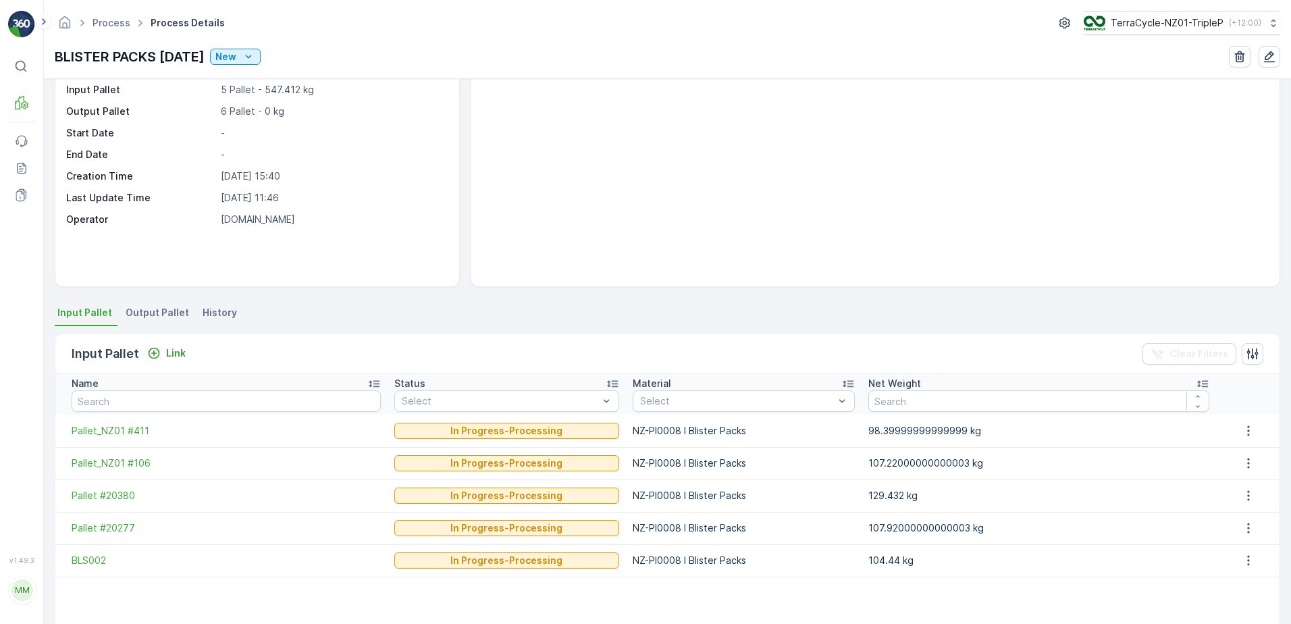
click at [146, 307] on span "Output Pallet" at bounding box center [157, 312] width 63 height 13
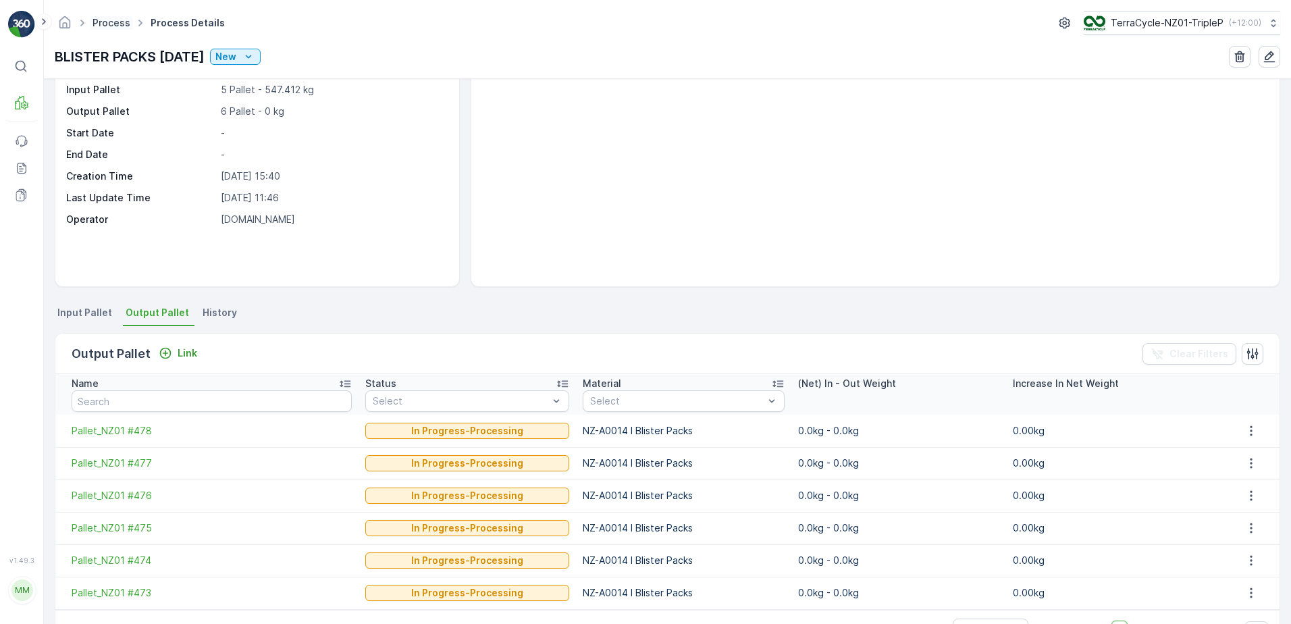
click at [120, 19] on link "Process" at bounding box center [111, 22] width 38 height 11
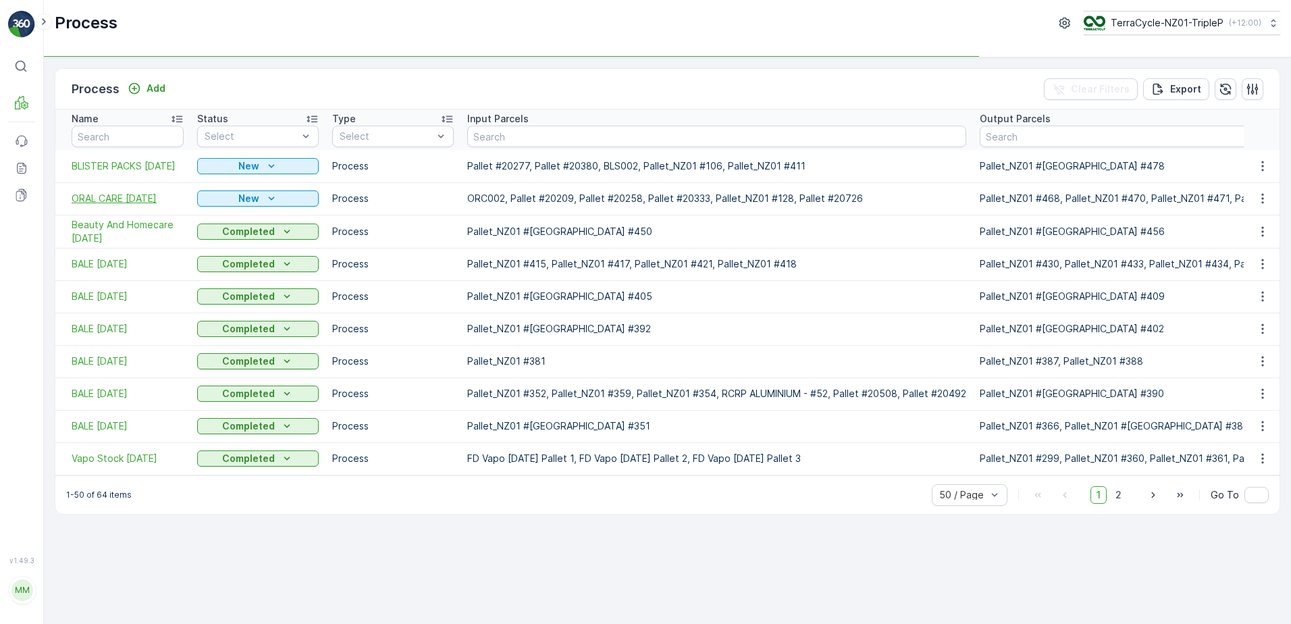
click at [151, 200] on span "ORAL CARE 8/09/2025" at bounding box center [128, 198] width 112 height 13
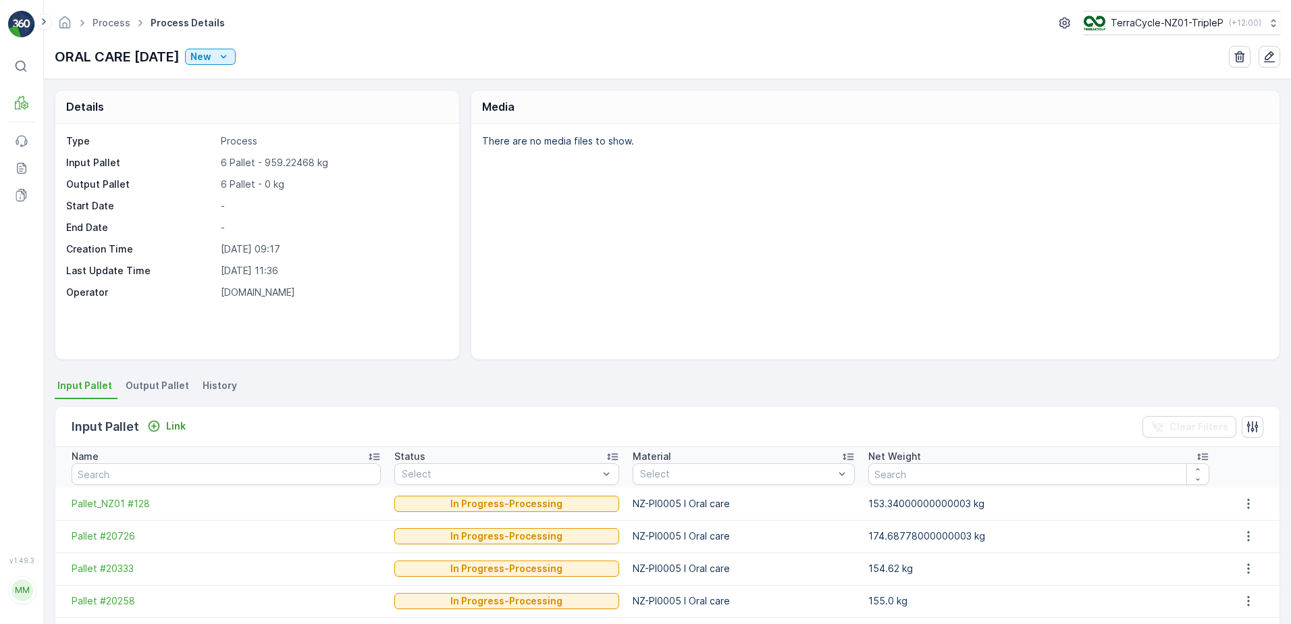
click at [153, 377] on li "Output Pallet" at bounding box center [159, 387] width 72 height 23
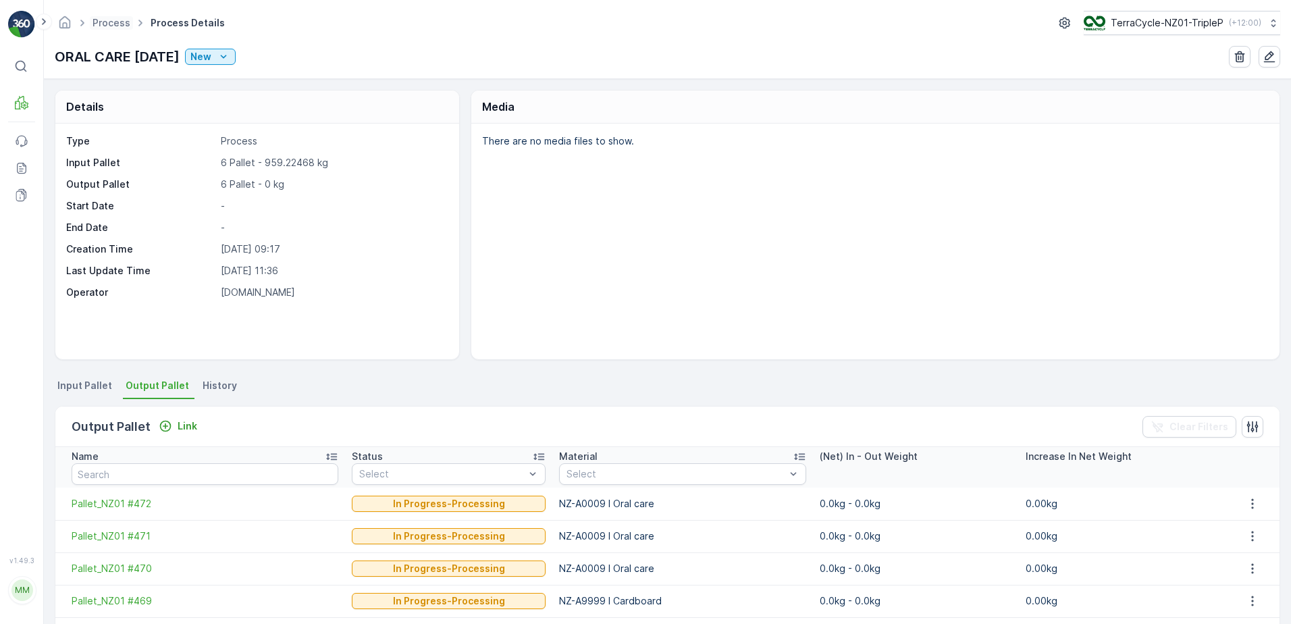
click at [130, 22] on span "Process" at bounding box center [111, 22] width 43 height 13
click at [107, 23] on link "Process" at bounding box center [111, 22] width 38 height 11
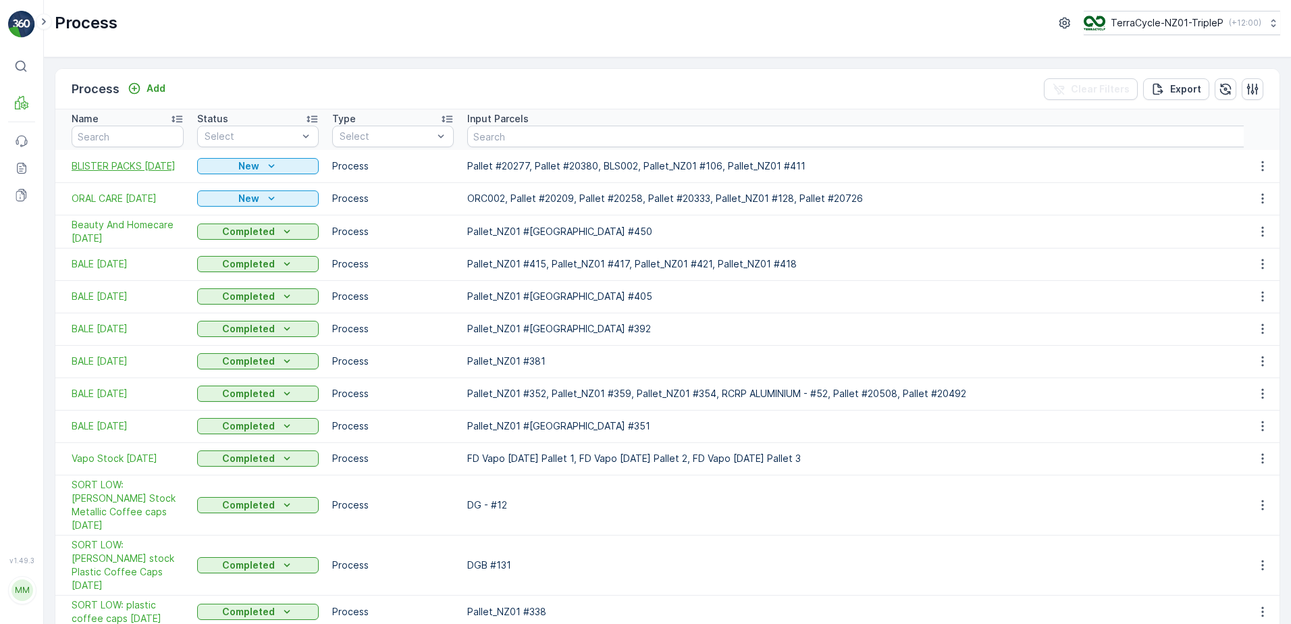
click at [162, 161] on span "BLISTER PACKS 8/09/2025" at bounding box center [128, 165] width 112 height 13
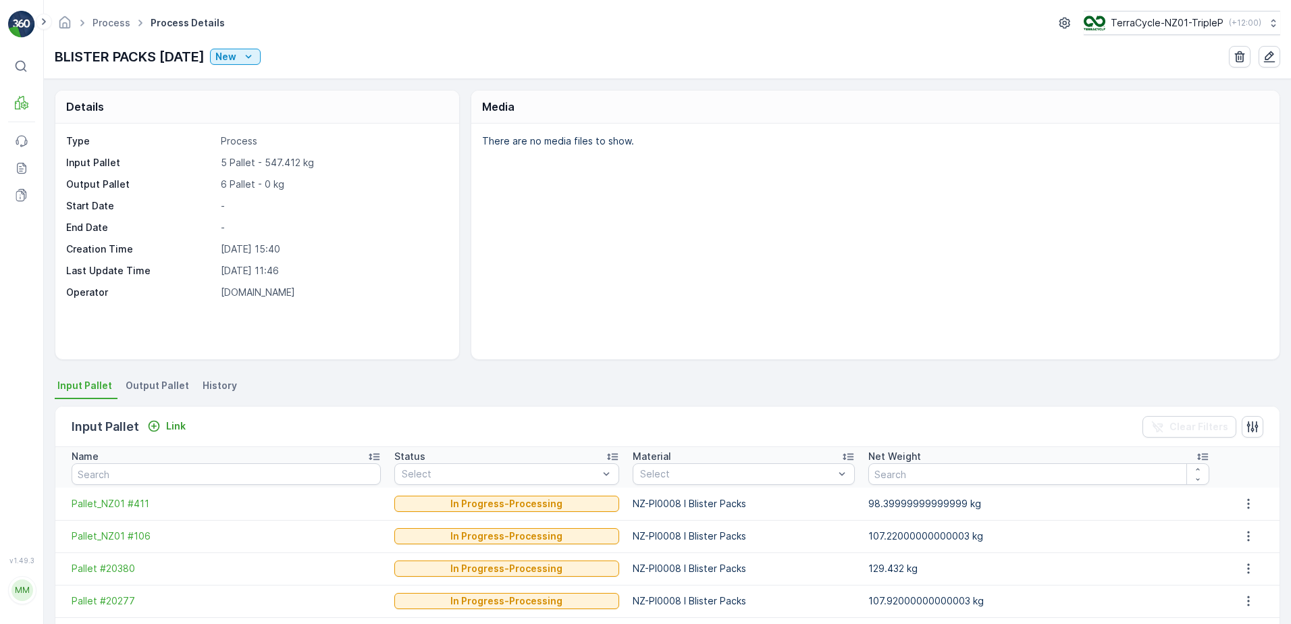
click at [165, 389] on span "Output Pallet" at bounding box center [157, 385] width 63 height 13
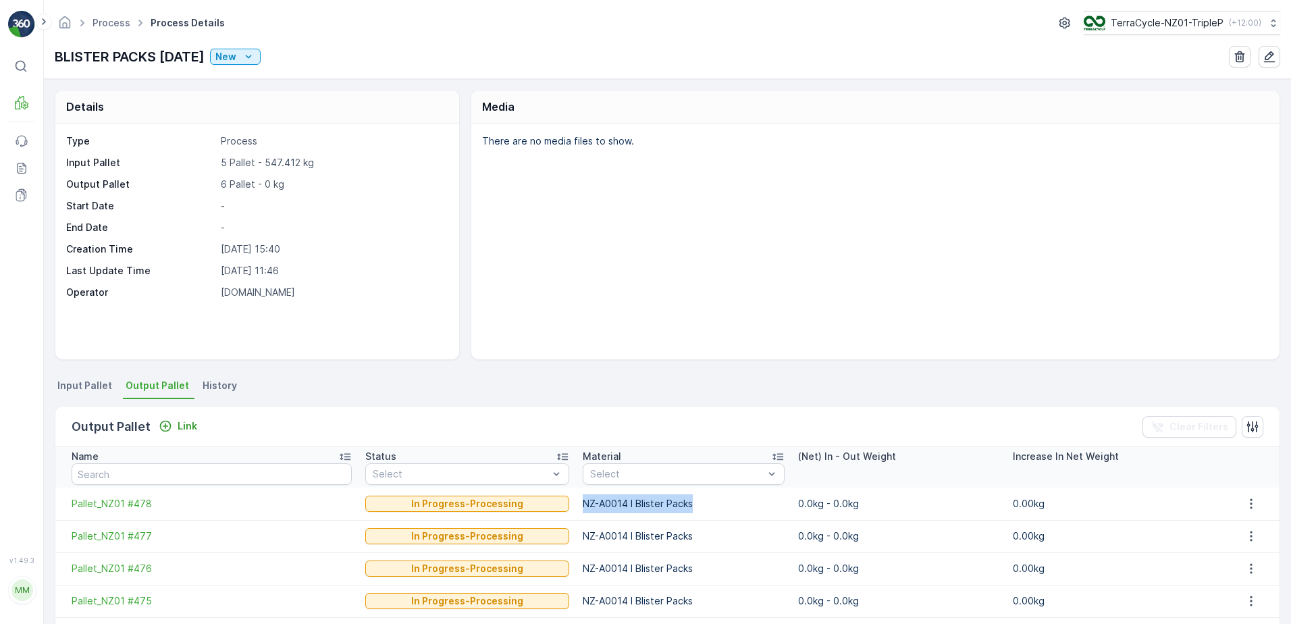
drag, startPoint x: 556, startPoint y: 497, endPoint x: 687, endPoint y: 508, distance: 132.1
click at [687, 508] on tr "Pallet_NZ01 #478 In Progress-Processing NZ-A0014 I Blister Packs 0.0kg - 0.0kg …" at bounding box center [667, 503] width 1224 height 32
copy tr "NZ-A0014 I Blister Packs"
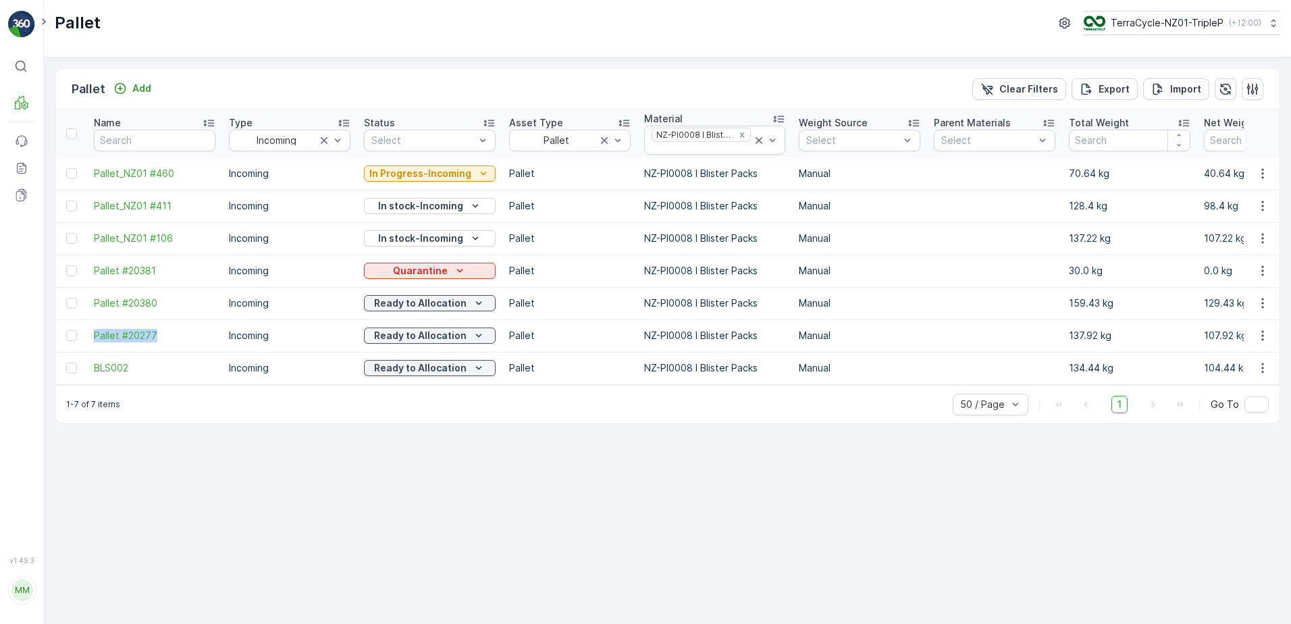
drag, startPoint x: 88, startPoint y: 338, endPoint x: 194, endPoint y: 323, distance: 107.0
click at [194, 323] on td "Pallet #20277" at bounding box center [154, 335] width 135 height 32
copy span "Pallet #20277"
click at [402, 369] on p "Ready to Allocation" at bounding box center [420, 367] width 92 height 13
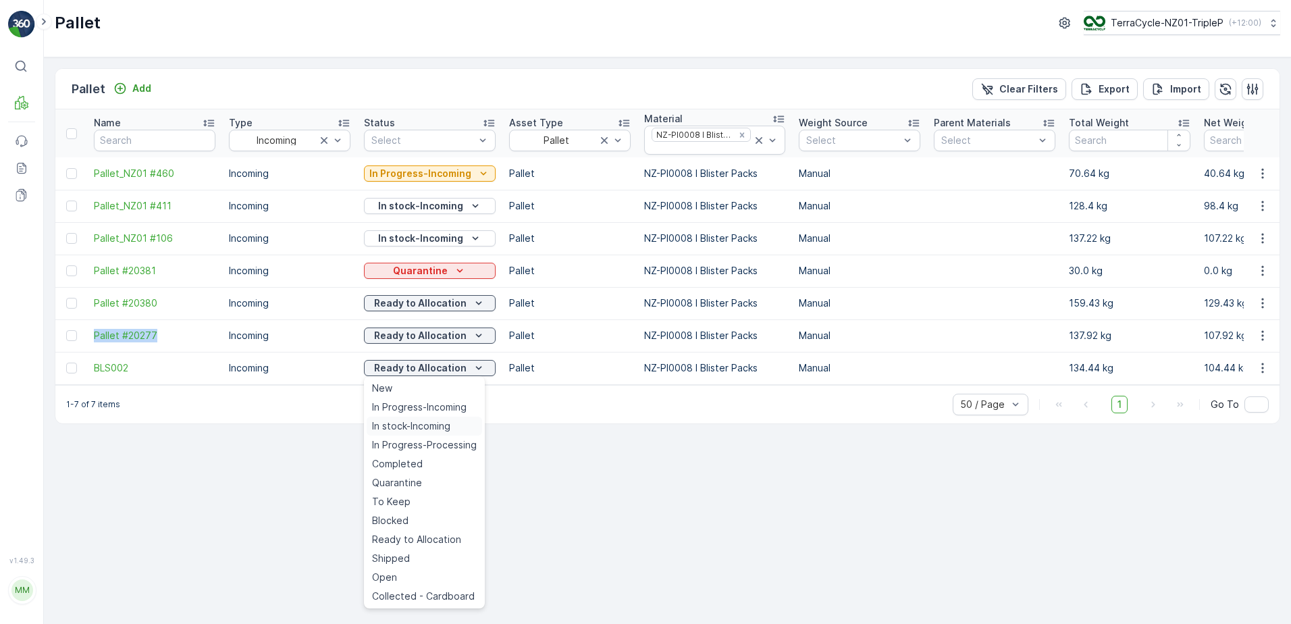
click at [422, 425] on span "In stock-Incoming" at bounding box center [411, 425] width 78 height 13
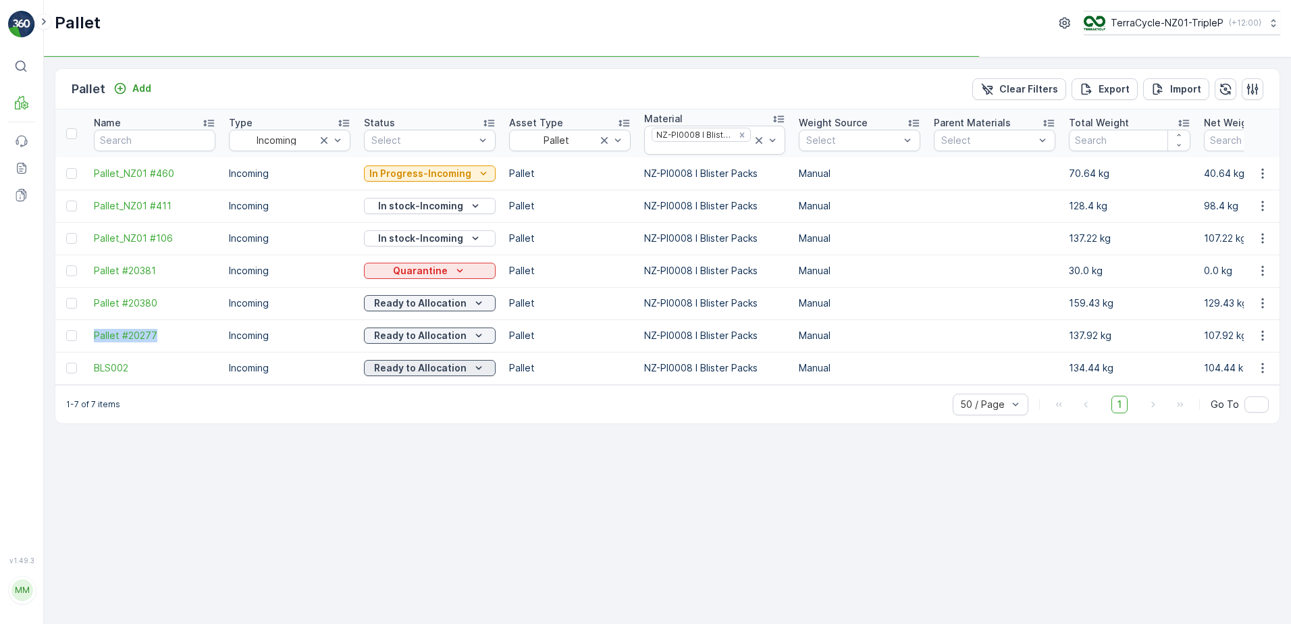
click at [450, 363] on p "Ready to Allocation" at bounding box center [420, 367] width 92 height 13
click at [605, 536] on div "Pallet Add Clear Filters Export Import Name Type Incoming Status Select Asset T…" at bounding box center [667, 340] width 1247 height 566
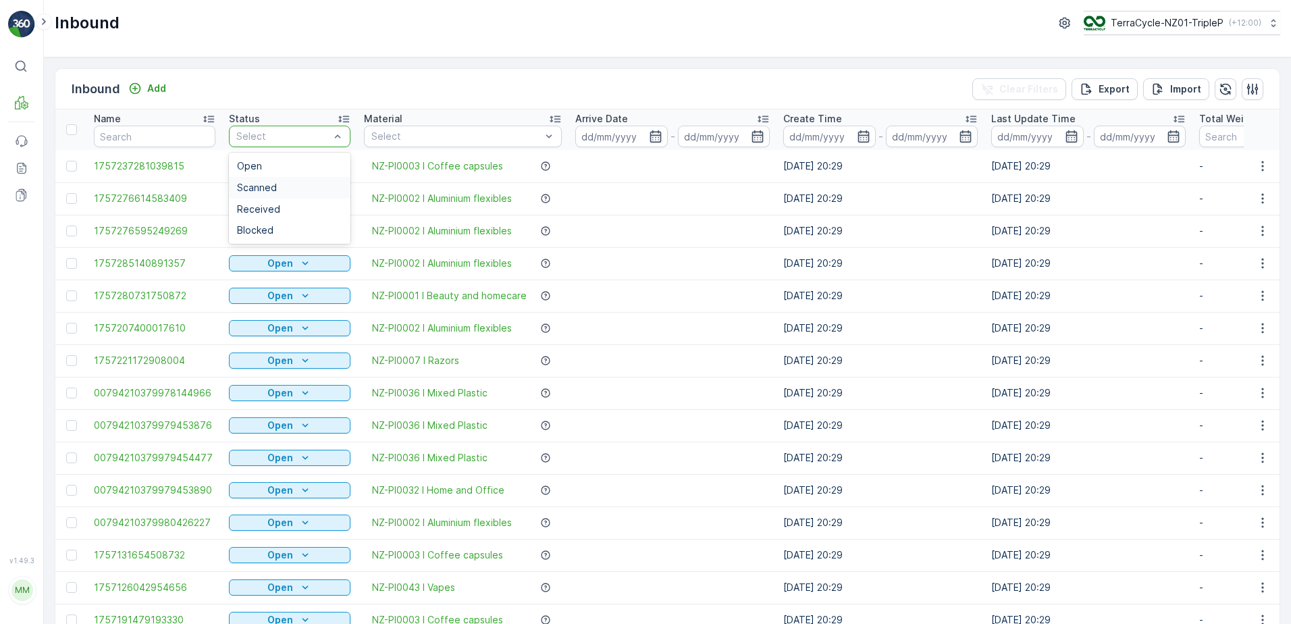
click at [289, 190] on div "Scanned" at bounding box center [289, 187] width 105 height 11
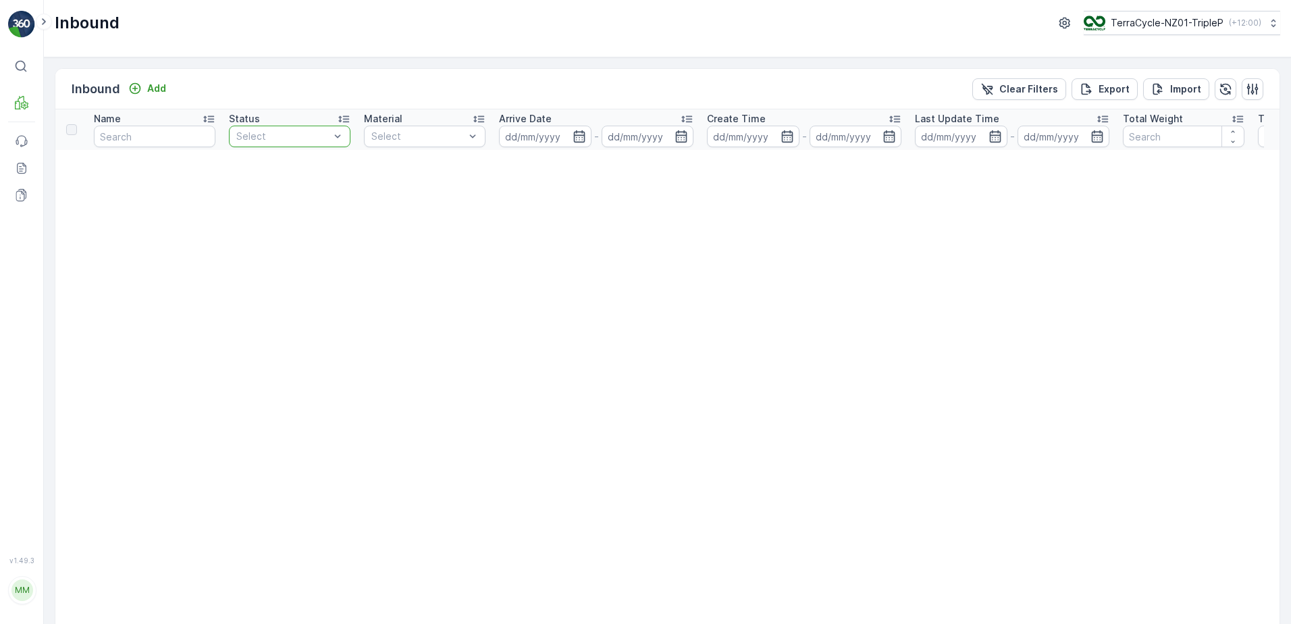
click at [373, 45] on div "Inbound TerraCycle-NZ01-TripleP ( +12:00 )" at bounding box center [667, 28] width 1247 height 57
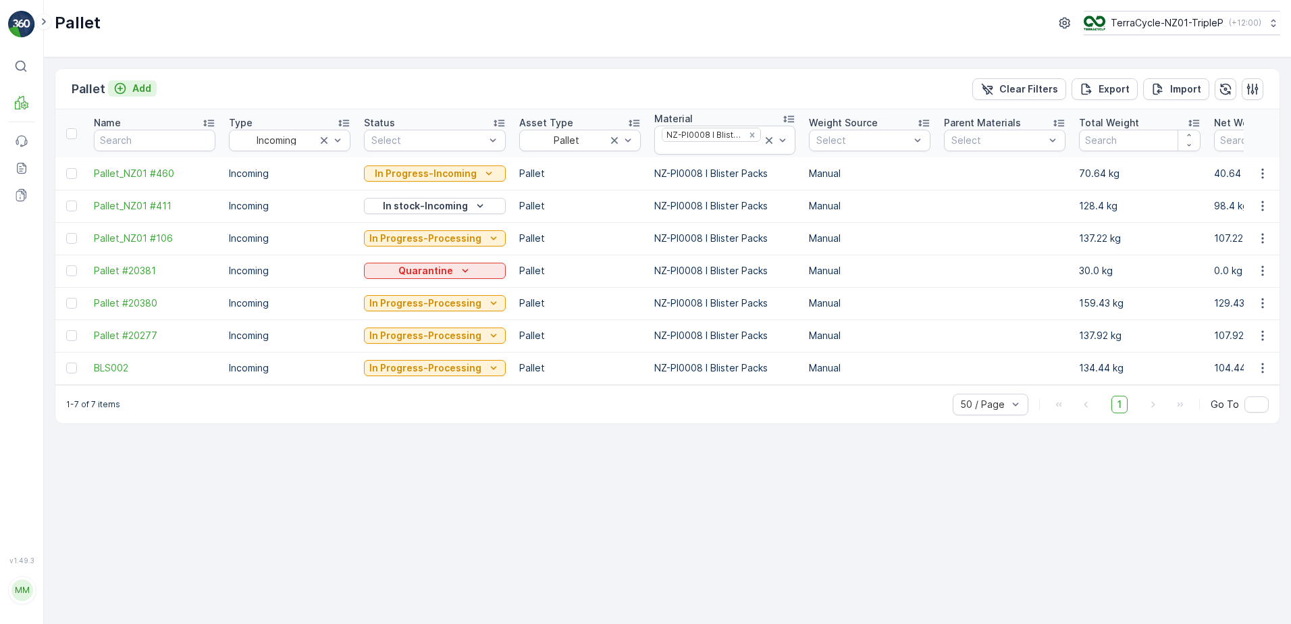
click at [149, 88] on p "Add" at bounding box center [141, 88] width 19 height 13
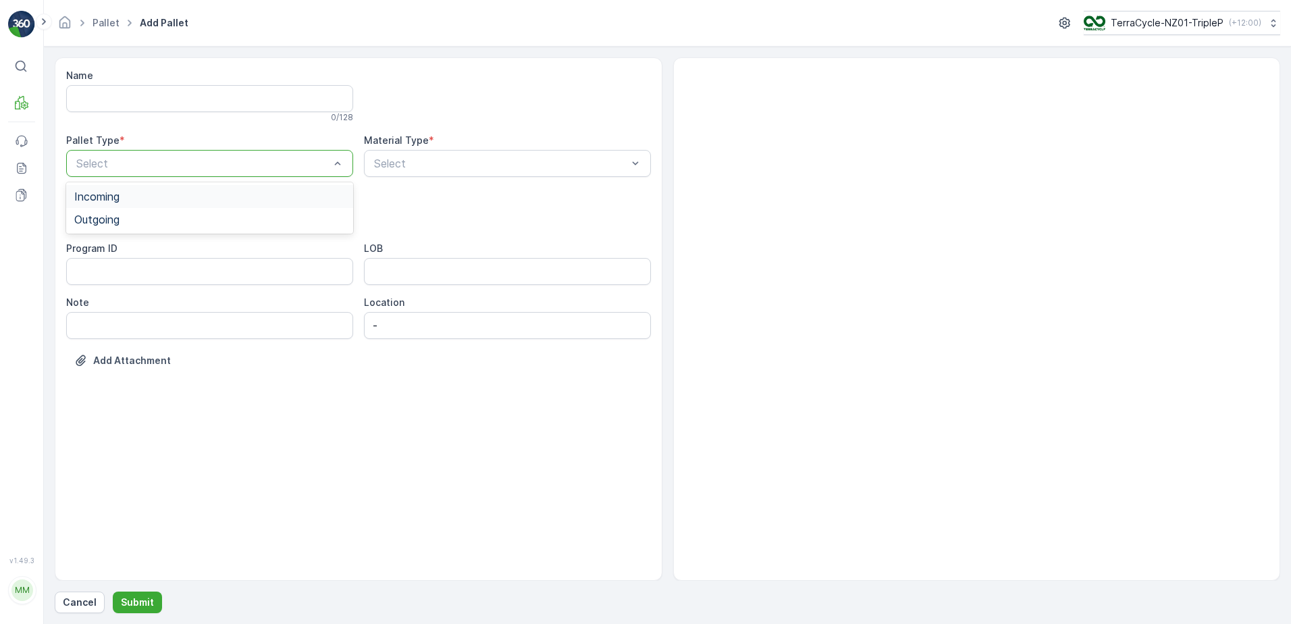
click at [300, 154] on div "Select" at bounding box center [209, 163] width 287 height 27
click at [111, 220] on span "Outgoing" at bounding box center [96, 219] width 45 height 12
drag, startPoint x: 104, startPoint y: 274, endPoint x: 304, endPoint y: 193, distance: 215.6
click at [105, 273] on span "Bigbag" at bounding box center [91, 273] width 34 height 12
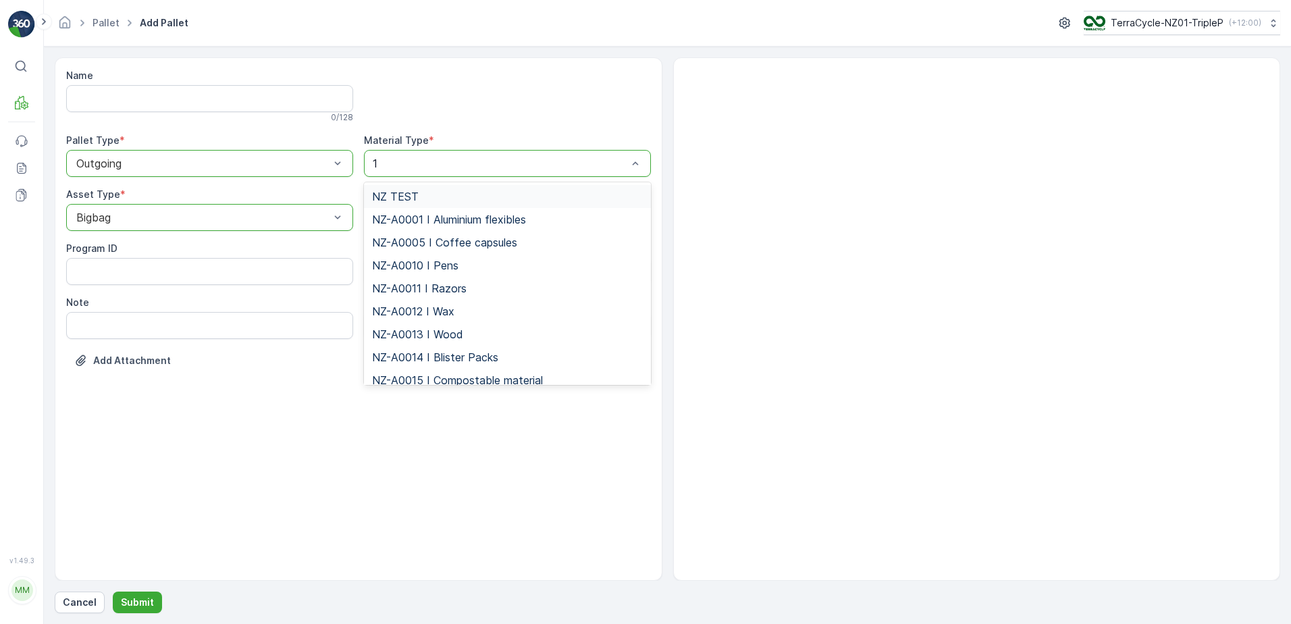
type input "14"
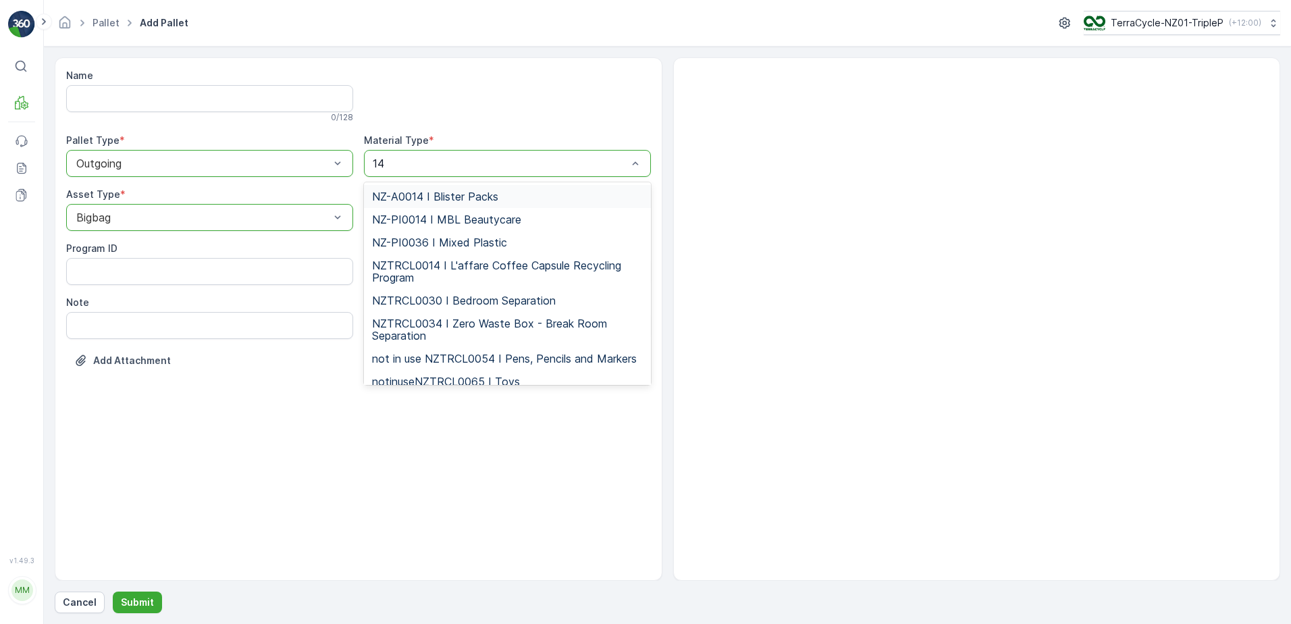
click at [417, 199] on span "NZ-A0014 I Blister Packs" at bounding box center [435, 196] width 126 height 12
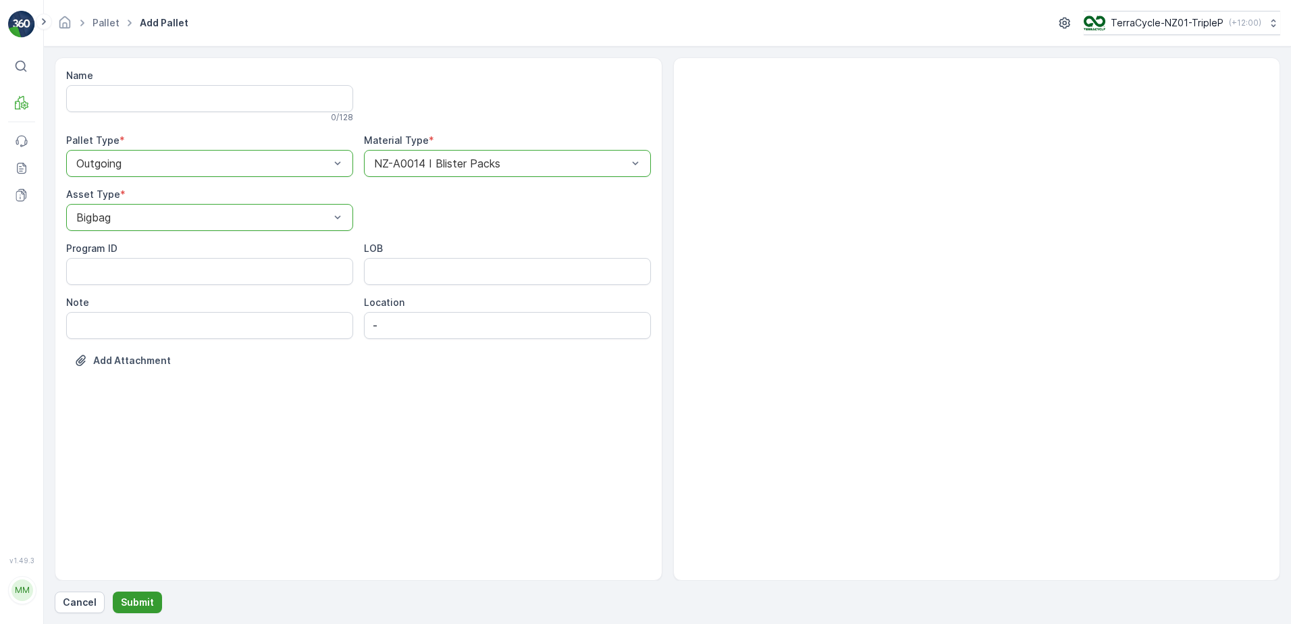
click at [146, 601] on p "Submit" at bounding box center [137, 601] width 33 height 13
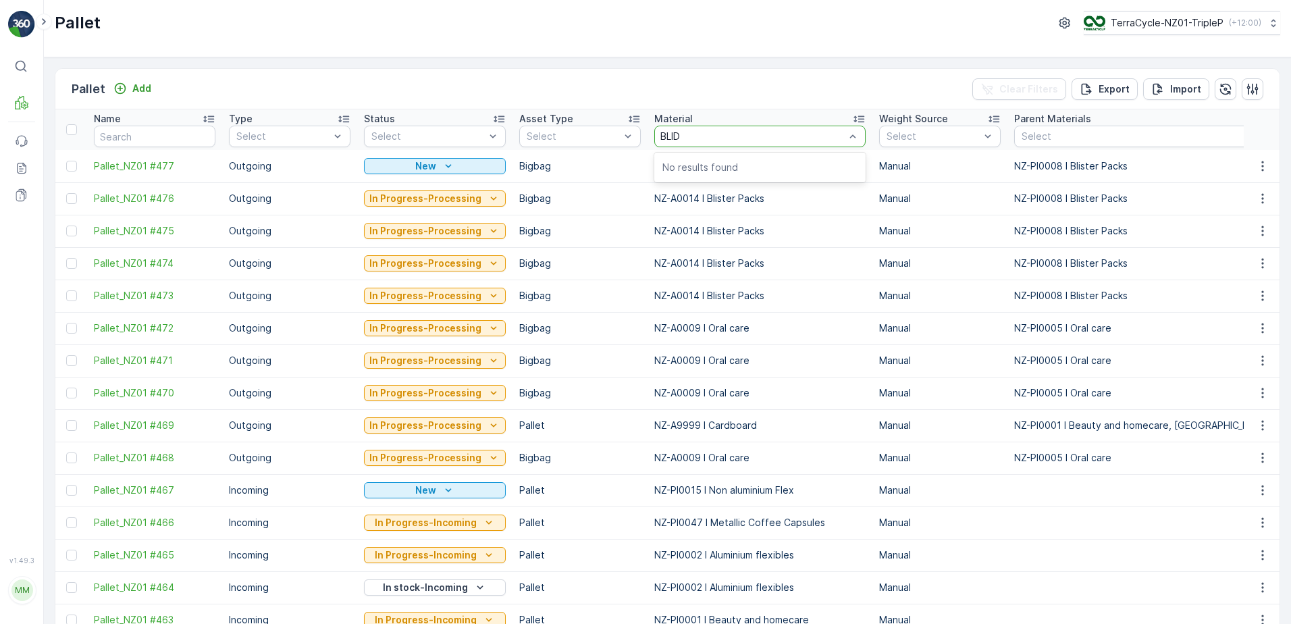
type input "BLI"
click at [691, 196] on p "NZ-PI0008 I Blister Packs" at bounding box center [735, 191] width 119 height 13
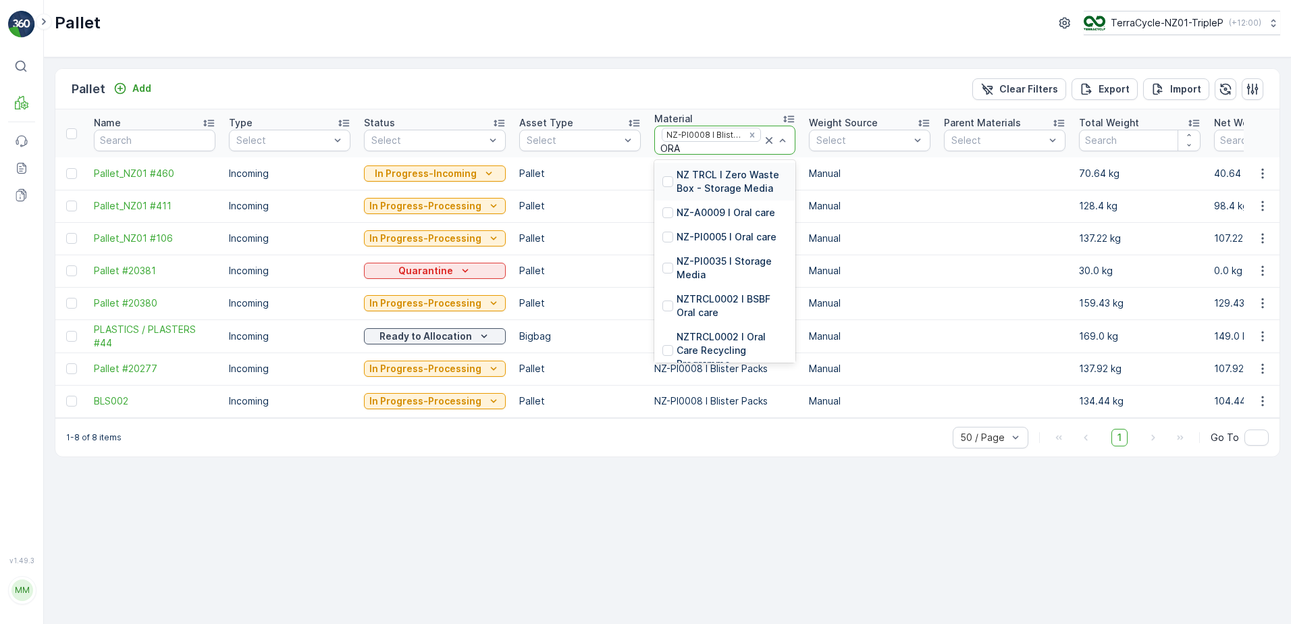
type input "ORAL"
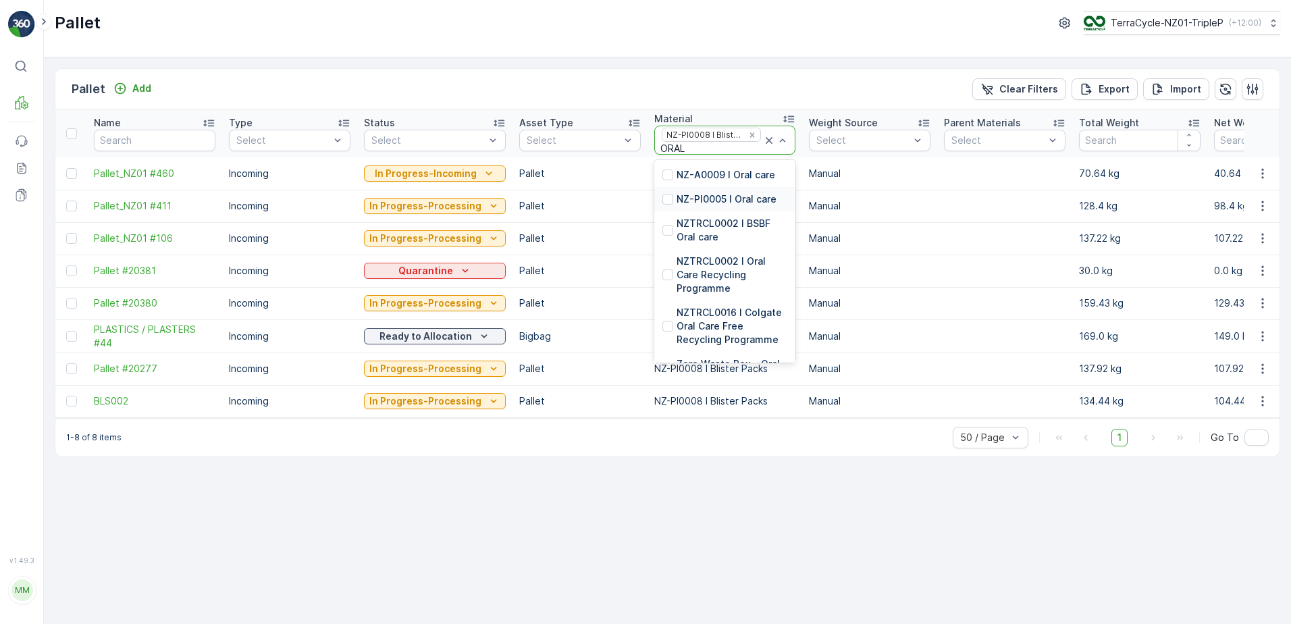
click at [730, 193] on p "NZ-PI0005 I Oral care" at bounding box center [726, 198] width 100 height 13
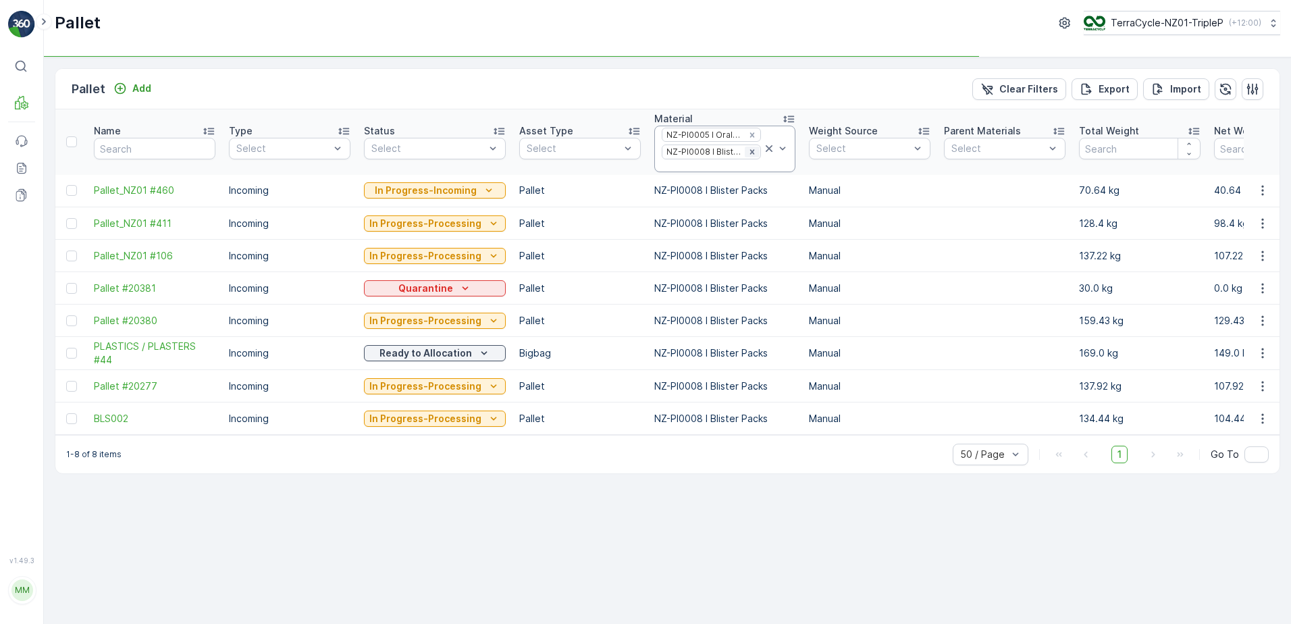
click at [747, 151] on icon "Remove NZ-PI0008 I Blister Packs" at bounding box center [751, 151] width 9 height 9
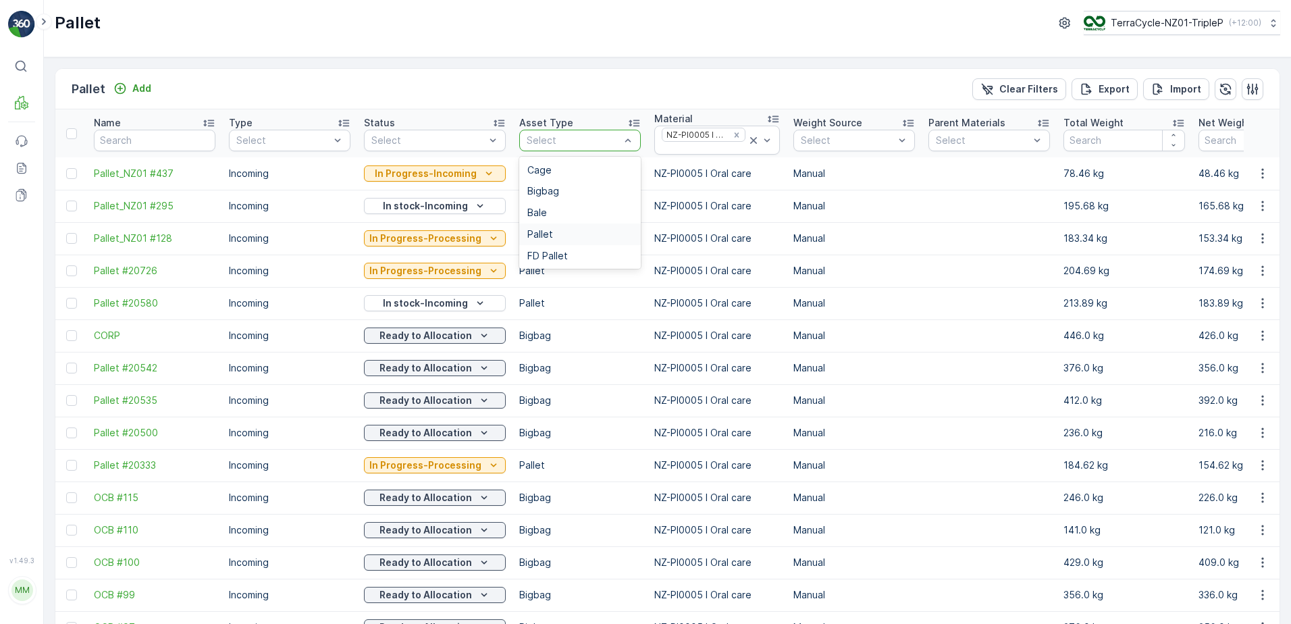
drag, startPoint x: 538, startPoint y: 236, endPoint x: 533, endPoint y: 231, distance: 7.2
click at [537, 236] on span "Pallet" at bounding box center [540, 234] width 26 height 11
click at [284, 167] on div "Incoming" at bounding box center [289, 170] width 105 height 11
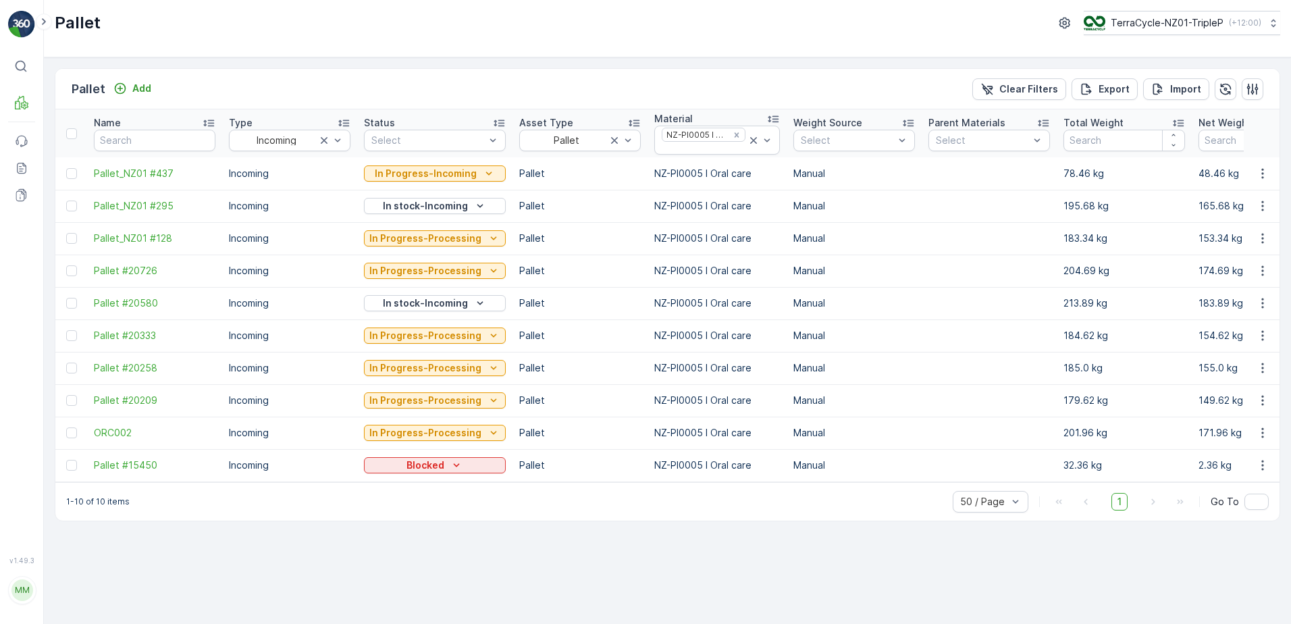
drag, startPoint x: 72, startPoint y: 135, endPoint x: 74, endPoint y: 260, distance: 124.9
click at [72, 135] on div at bounding box center [71, 133] width 11 height 11
click at [74, 128] on input "checkbox" at bounding box center [74, 128] width 0 height 0
click at [73, 466] on icon at bounding box center [71, 464] width 9 height 9
click at [66, 460] on input "checkbox" at bounding box center [66, 460] width 0 height 0
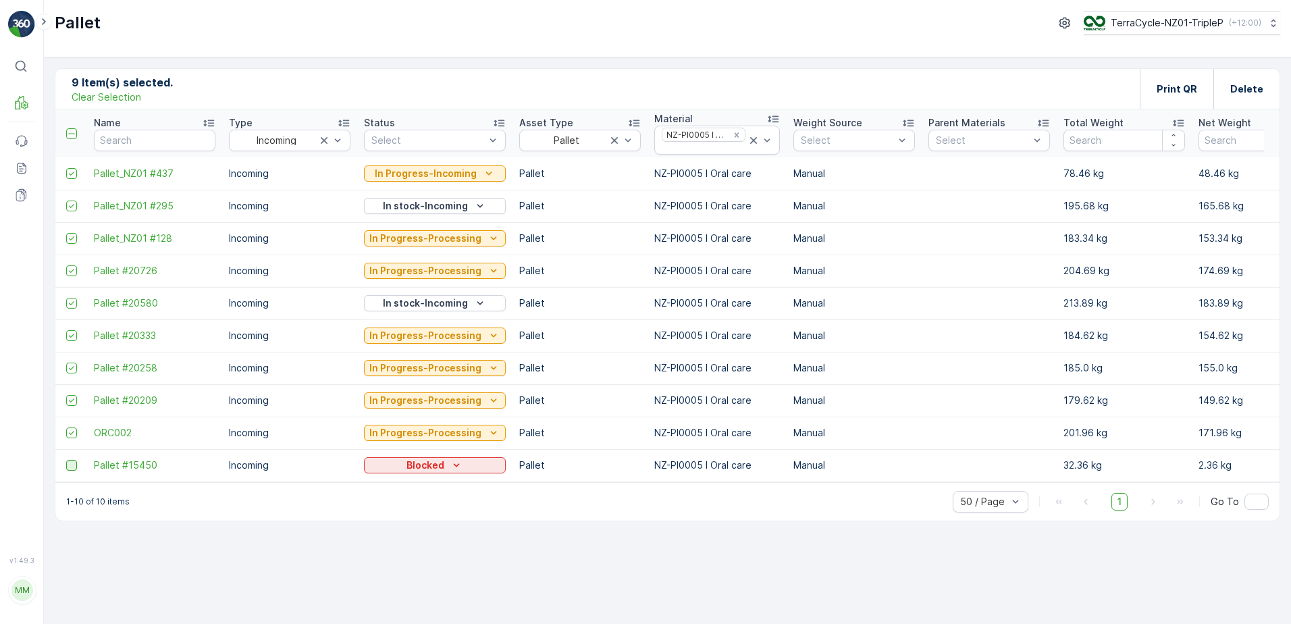
click at [77, 169] on div at bounding box center [73, 173] width 14 height 11
click at [66, 168] on input "checkbox" at bounding box center [66, 168] width 0 height 0
click at [71, 207] on icon at bounding box center [71, 205] width 9 height 9
click at [66, 200] on input "checkbox" at bounding box center [66, 200] width 0 height 0
click at [69, 302] on icon at bounding box center [71, 302] width 9 height 9
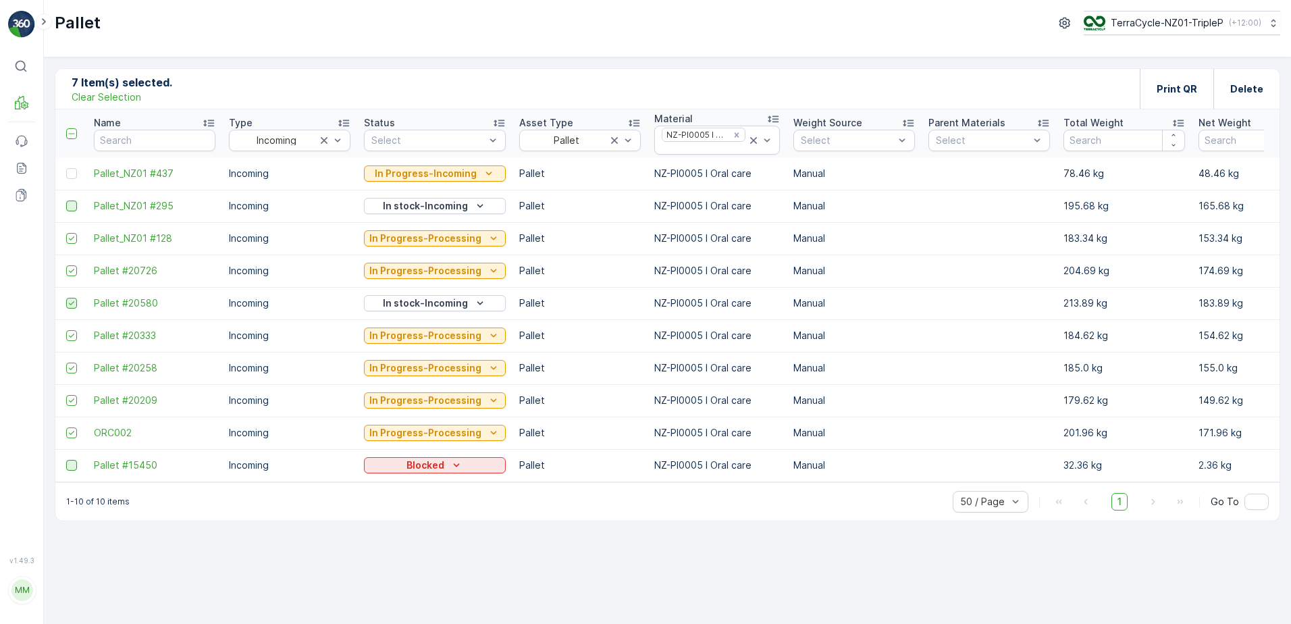
click at [66, 298] on input "checkbox" at bounding box center [66, 298] width 0 height 0
